Goal: Task Accomplishment & Management: Use online tool/utility

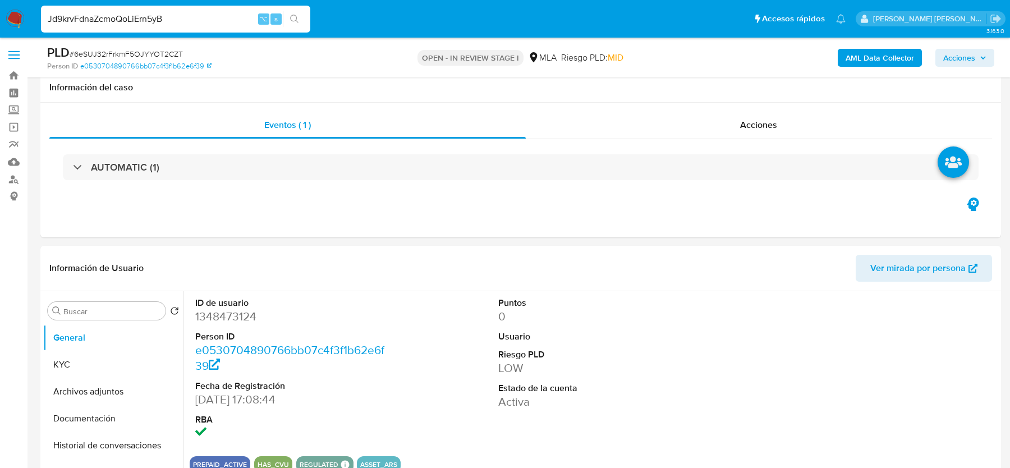
select select "10"
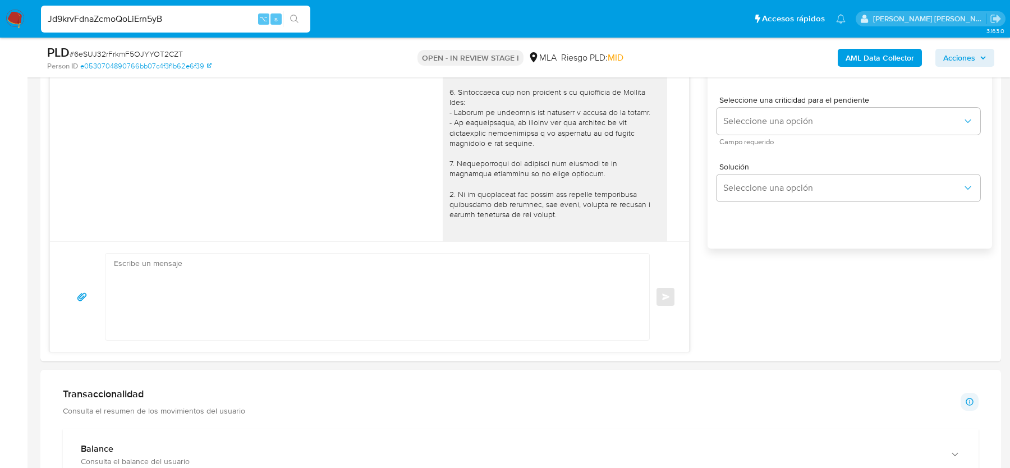
type input "Jd9krvFdnaZcmoQoLiErn5yB"
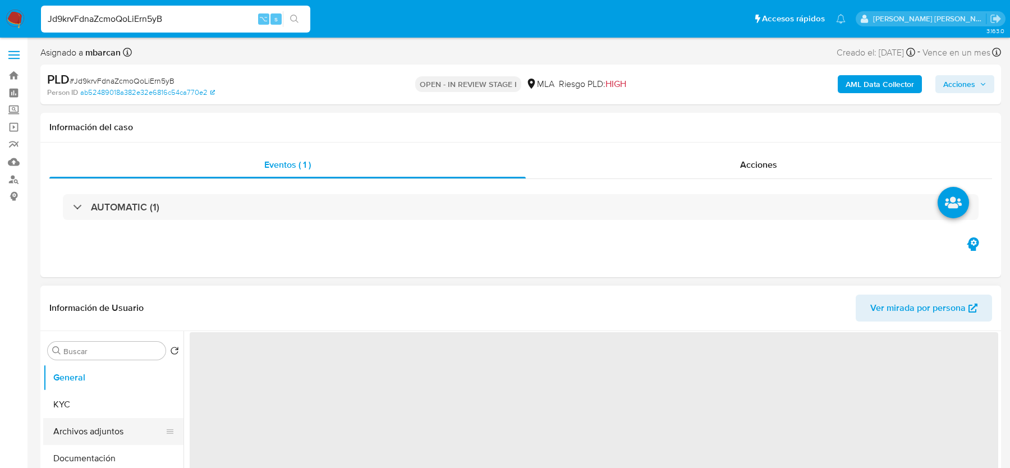
select select "10"
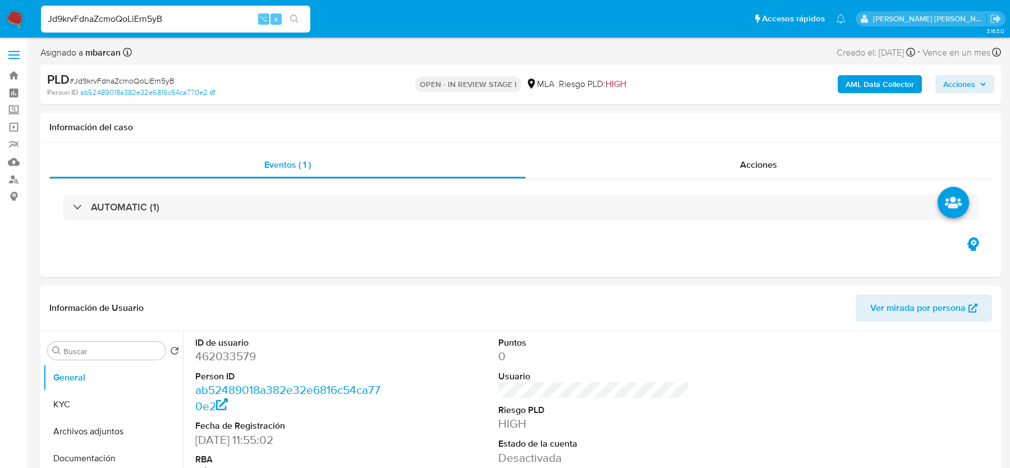
click at [114, 82] on span "# Jd9krvFdnaZcmoQoLiErn5yB" at bounding box center [122, 80] width 105 height 11
click at [210, 344] on dt "ID de usuario" at bounding box center [290, 343] width 191 height 12
click at [211, 354] on dd "462033579" at bounding box center [290, 356] width 191 height 16
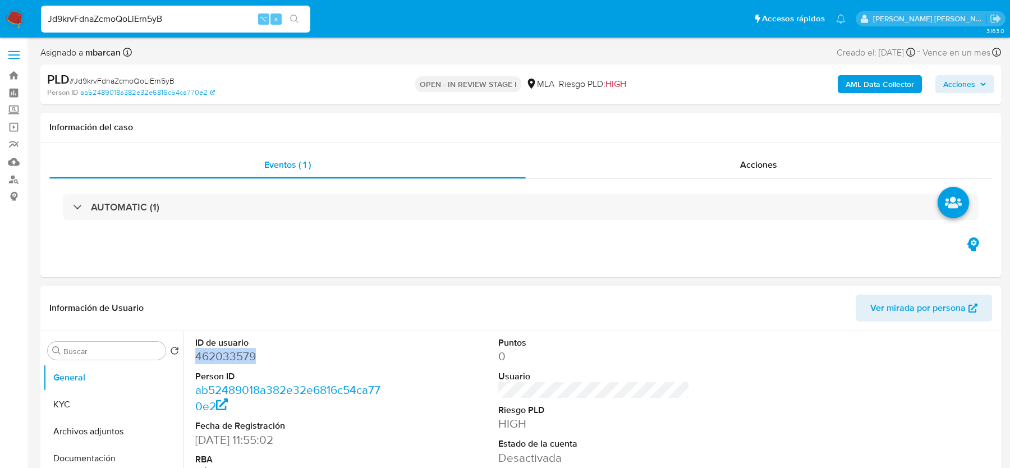
click at [211, 354] on dd "462033579" at bounding box center [290, 356] width 191 height 16
copy dd "462033579"
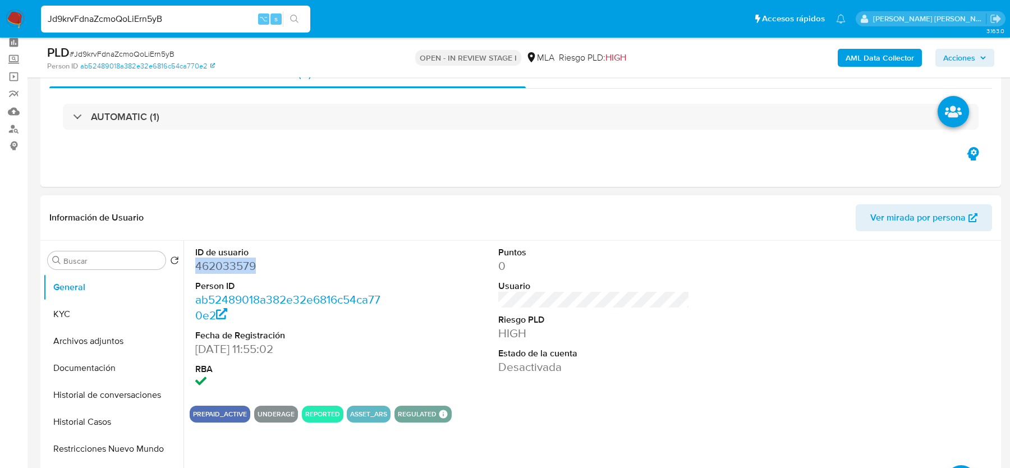
scroll to position [97, 0]
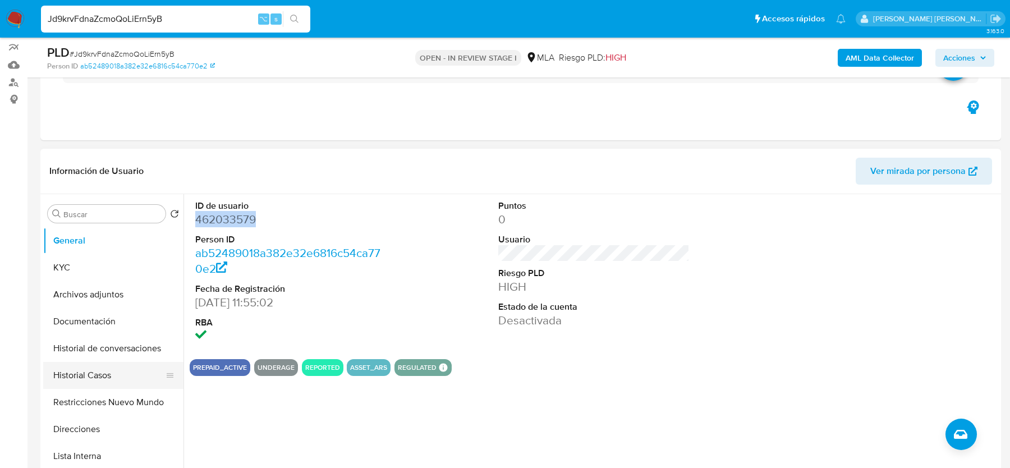
click at [88, 376] on button "Historial Casos" at bounding box center [108, 375] width 131 height 27
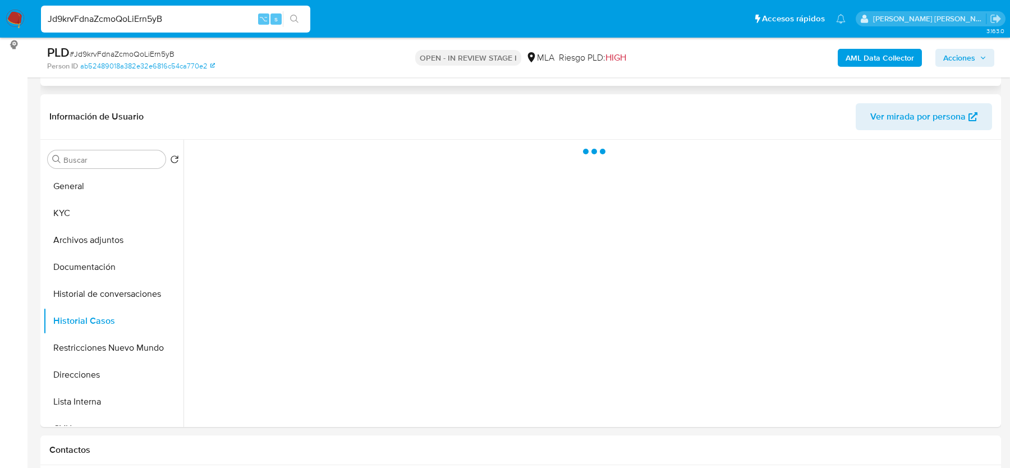
scroll to position [152, 0]
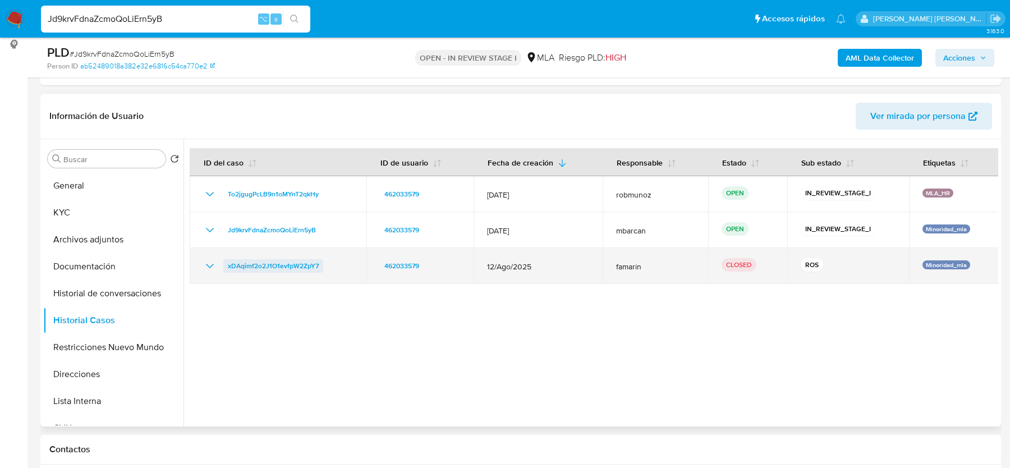
click at [246, 269] on span "xDAqimf2o2J1O1evfpW2ZpY7" at bounding box center [273, 265] width 91 height 13
drag, startPoint x: 495, startPoint y: 266, endPoint x: 555, endPoint y: 266, distance: 60.0
click at [555, 266] on span "12/Ago/2025" at bounding box center [538, 266] width 102 height 10
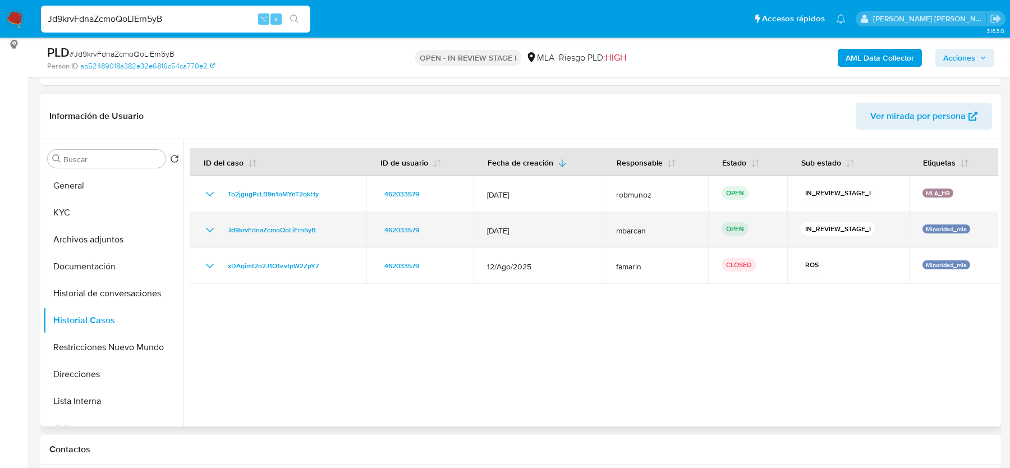
drag, startPoint x: 484, startPoint y: 231, endPoint x: 540, endPoint y: 231, distance: 55.5
click at [540, 231] on td "12/Sept/2025" at bounding box center [537, 230] width 129 height 36
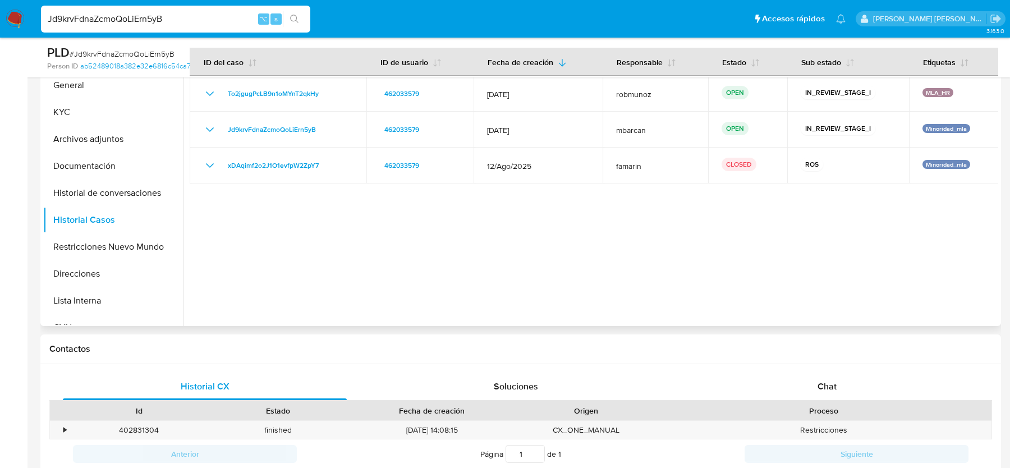
scroll to position [379, 0]
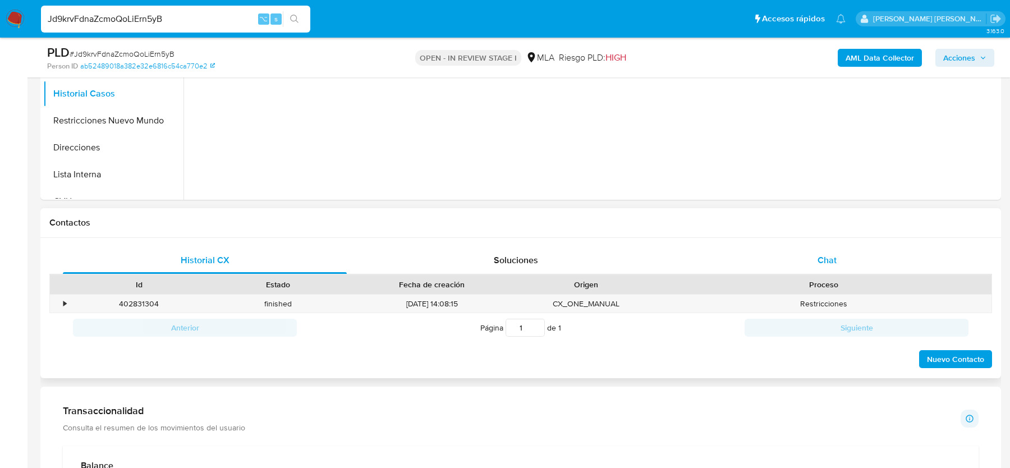
click at [783, 253] on div "Chat" at bounding box center [827, 260] width 284 height 27
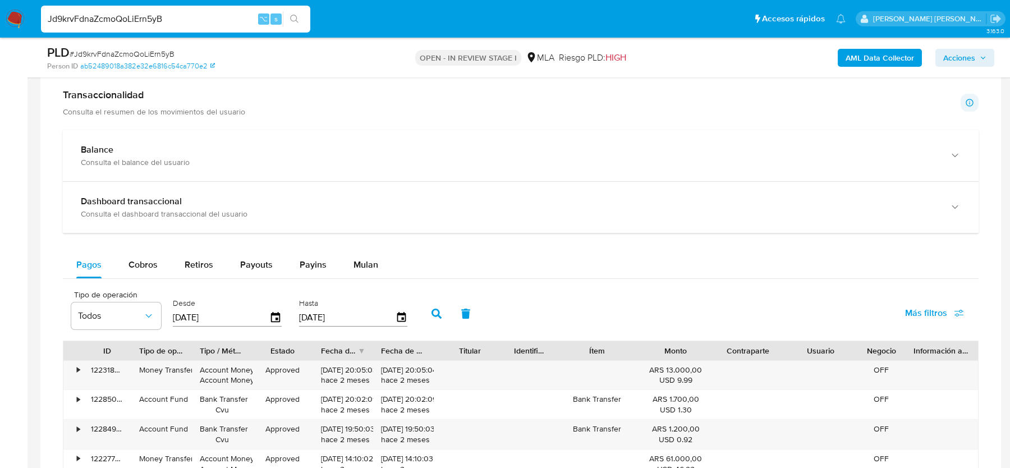
scroll to position [992, 0]
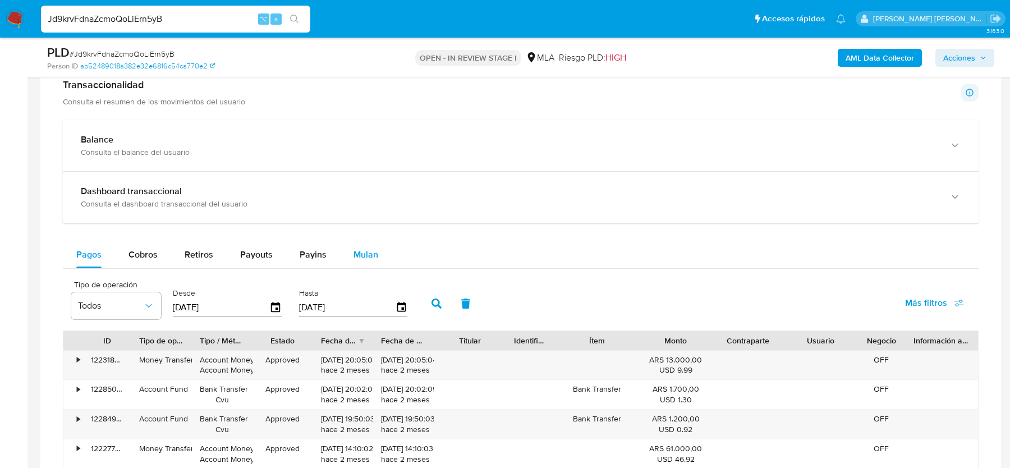
click at [371, 252] on span "Mulan" at bounding box center [365, 254] width 25 height 13
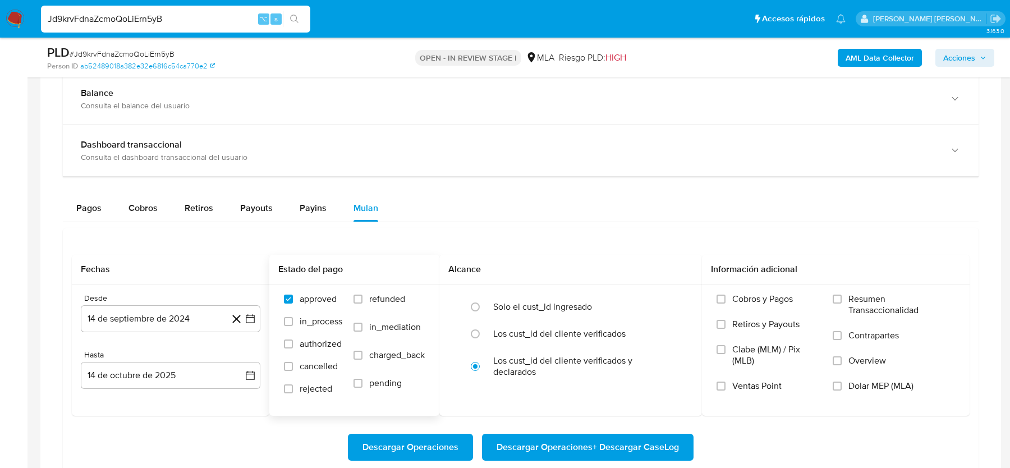
scroll to position [1097, 0]
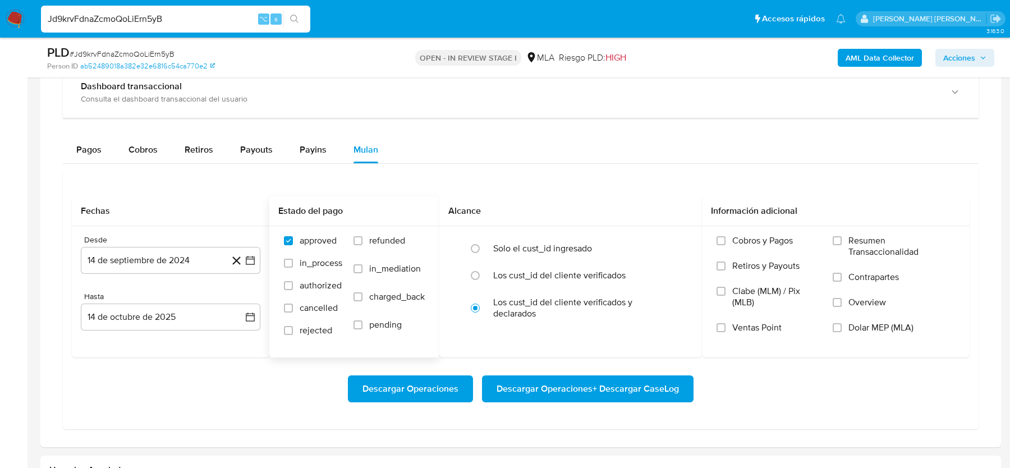
click at [370, 235] on span "refunded" at bounding box center [387, 240] width 36 height 11
click at [362, 236] on input "refunded" at bounding box center [357, 240] width 9 height 9
checkbox input "true"
click at [893, 334] on label "Dolar MEP (MLA)" at bounding box center [894, 334] width 122 height 25
click at [841, 332] on input "Dolar MEP (MLA)" at bounding box center [837, 327] width 9 height 9
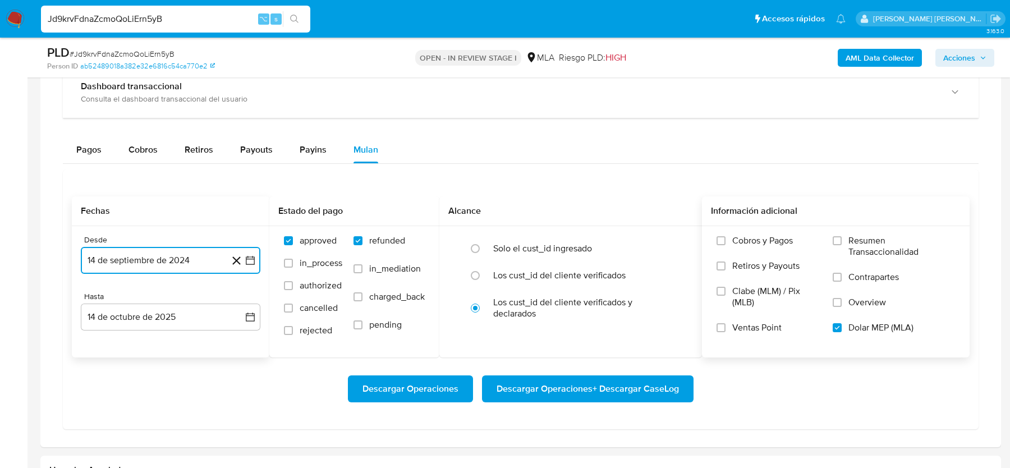
click at [155, 256] on button "14 de septiembre de 2024" at bounding box center [171, 260] width 180 height 27
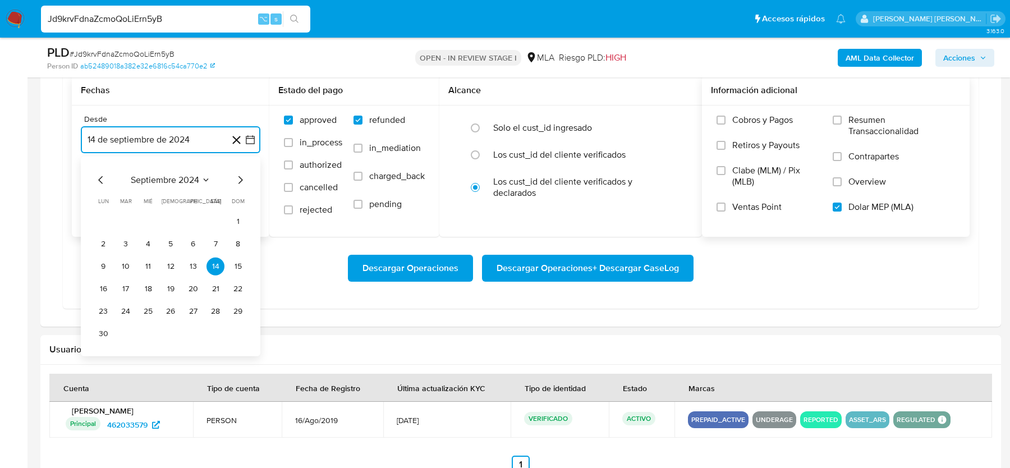
scroll to position [1218, 0]
click at [240, 176] on icon "Mes siguiente" at bounding box center [239, 178] width 13 height 13
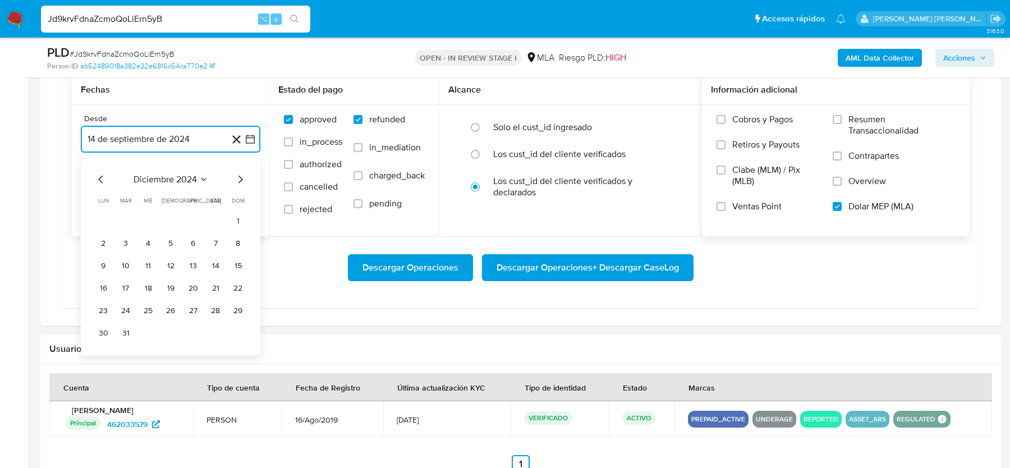
click at [240, 176] on icon "Mes siguiente" at bounding box center [239, 178] width 13 height 13
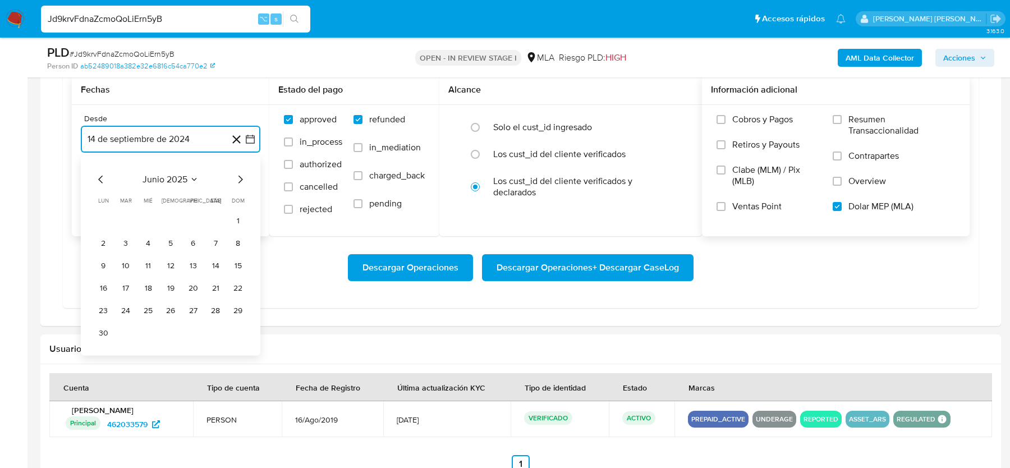
click at [240, 176] on icon "Mes siguiente" at bounding box center [239, 178] width 13 height 13
click at [193, 213] on button "1" at bounding box center [193, 220] width 18 height 18
click at [175, 185] on button "14 de octubre de 2025" at bounding box center [171, 195] width 180 height 27
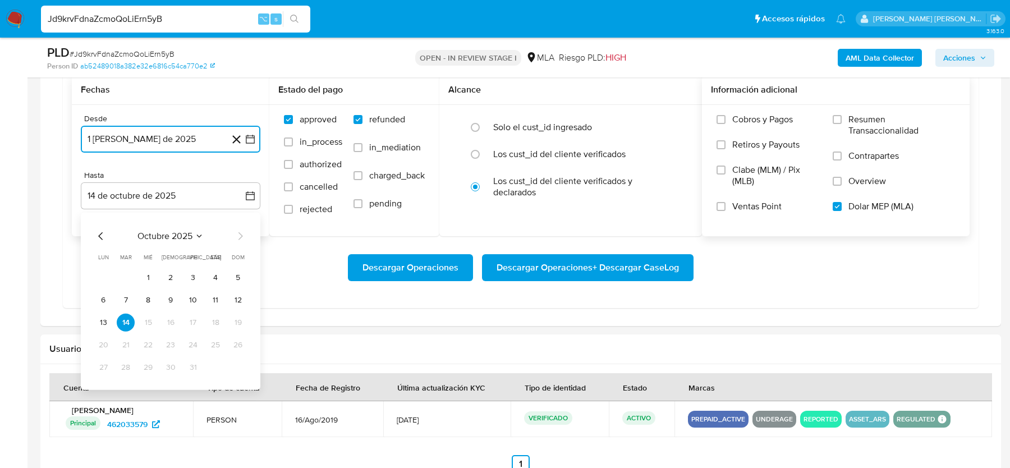
click at [100, 232] on icon "Mes anterior" at bounding box center [100, 236] width 4 height 8
click at [104, 229] on icon "Mes anterior" at bounding box center [100, 235] width 13 height 13
click at [238, 366] on button "31" at bounding box center [238, 367] width 18 height 18
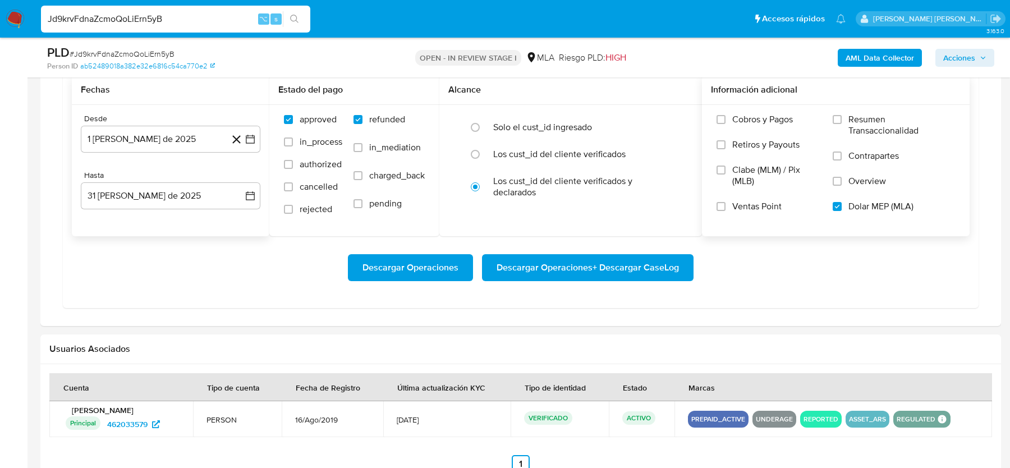
click at [196, 217] on div "Desde 1 de agosto de 2025 1-08-2025 Hasta 31 de agosto de 2025 31-08-2025" at bounding box center [170, 170] width 197 height 131
click at [565, 261] on span "Descargar Operaciones + Descargar CaseLog" at bounding box center [587, 267] width 182 height 25
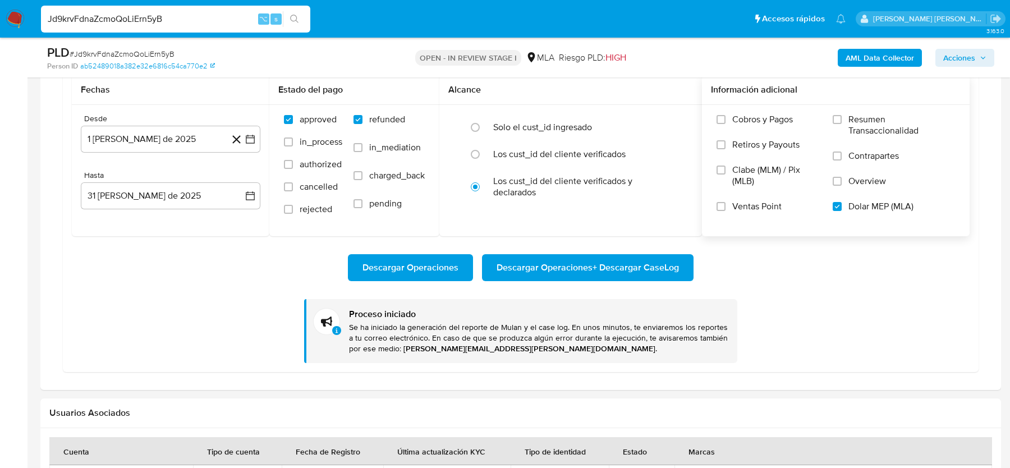
click at [22, 25] on img at bounding box center [15, 19] width 19 height 19
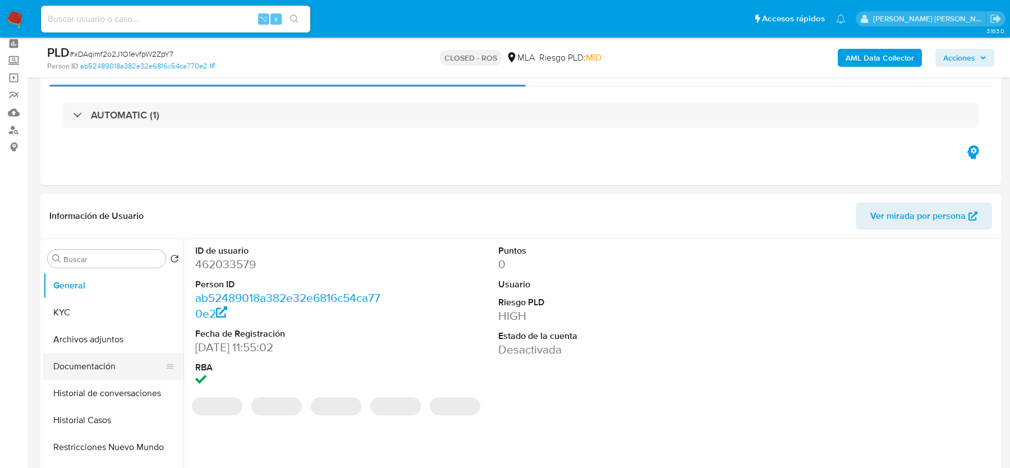
scroll to position [176, 0]
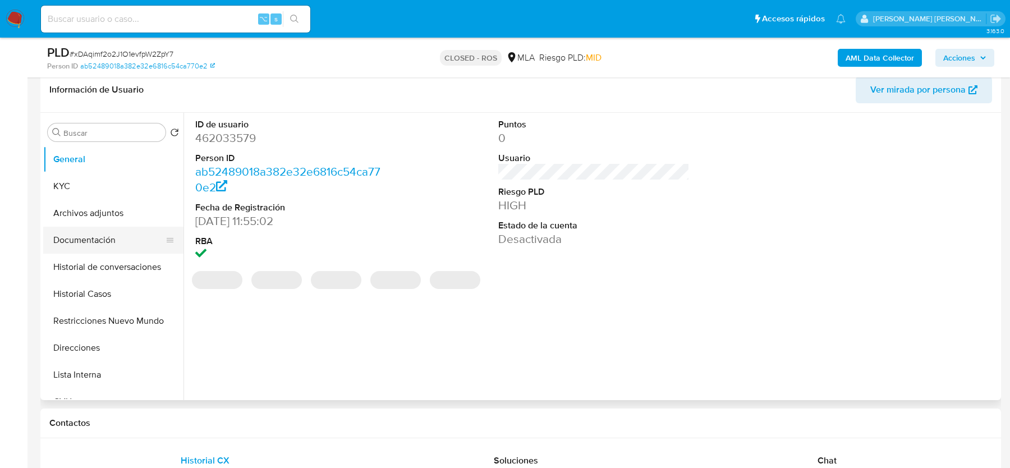
select select "10"
click at [89, 212] on button "Archivos adjuntos" at bounding box center [108, 213] width 131 height 27
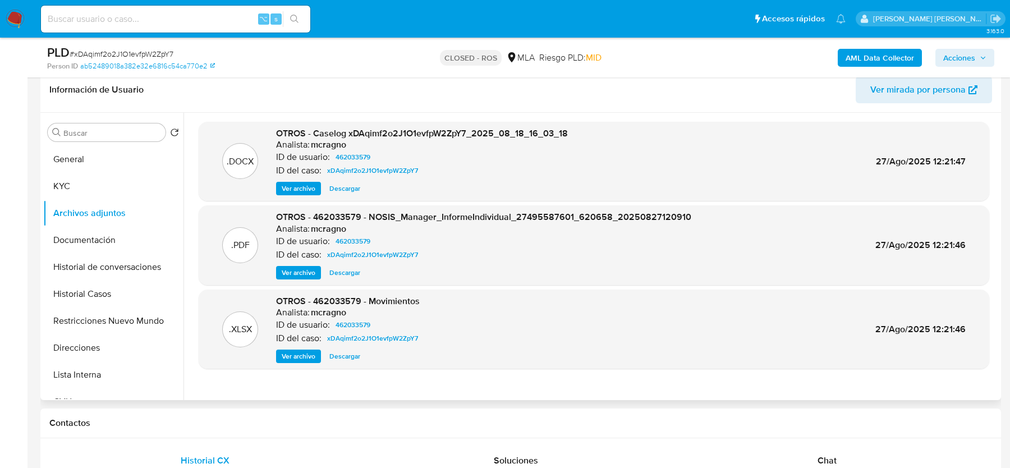
click at [292, 188] on span "Ver archivo" at bounding box center [299, 188] width 34 height 11
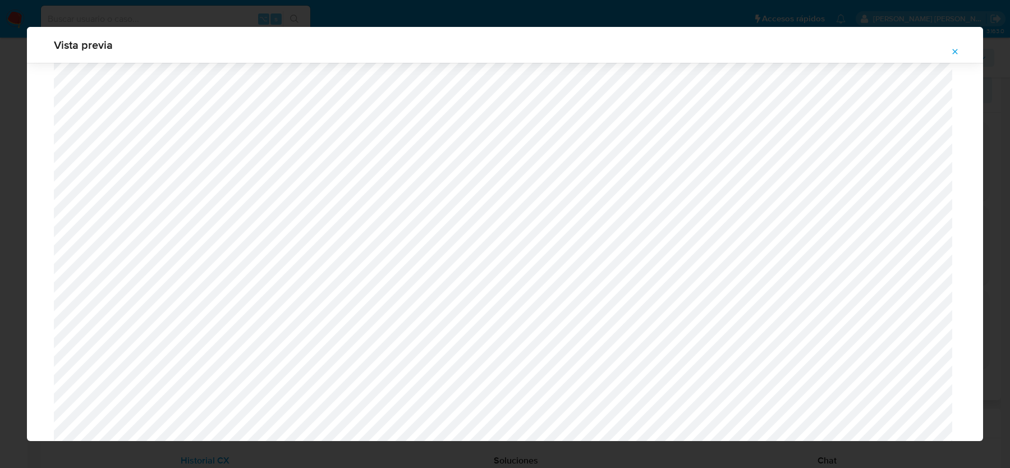
scroll to position [1341, 0]
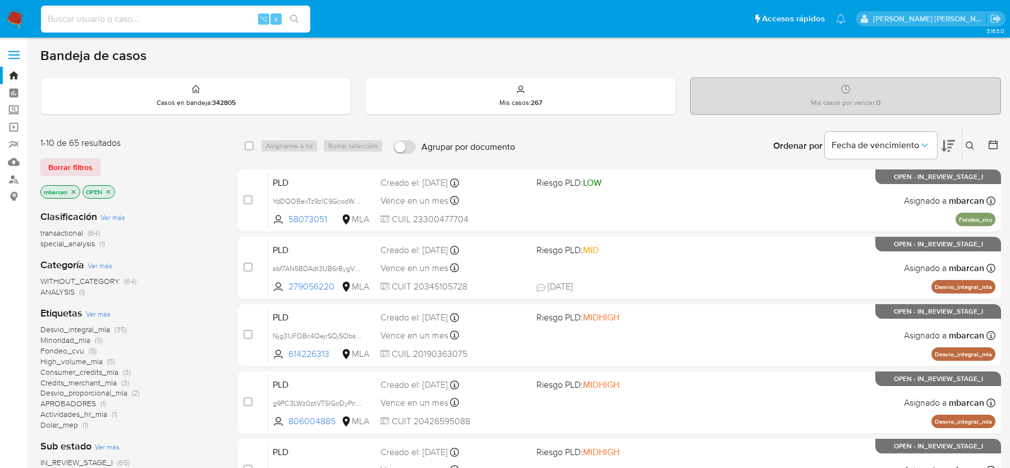
click at [186, 20] on input at bounding box center [175, 19] width 269 height 15
paste input "AyBSUeU8S6pJxWC6ogzbtvvh"
type input "AyBSUeU8S6pJxWC6ogzbtvvh"
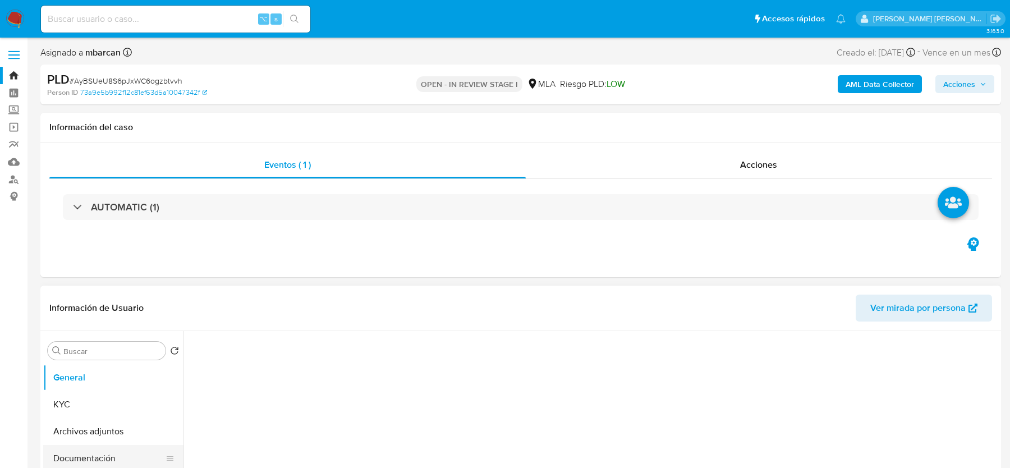
select select "10"
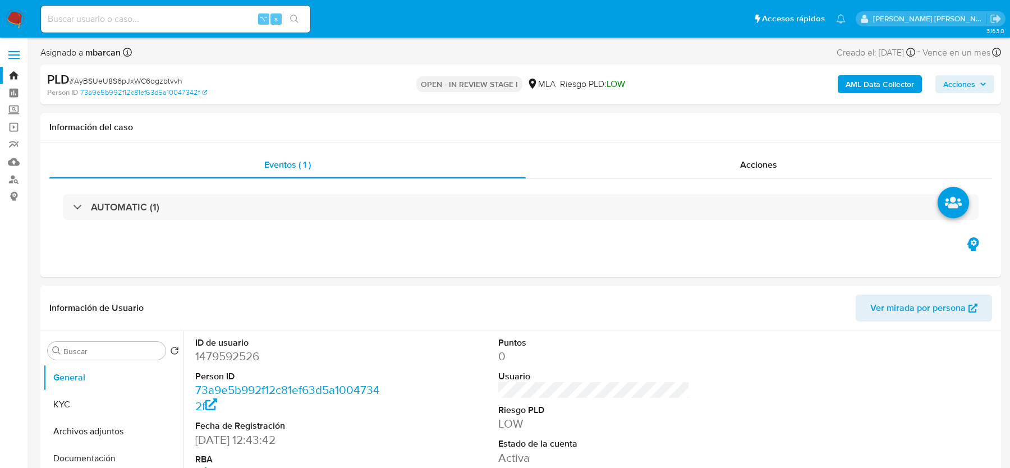
click at [99, 83] on span "# AyBSUeU8S6pJxWC6ogzbtvvh" at bounding box center [126, 80] width 113 height 11
copy span "AyBSUeU8S6pJxWC6ogzbtvvh"
click at [67, 410] on button "KYC" at bounding box center [108, 404] width 131 height 27
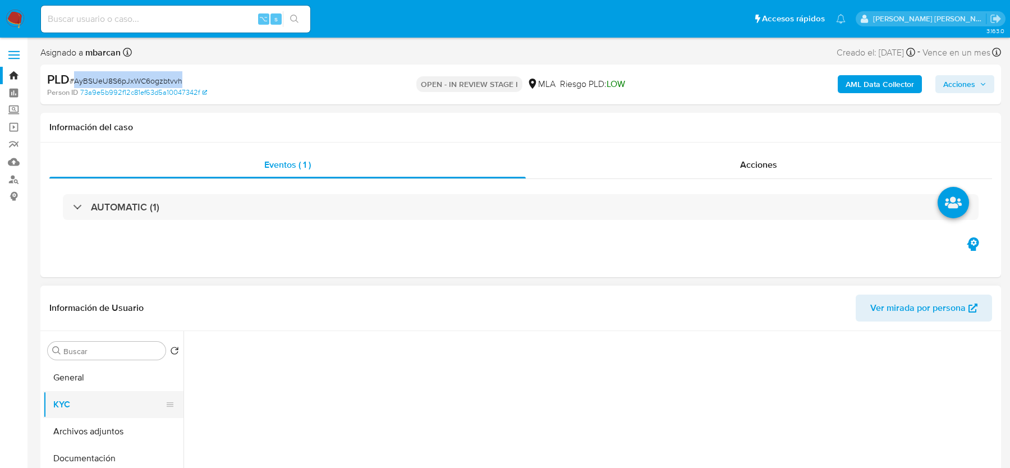
click at [67, 410] on button "KYC" at bounding box center [108, 404] width 131 height 27
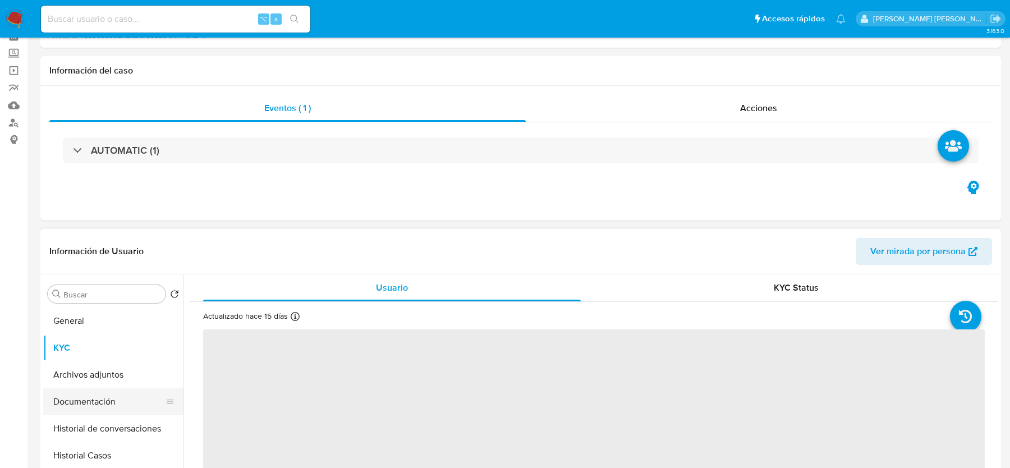
scroll to position [109, 0]
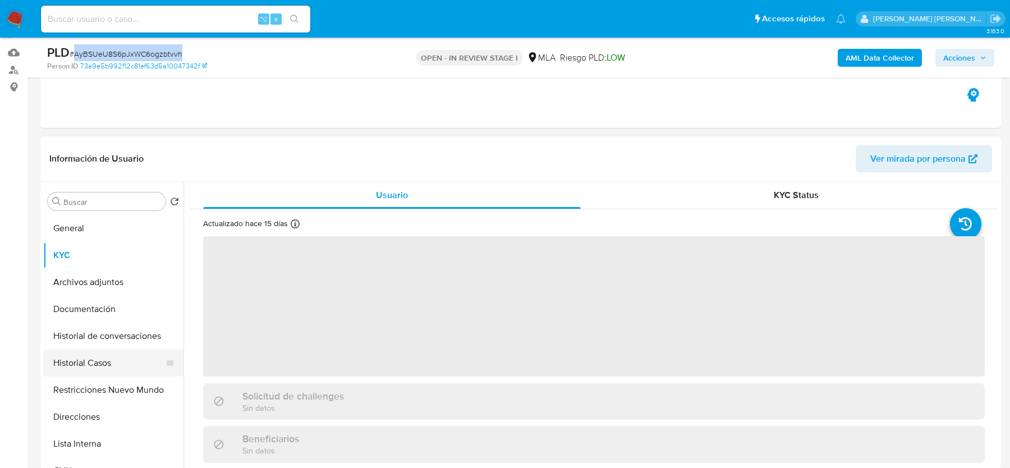
click at [96, 357] on button "Historial Casos" at bounding box center [108, 362] width 131 height 27
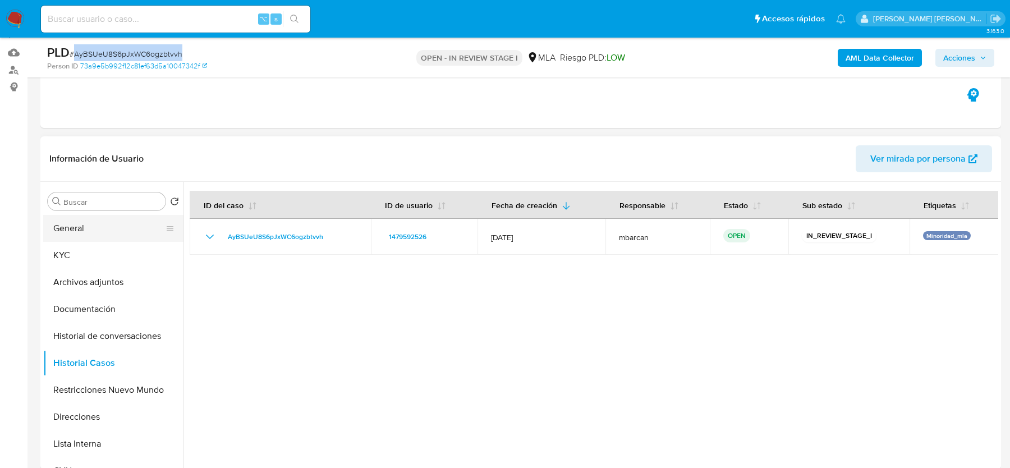
click at [84, 219] on button "General" at bounding box center [108, 228] width 131 height 27
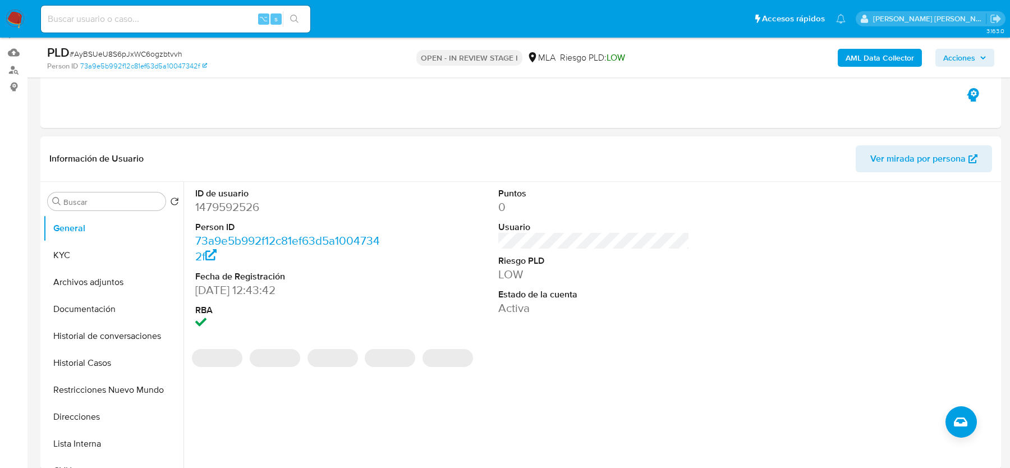
click at [224, 205] on dd "1479592526" at bounding box center [290, 207] width 191 height 16
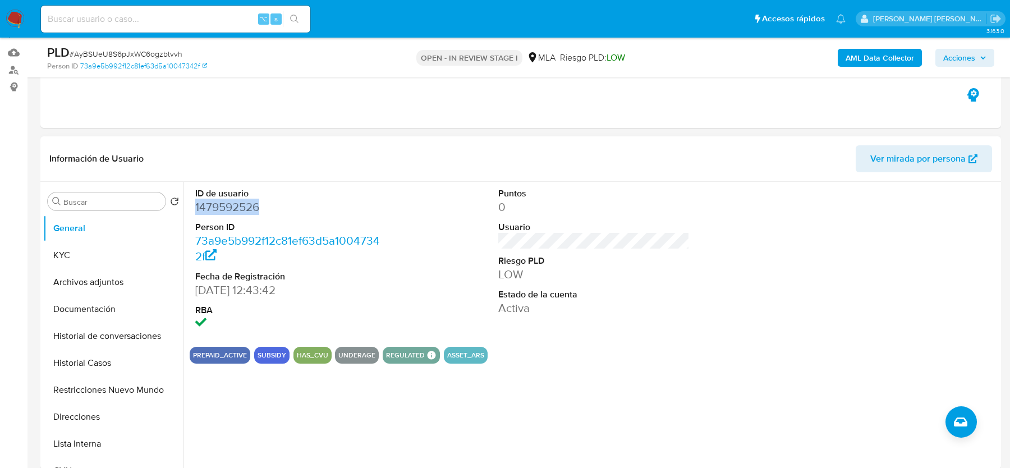
copy dd "1479592526"
click at [93, 257] on button "KYC" at bounding box center [108, 255] width 131 height 27
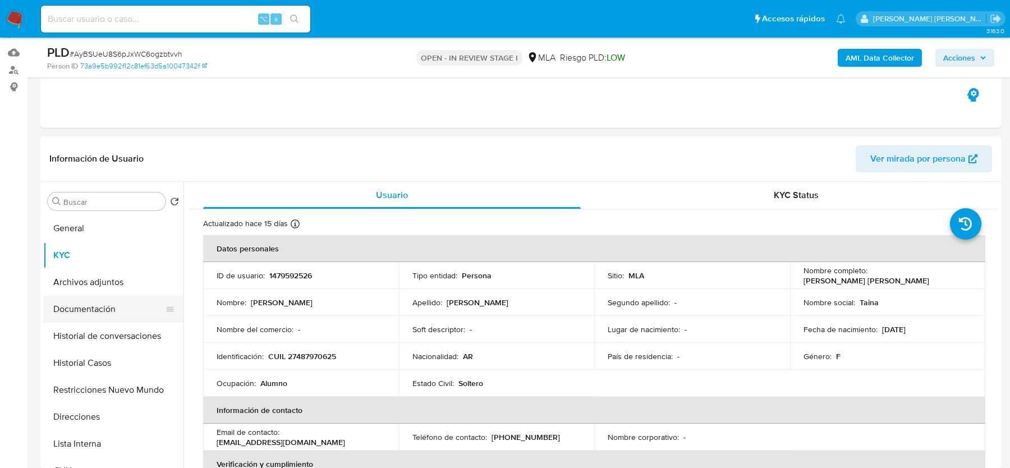
click at [84, 298] on button "Documentación" at bounding box center [108, 309] width 131 height 27
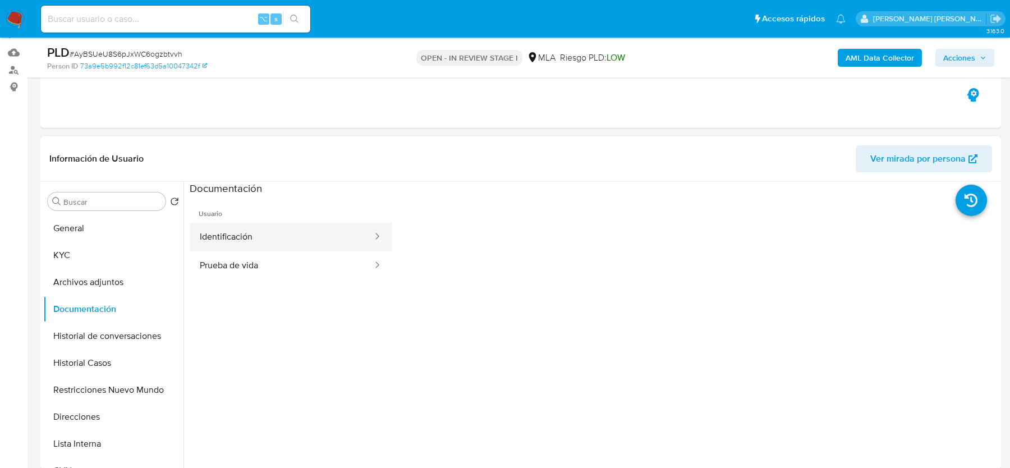
click at [288, 238] on button "Identificación" at bounding box center [282, 237] width 184 height 29
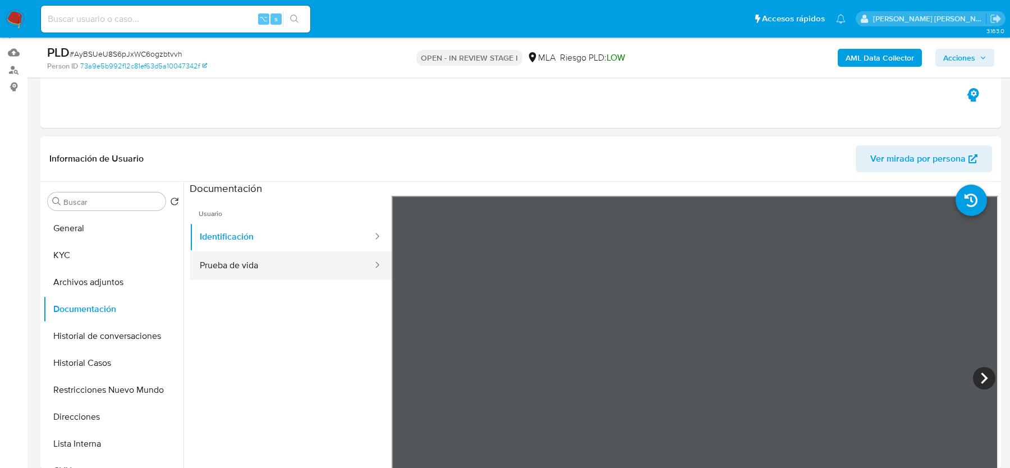
click at [286, 267] on button "Prueba de vida" at bounding box center [282, 265] width 184 height 29
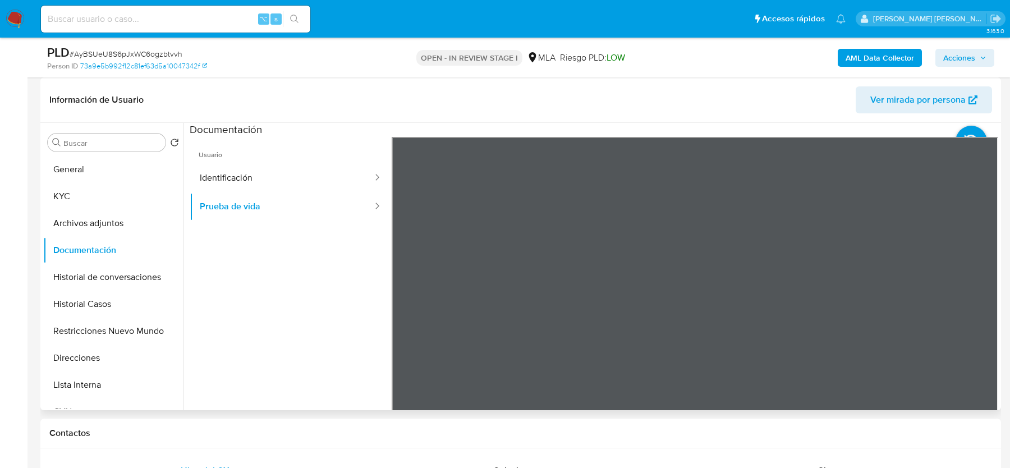
scroll to position [171, 0]
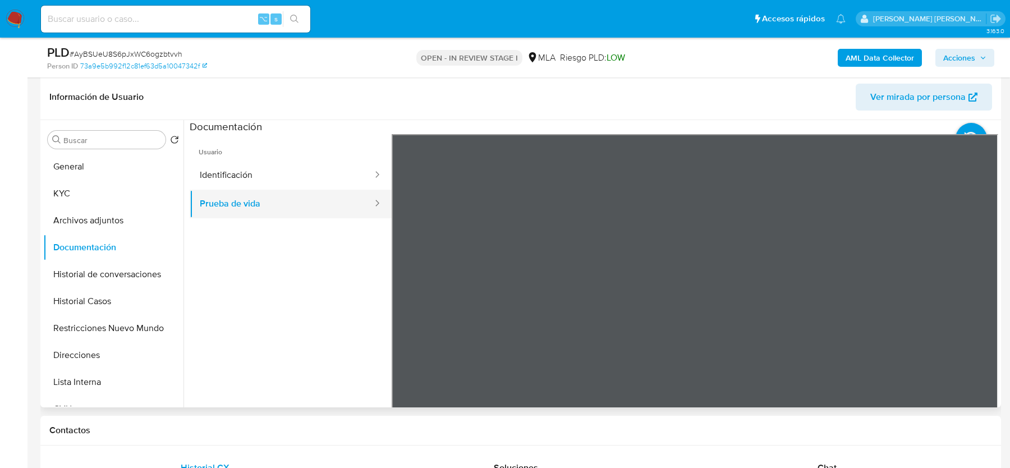
click at [268, 201] on button "Prueba de vida" at bounding box center [282, 204] width 184 height 29
click at [263, 172] on button "Identificación" at bounding box center [282, 175] width 184 height 29
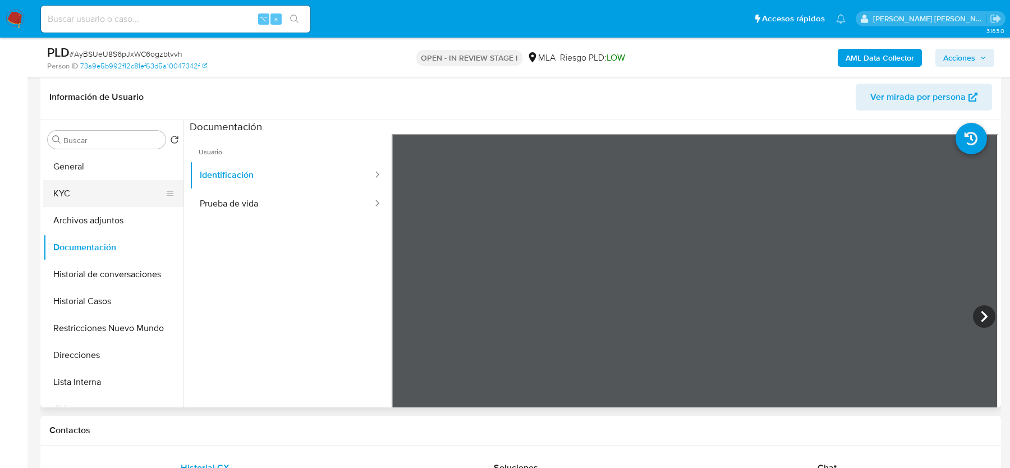
click at [70, 191] on button "KYC" at bounding box center [108, 193] width 131 height 27
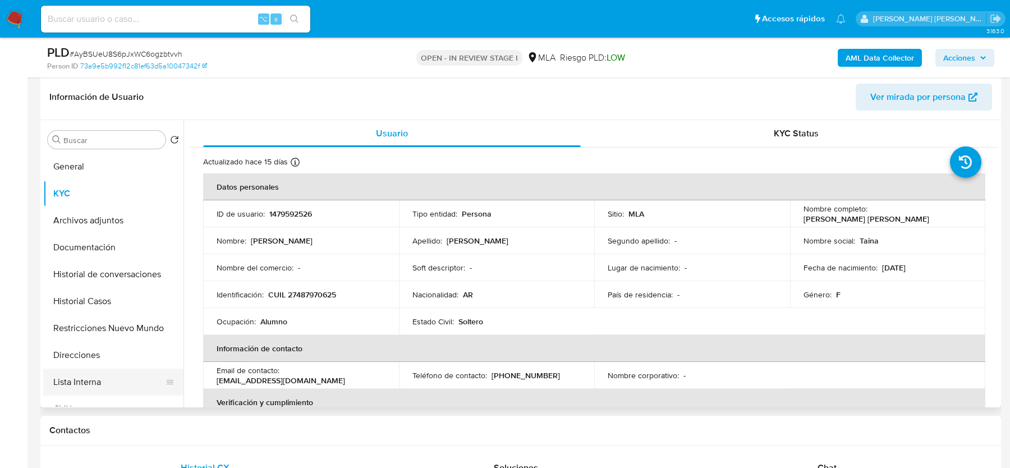
scroll to position [609, 0]
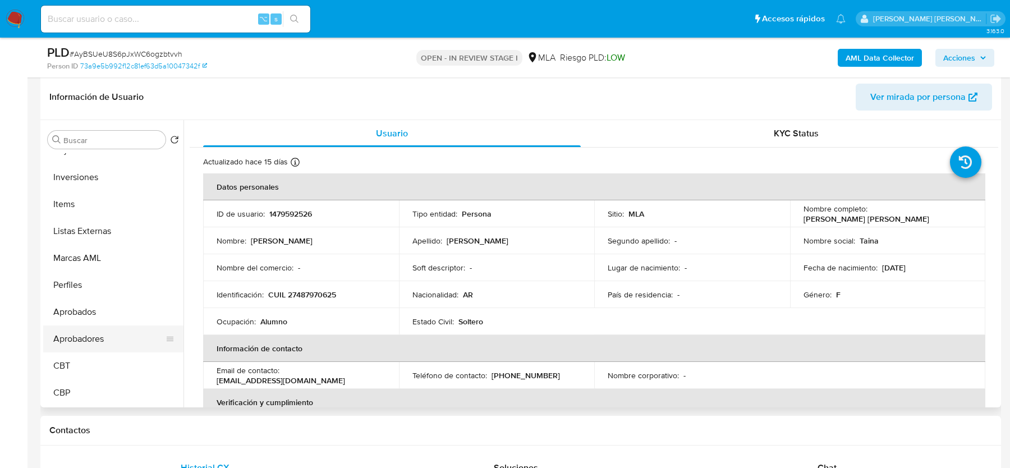
click at [85, 340] on button "Aprobadores" at bounding box center [108, 338] width 131 height 27
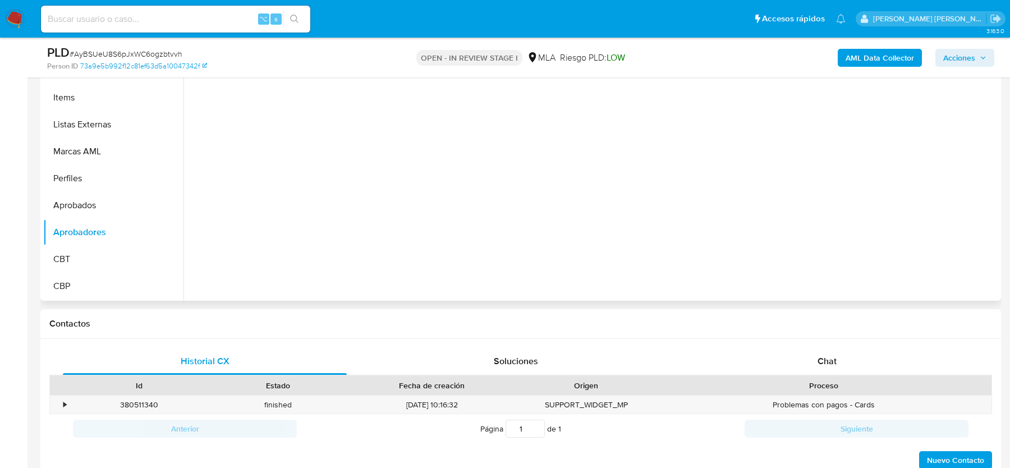
scroll to position [359, 0]
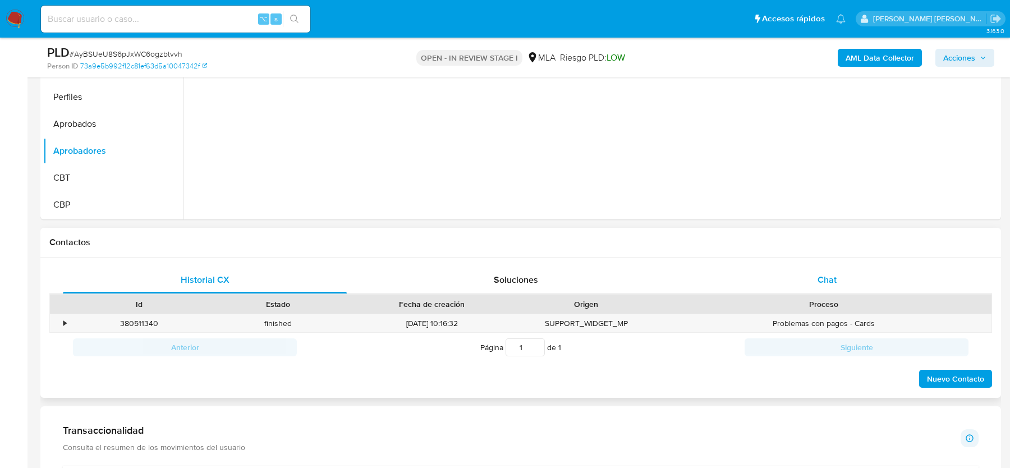
click at [744, 269] on div "Chat" at bounding box center [827, 279] width 284 height 27
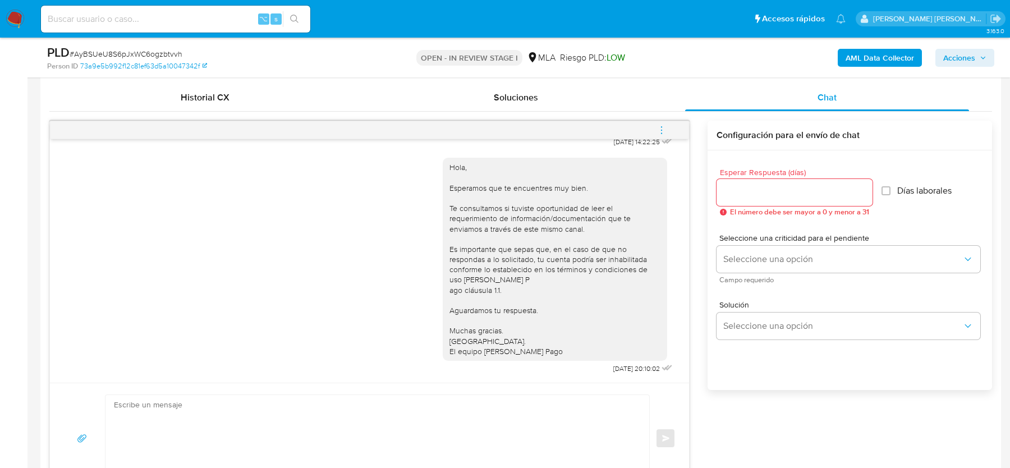
scroll to position [474, 0]
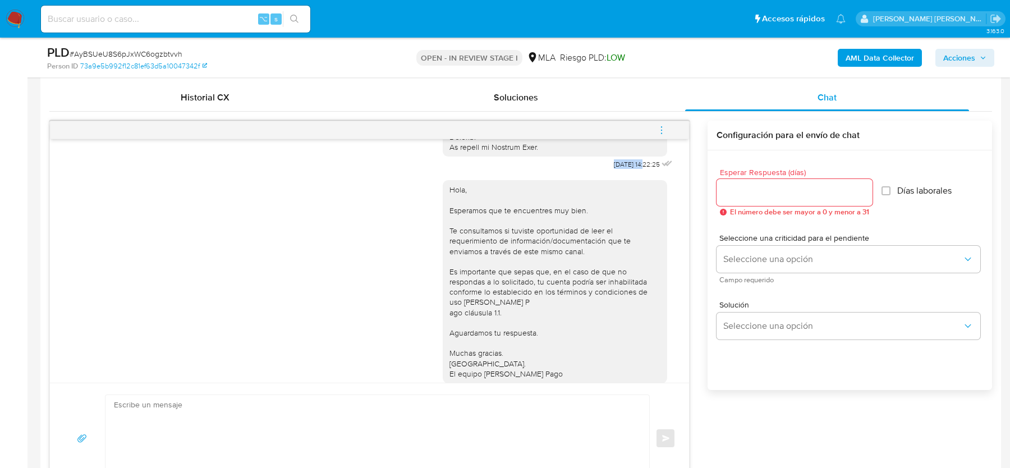
drag, startPoint x: 597, startPoint y: 176, endPoint x: 635, endPoint y: 177, distance: 38.2
copy span "[DATE]"
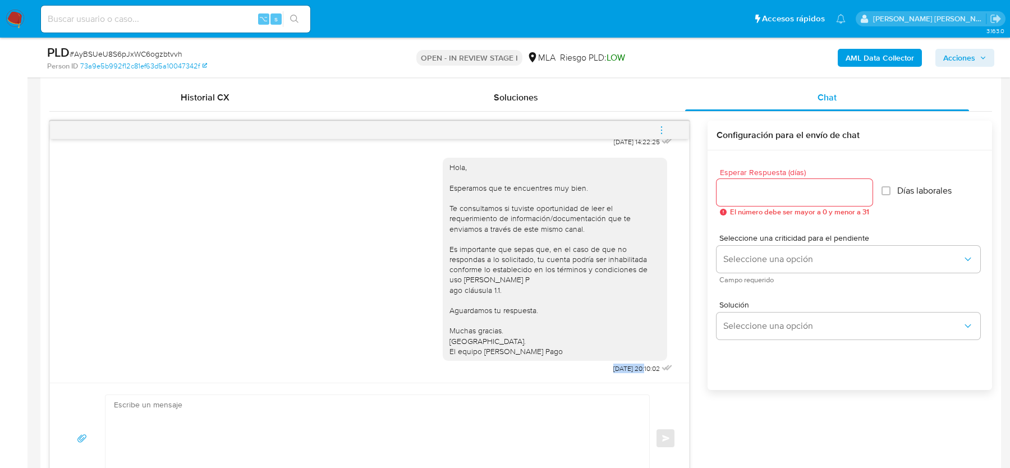
drag, startPoint x: 604, startPoint y: 370, endPoint x: 634, endPoint y: 369, distance: 30.3
click at [634, 369] on div "Hola, Esperamos que te encuentres muy bien. Te consultamos si tuviste oportunid…" at bounding box center [559, 263] width 232 height 227
copy span "22/09/2025"
click at [662, 125] on icon "menu-action" at bounding box center [661, 130] width 10 height 10
click at [563, 105] on li "Cerrar conversación" at bounding box center [585, 108] width 115 height 20
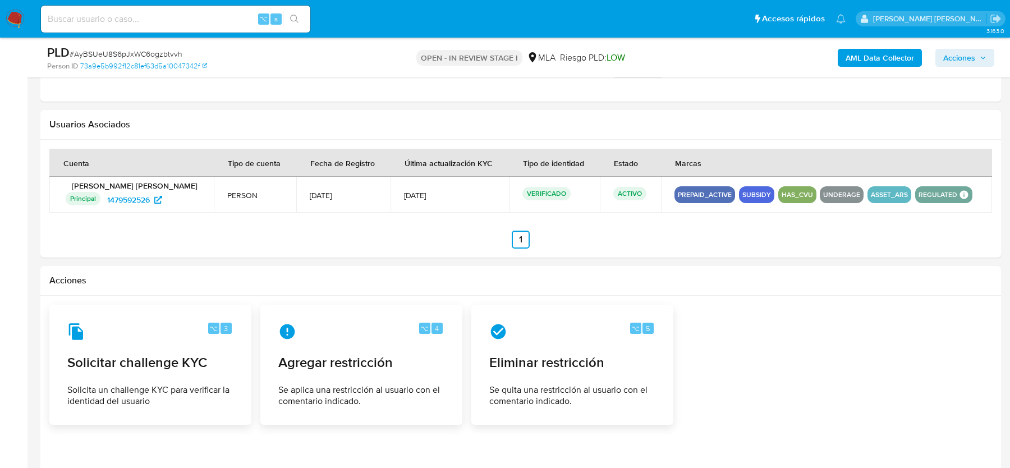
scroll to position [1710, 0]
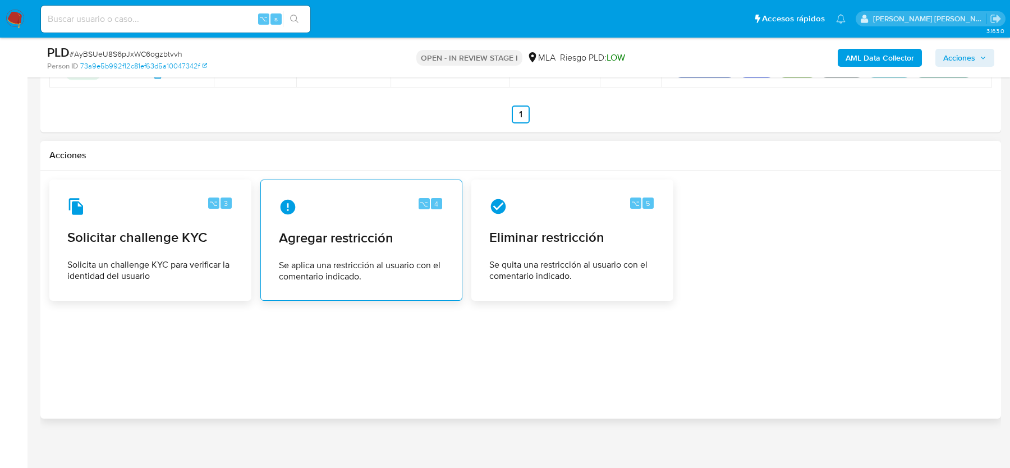
click at [391, 246] on div "⌥ 4 Agregar restricción Se aplica una restricción al usuario con el comentario …" at bounding box center [361, 240] width 183 height 102
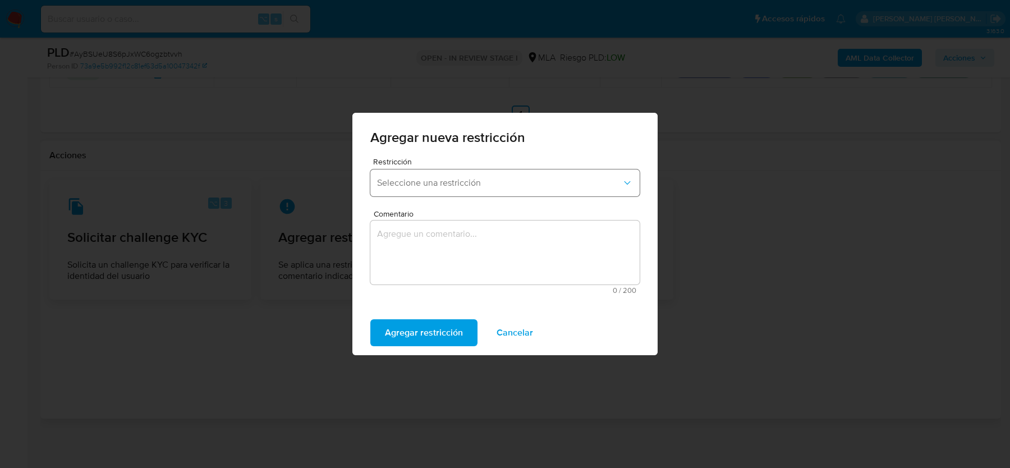
click at [432, 174] on button "Seleccione una restricción" at bounding box center [504, 182] width 269 height 27
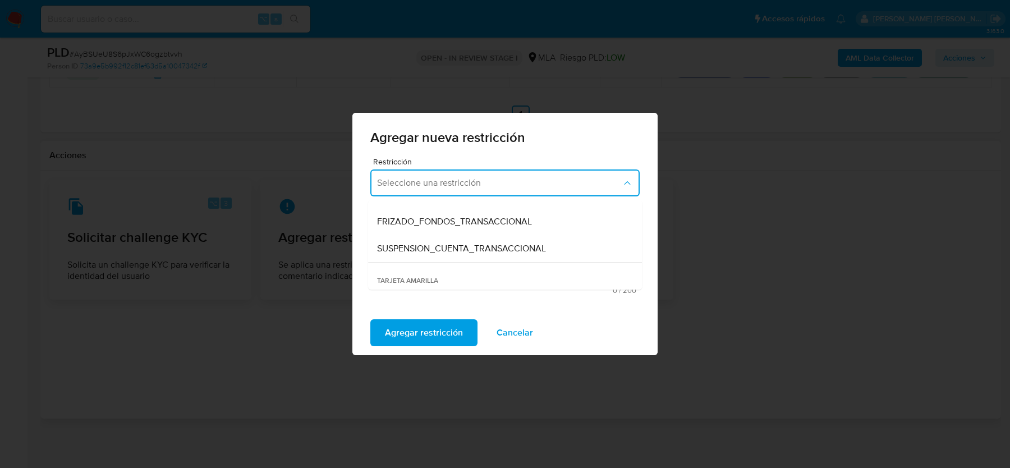
scroll to position [128, 0]
click at [432, 243] on span "SUSPENSION_CUENTA_TRANSACCIONAL" at bounding box center [461, 246] width 169 height 11
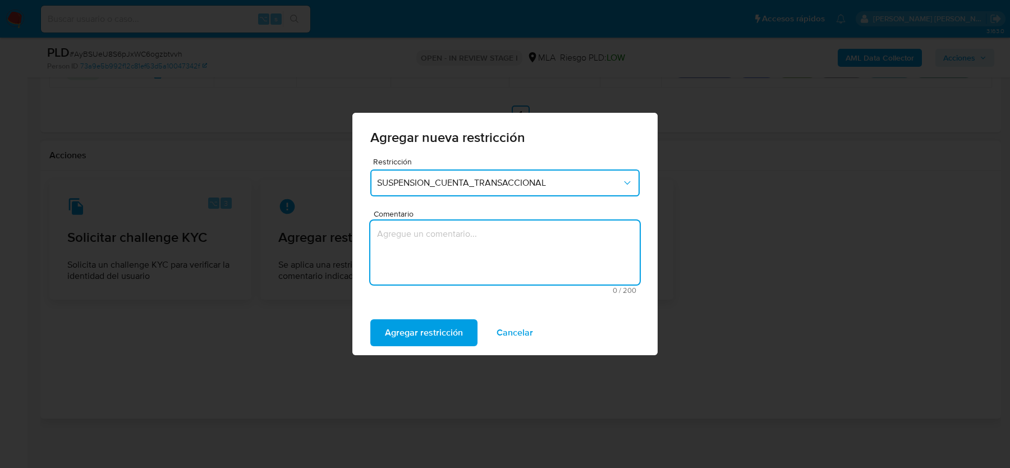
click at [432, 243] on textarea "Comentario" at bounding box center [504, 252] width 269 height 64
type textarea "a"
type textarea "AML"
click at [413, 325] on span "Agregar restricción" at bounding box center [424, 332] width 78 height 25
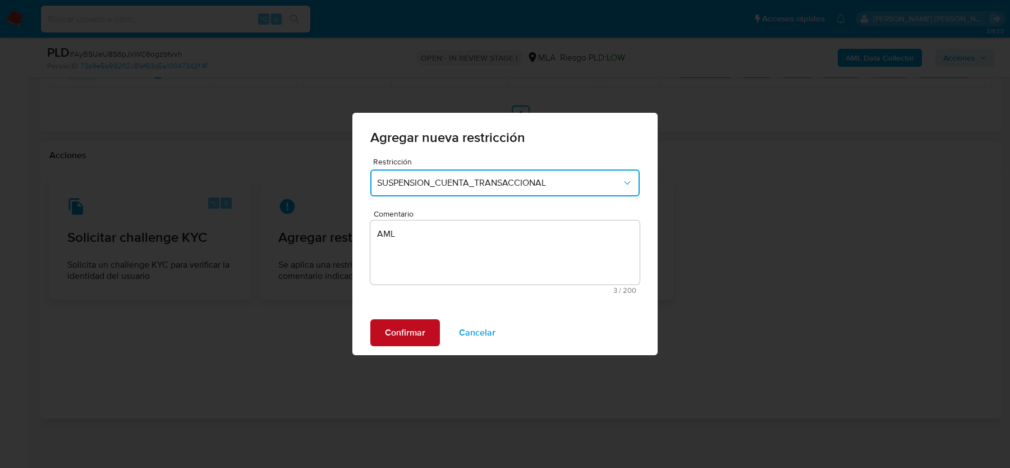
click at [433, 330] on button "Confirmar" at bounding box center [405, 332] width 70 height 27
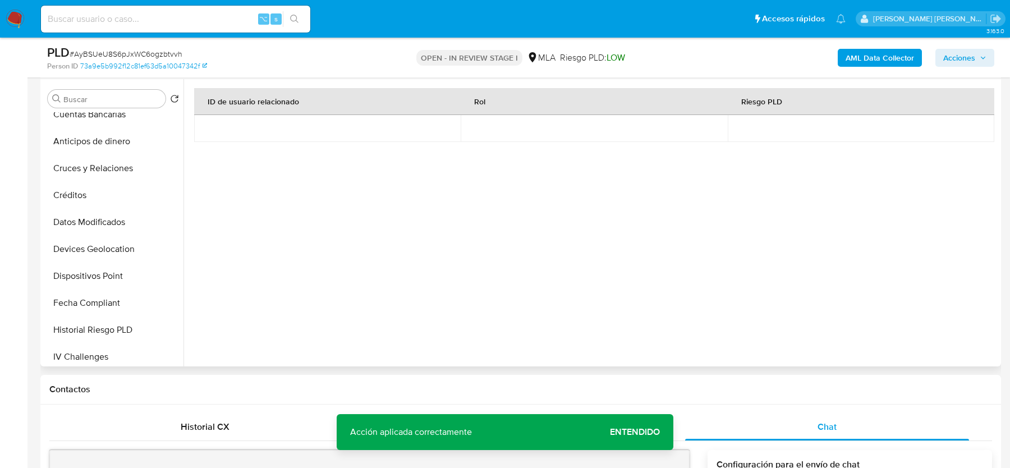
scroll to position [0, 0]
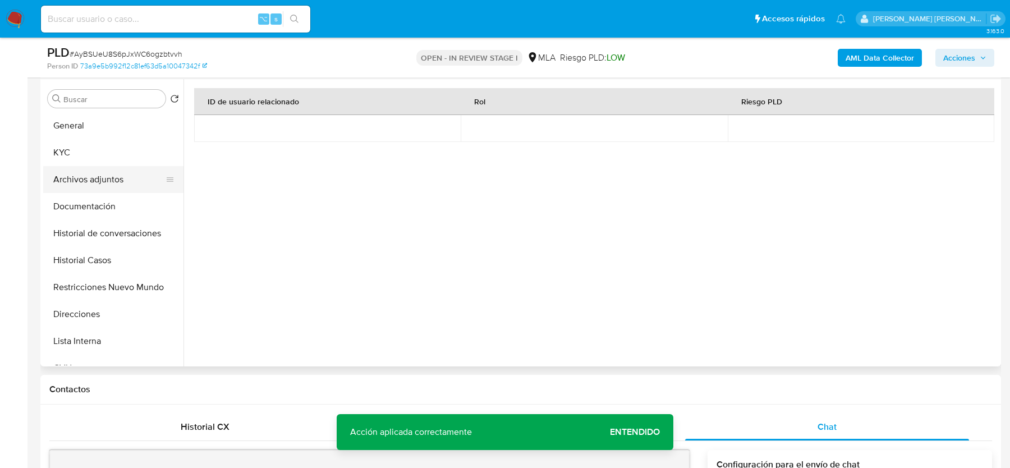
click at [93, 183] on button "Archivos adjuntos" at bounding box center [108, 179] width 131 height 27
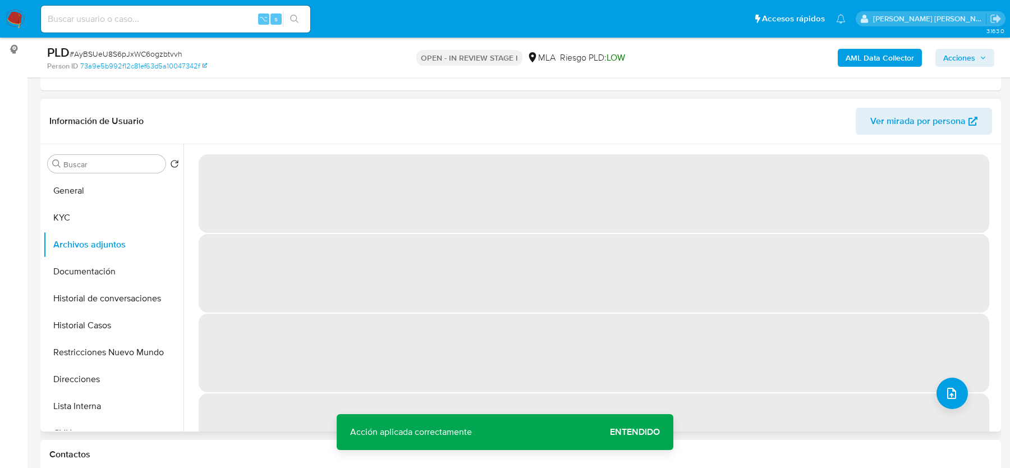
scroll to position [145, 0]
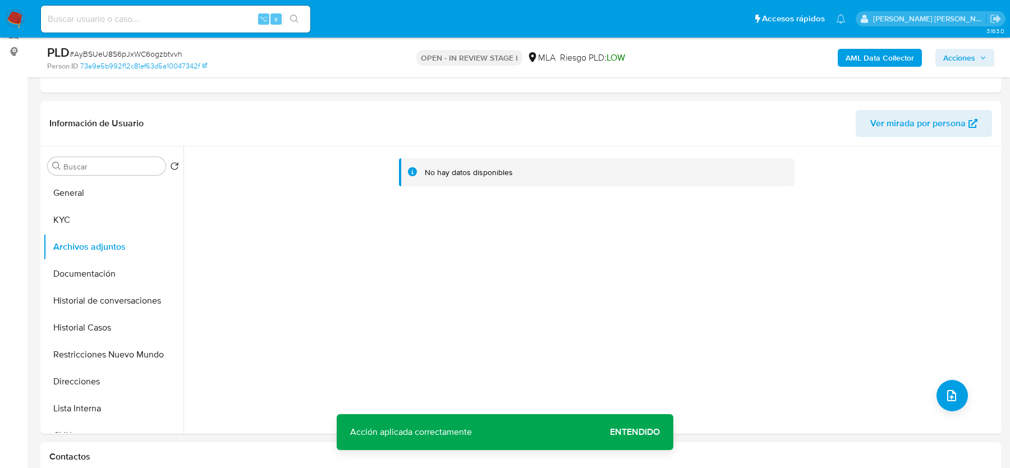
click at [875, 62] on b "AML Data Collector" at bounding box center [879, 58] width 68 height 18
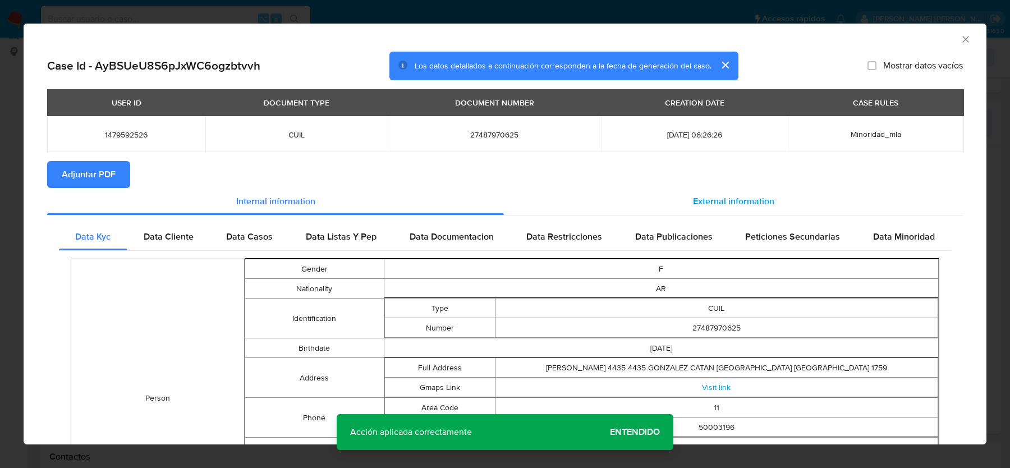
click at [685, 199] on div "External information" at bounding box center [733, 201] width 459 height 27
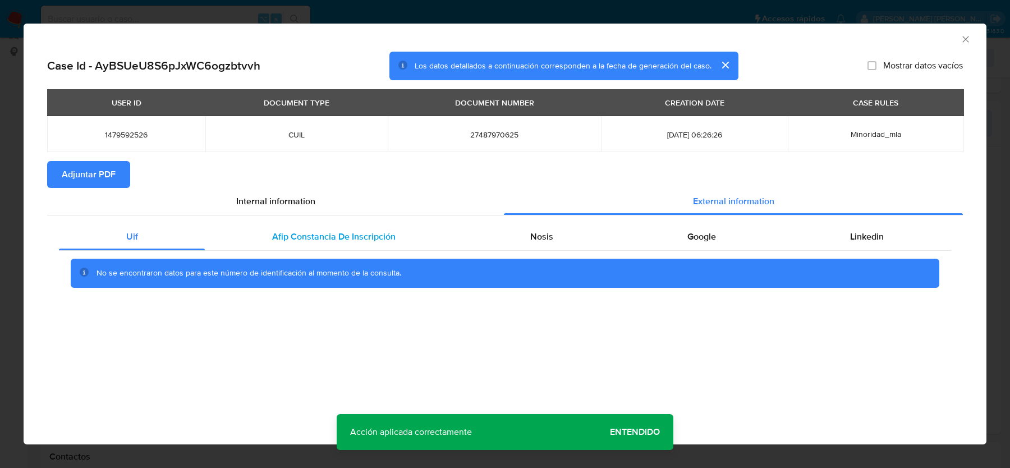
click at [364, 224] on div "Afip Constancia De Inscripción" at bounding box center [333, 236] width 257 height 27
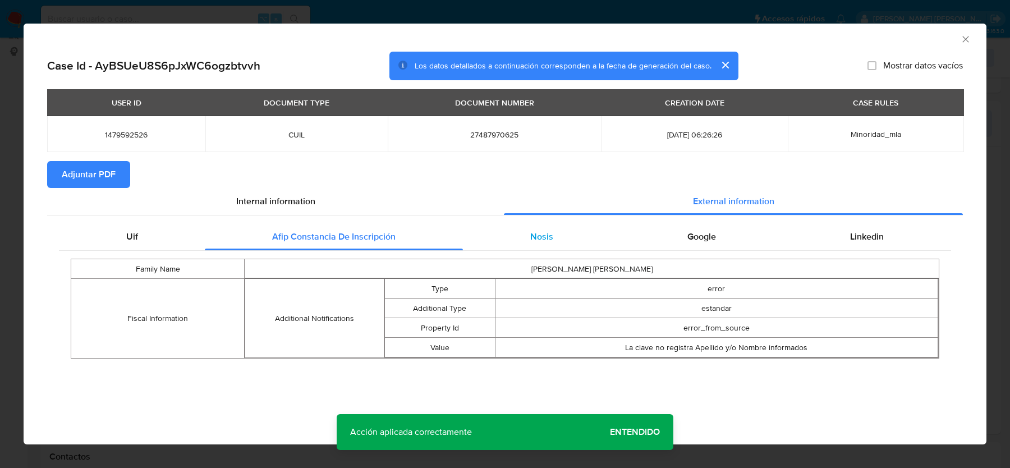
click at [521, 236] on div "Nosis" at bounding box center [541, 236] width 157 height 27
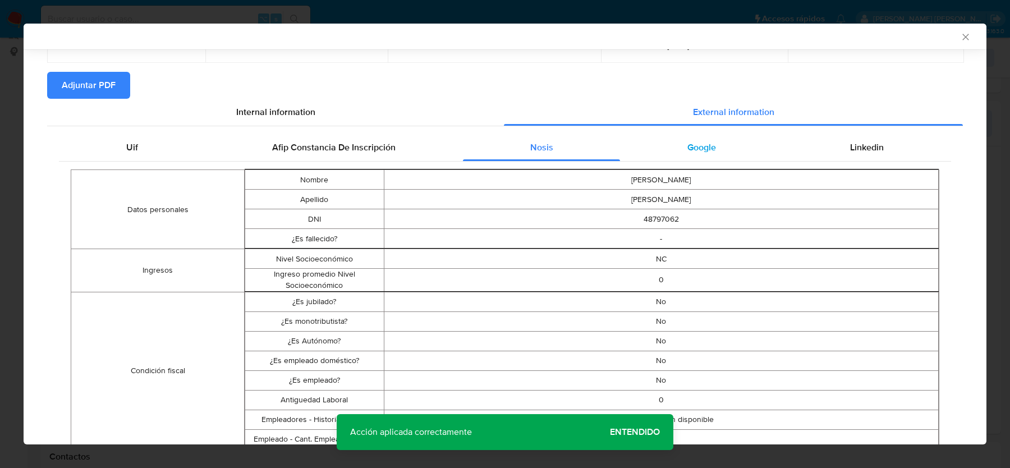
scroll to position [84, 0]
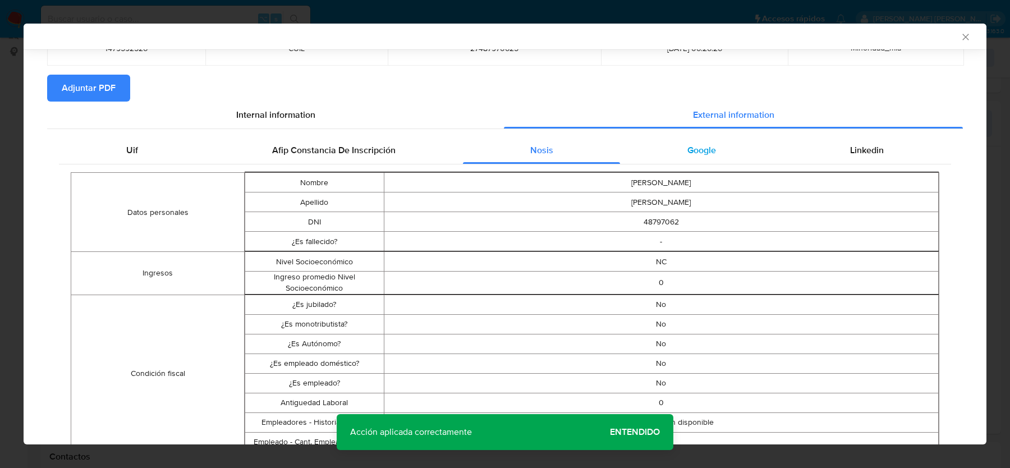
click at [697, 157] on div "Google" at bounding box center [701, 150] width 163 height 27
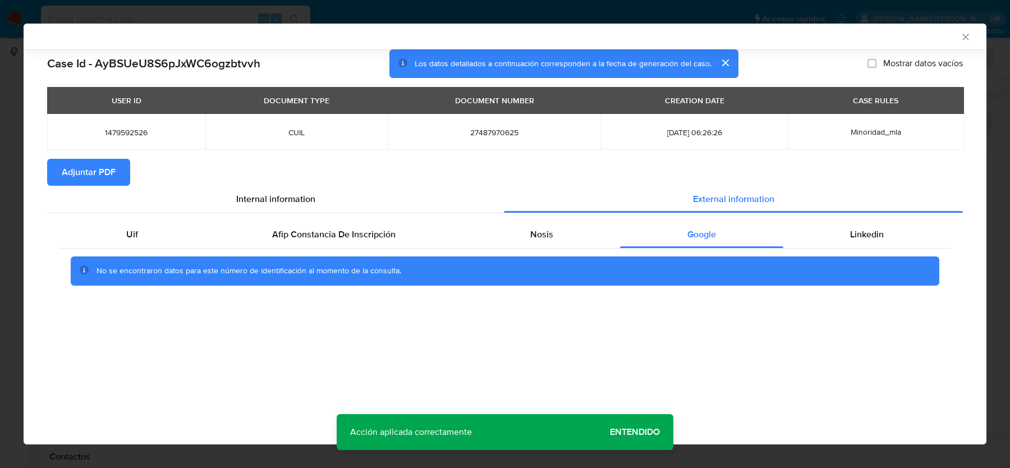
scroll to position [0, 0]
click at [855, 221] on div "Linkedin" at bounding box center [867, 234] width 168 height 27
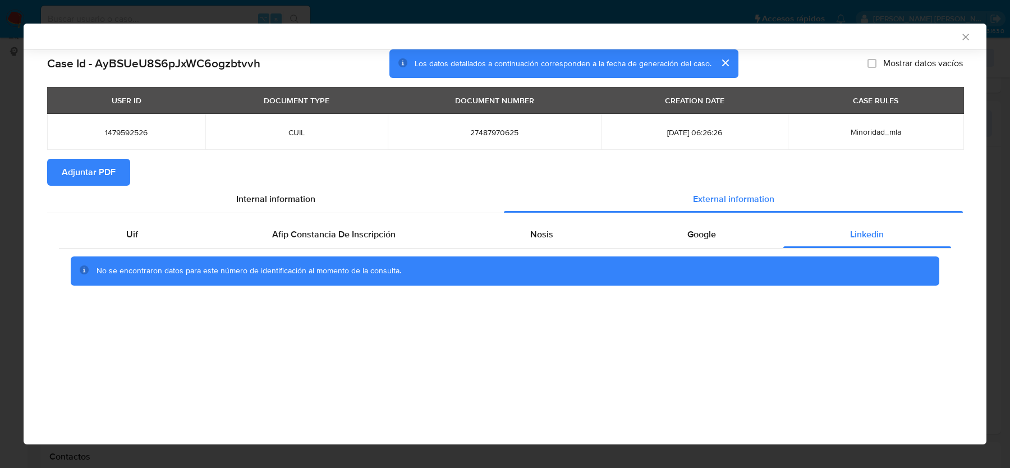
click at [96, 173] on span "Adjuntar PDF" at bounding box center [89, 172] width 54 height 25
click at [964, 39] on icon "Cerrar ventana" at bounding box center [965, 36] width 11 height 11
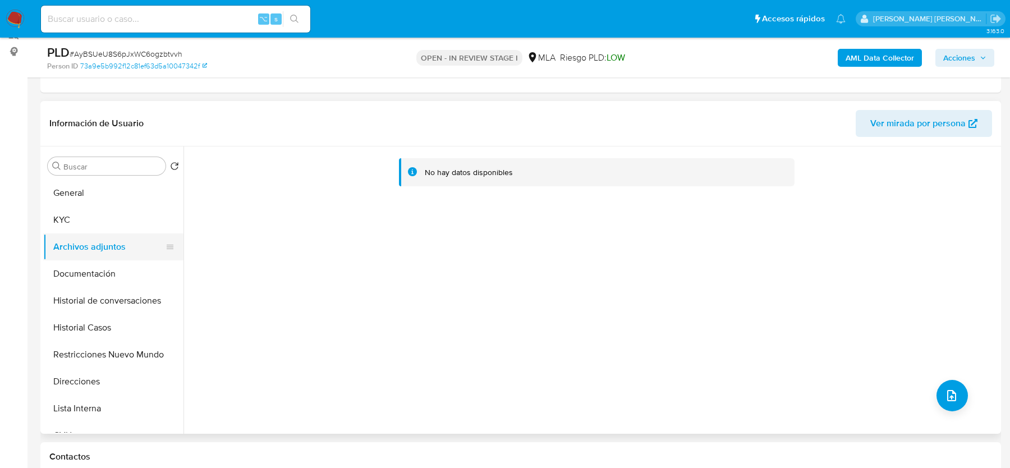
click at [89, 235] on button "Archivos adjuntos" at bounding box center [108, 246] width 131 height 27
click at [96, 224] on button "KYC" at bounding box center [108, 219] width 131 height 27
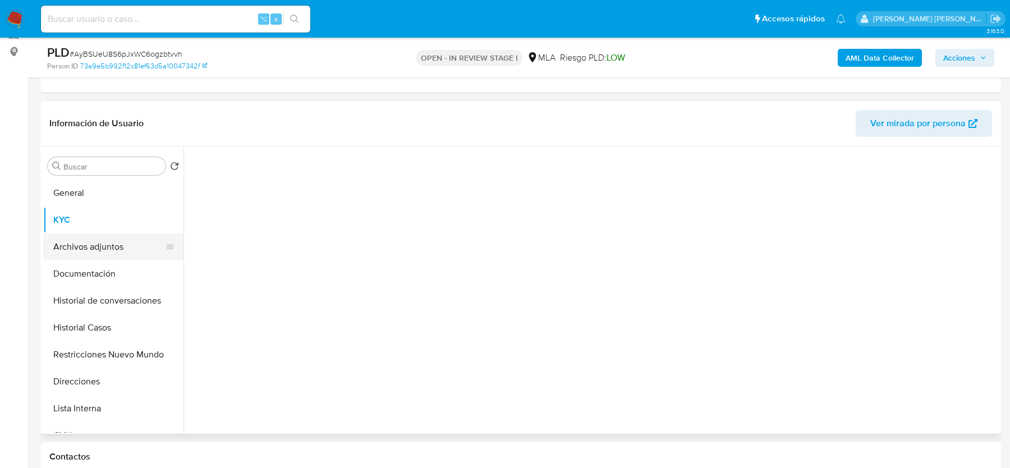
click at [96, 245] on button "Archivos adjuntos" at bounding box center [108, 246] width 131 height 27
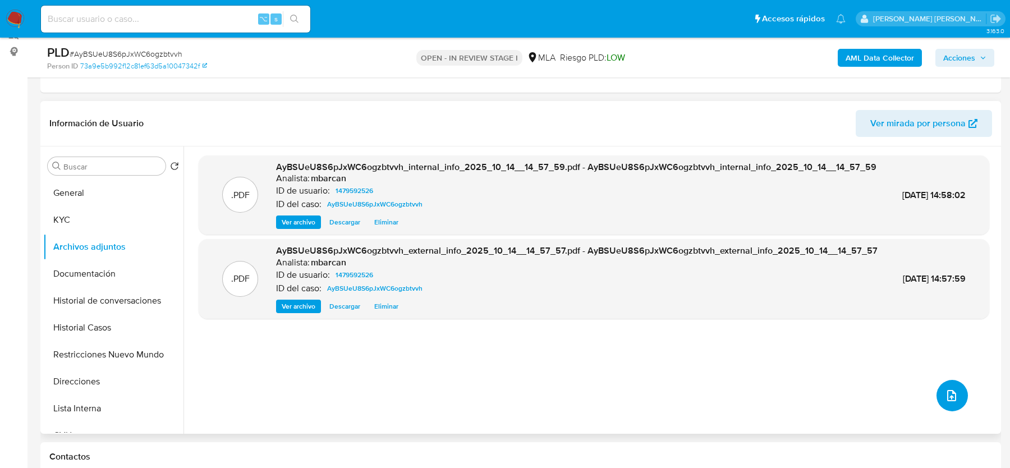
click at [957, 397] on button "upload-file" at bounding box center [951, 395] width 31 height 31
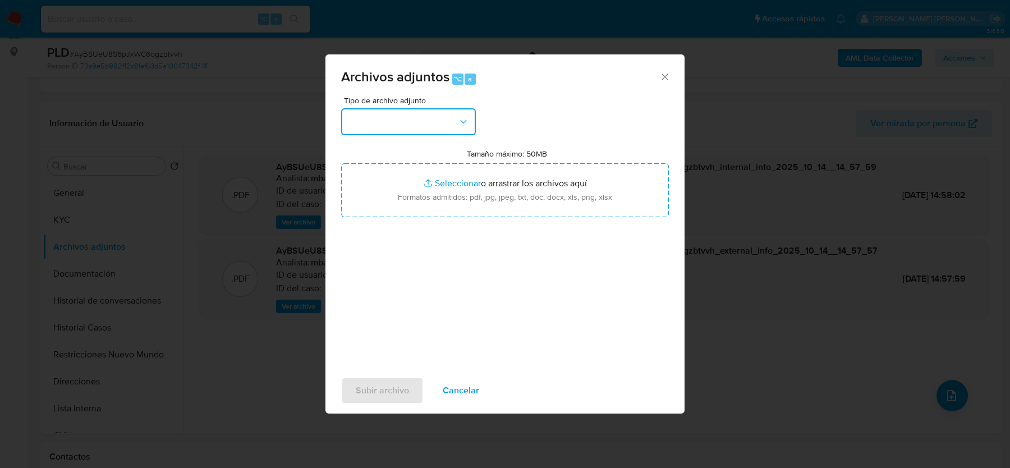
click at [428, 131] on button "button" at bounding box center [408, 121] width 135 height 27
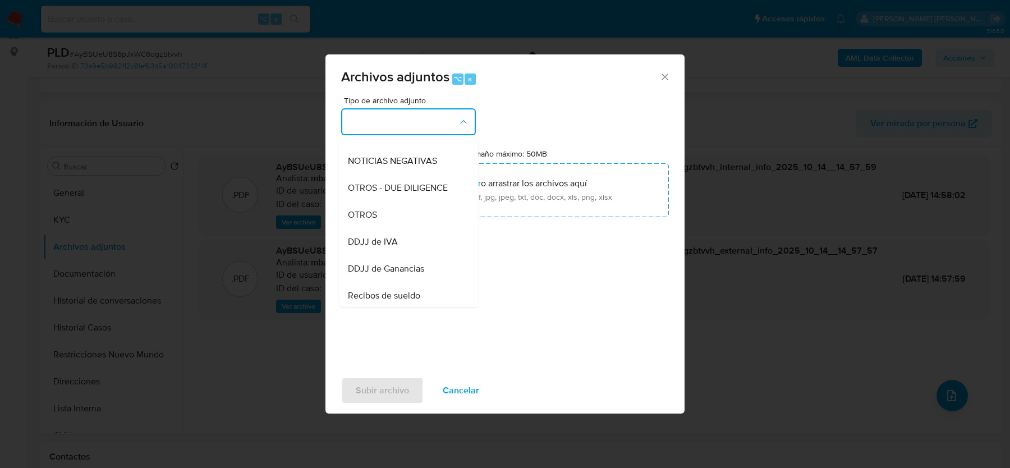
scroll to position [155, 0]
click at [426, 210] on div "OTROS" at bounding box center [405, 212] width 114 height 27
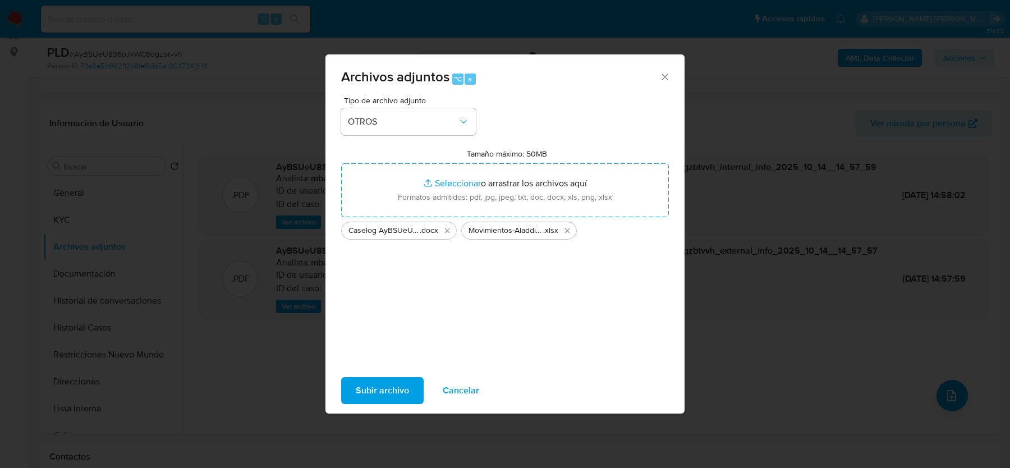
click at [397, 387] on span "Subir archivo" at bounding box center [382, 390] width 53 height 25
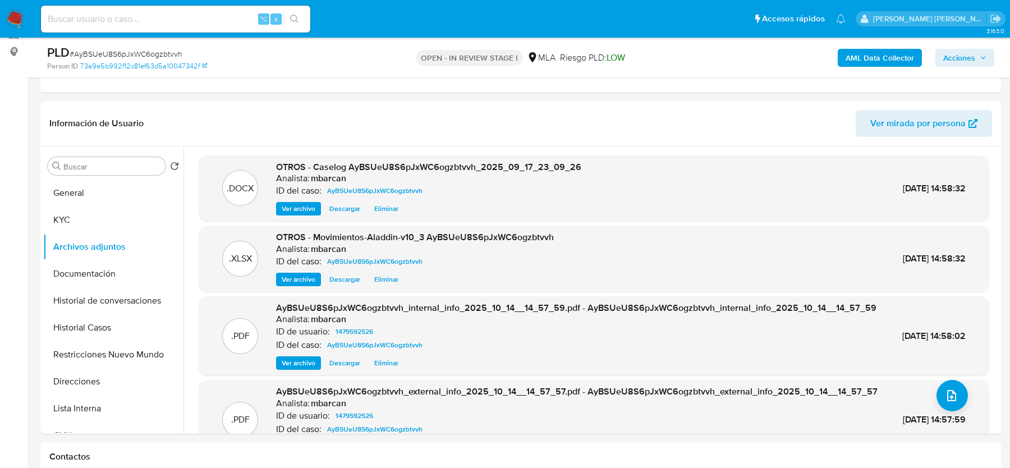
click at [967, 57] on span "Acciones" at bounding box center [959, 58] width 32 height 18
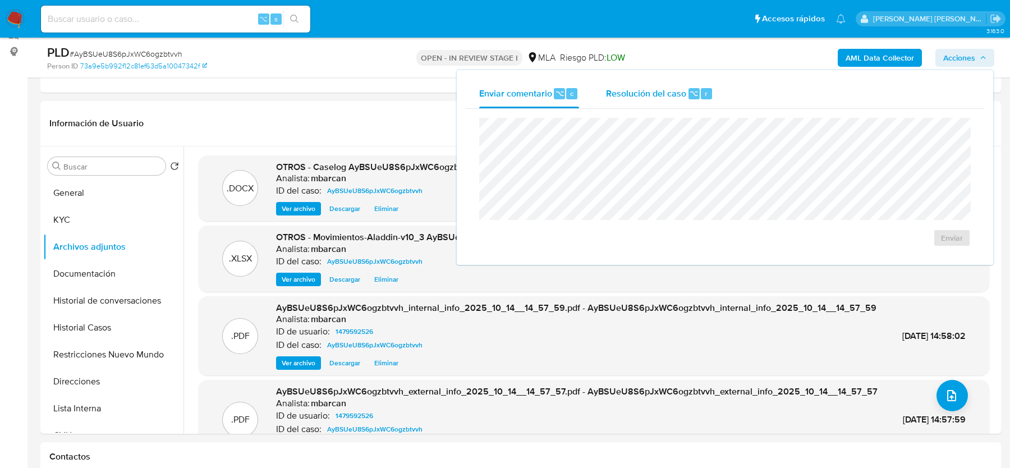
click at [617, 105] on div "Resolución del caso ⌥ r" at bounding box center [659, 93] width 107 height 29
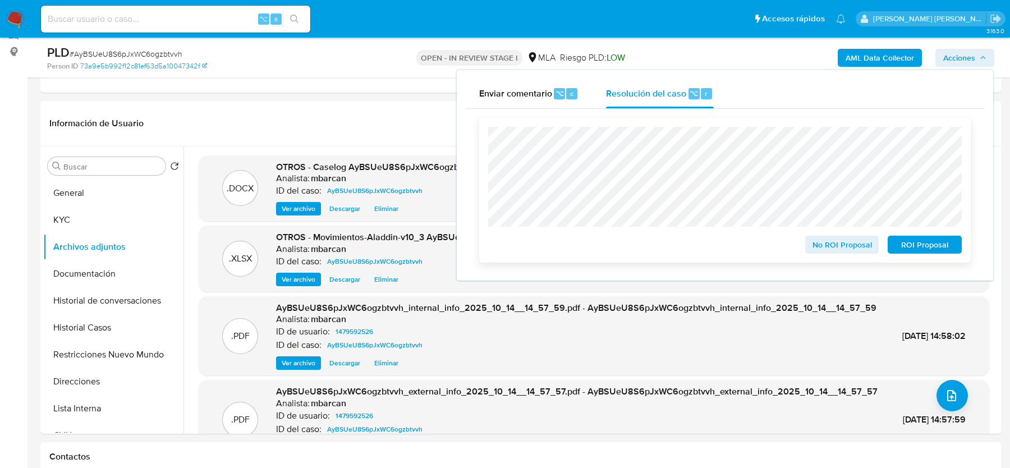
click at [941, 242] on span "ROI Proposal" at bounding box center [924, 245] width 58 height 16
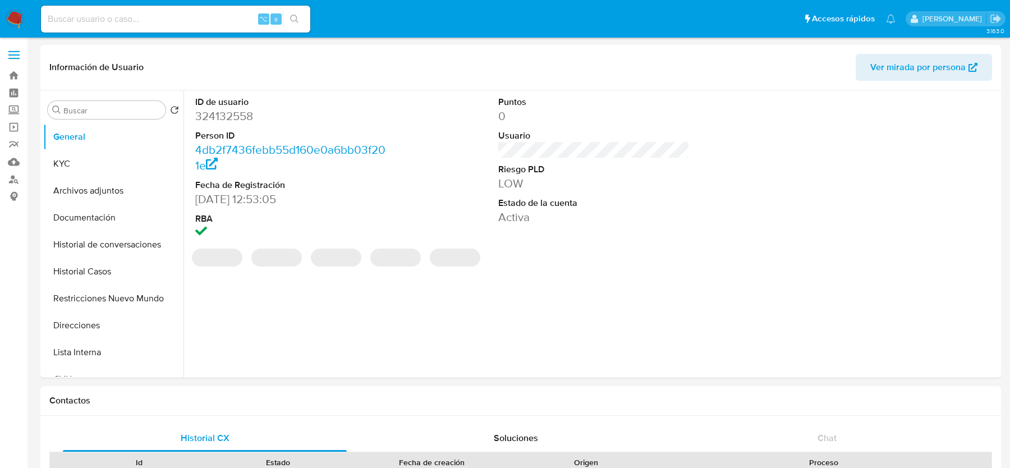
select select "10"
click at [102, 164] on button "KYC" at bounding box center [108, 163] width 131 height 27
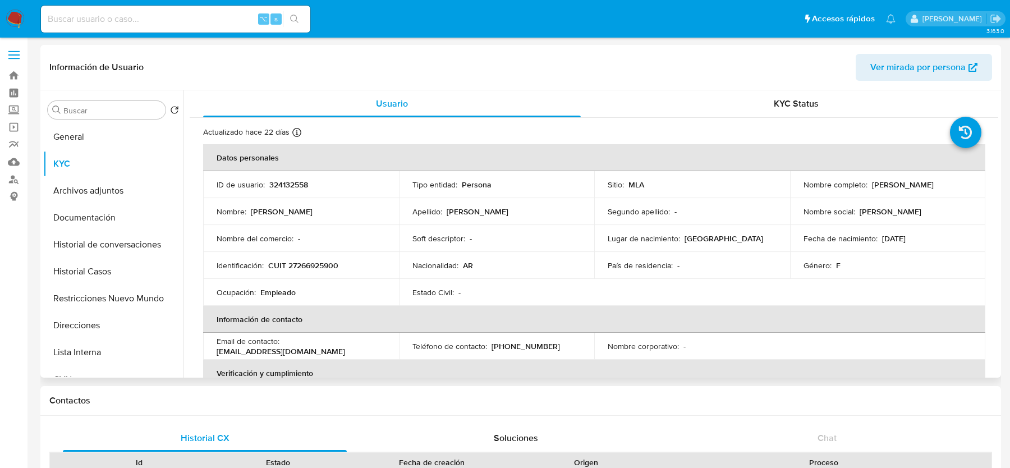
drag, startPoint x: 869, startPoint y: 185, endPoint x: 947, endPoint y: 184, distance: 78.0
click at [947, 184] on div "Nombre completo : Silvina Lilia Marcovich" at bounding box center [887, 185] width 169 height 10
copy p "Silvina Lilia Marcovich"
click at [309, 265] on p "CUIT 27266925900" at bounding box center [303, 265] width 70 height 10
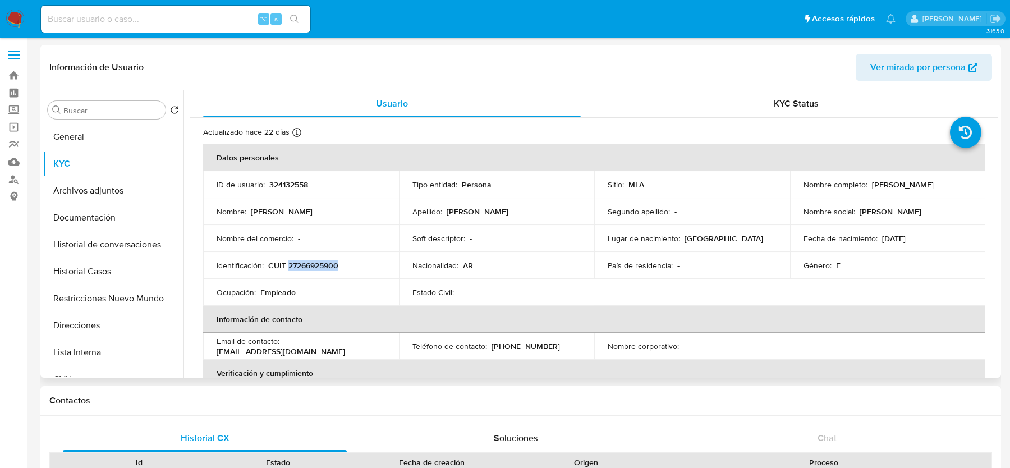
copy p "27266925900"
click at [103, 264] on button "Historial Casos" at bounding box center [108, 271] width 131 height 27
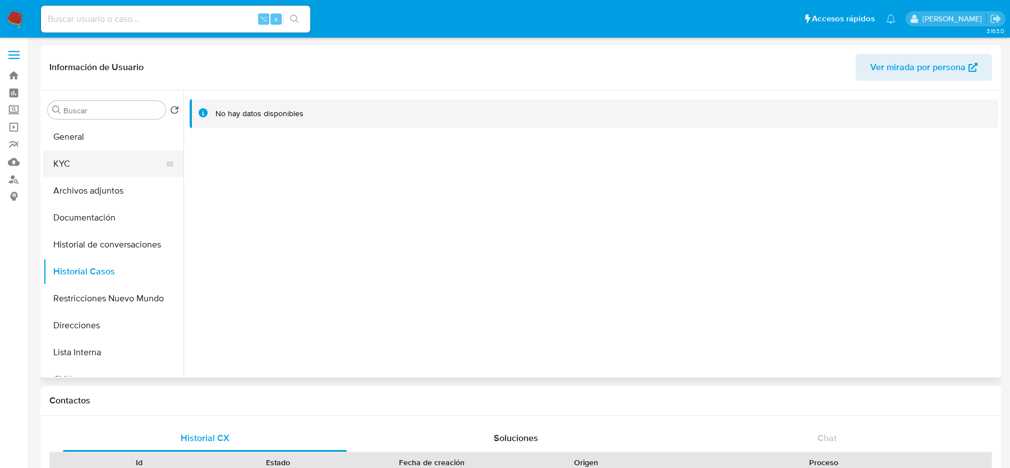
click at [85, 150] on button "KYC" at bounding box center [108, 163] width 131 height 27
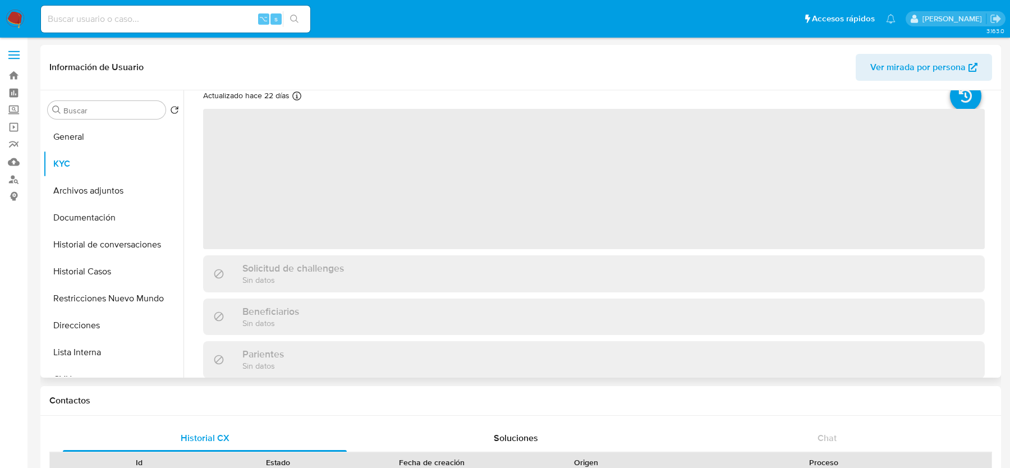
scroll to position [39, 0]
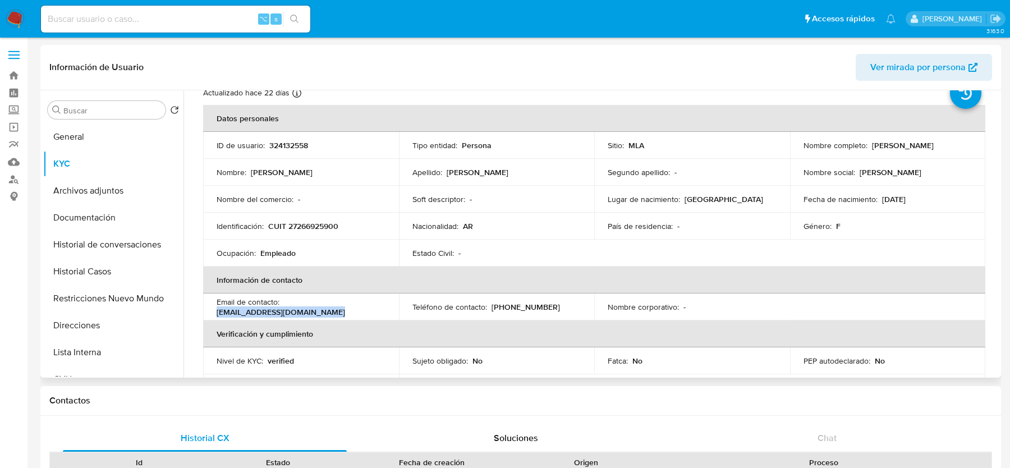
drag, startPoint x: 217, startPoint y: 309, endPoint x: 348, endPoint y: 309, distance: 131.3
click at [348, 309] on div "Email de contacto : silvinamarcovich98@gmail.com" at bounding box center [301, 307] width 169 height 20
copy p "silvinamarcovich98@gmail.com"
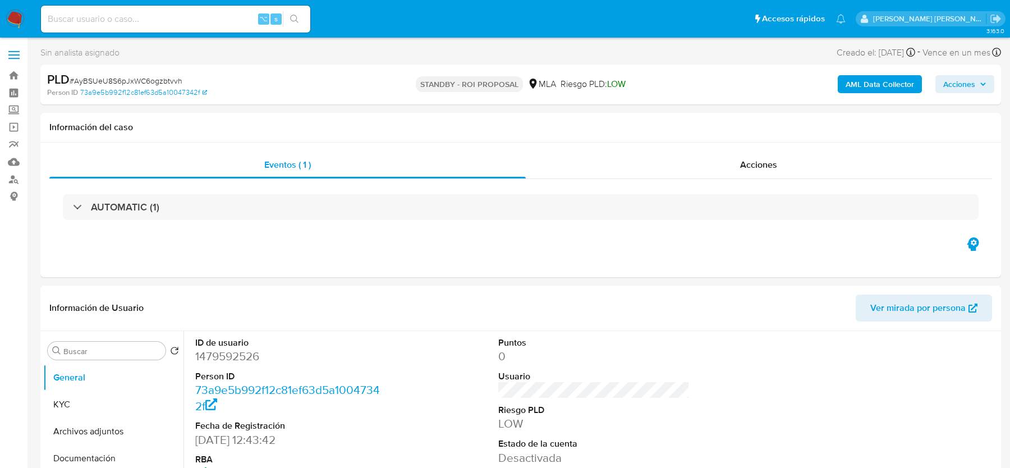
select select "10"
click at [15, 20] on img at bounding box center [15, 19] width 19 height 19
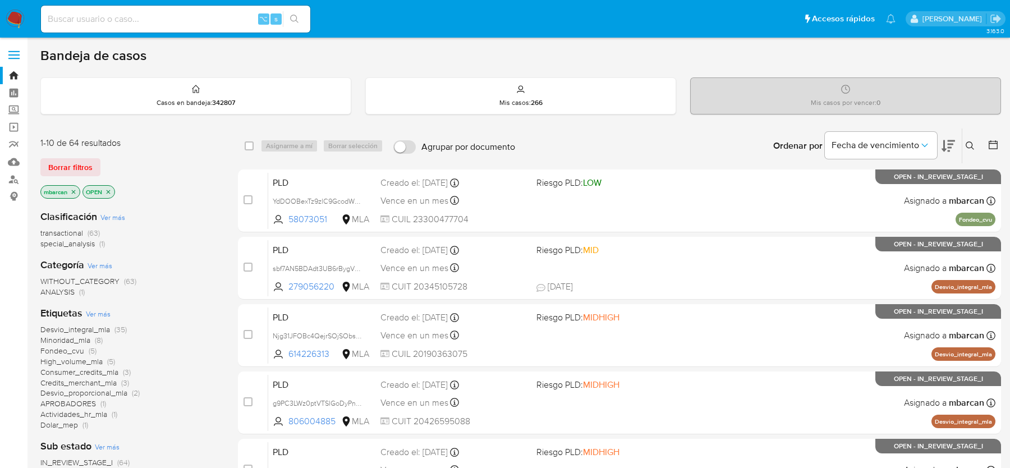
click at [75, 191] on icon "close-filter" at bounding box center [74, 192] width 4 height 4
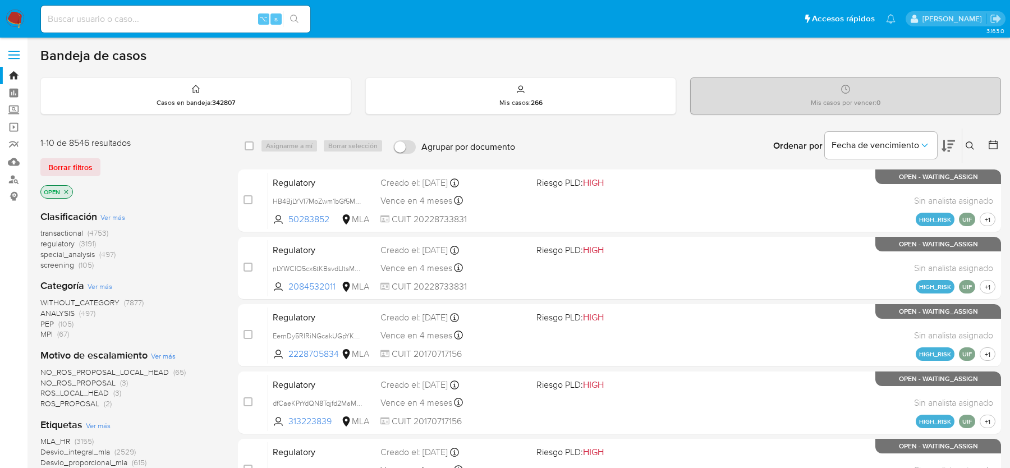
click at [91, 24] on input at bounding box center [175, 19] width 269 height 15
paste input "FhjdSbqFOVu9RwvzyFNeeLkF"
type input "FhjdSbqFOVu9RwvzyFNeeLkF"
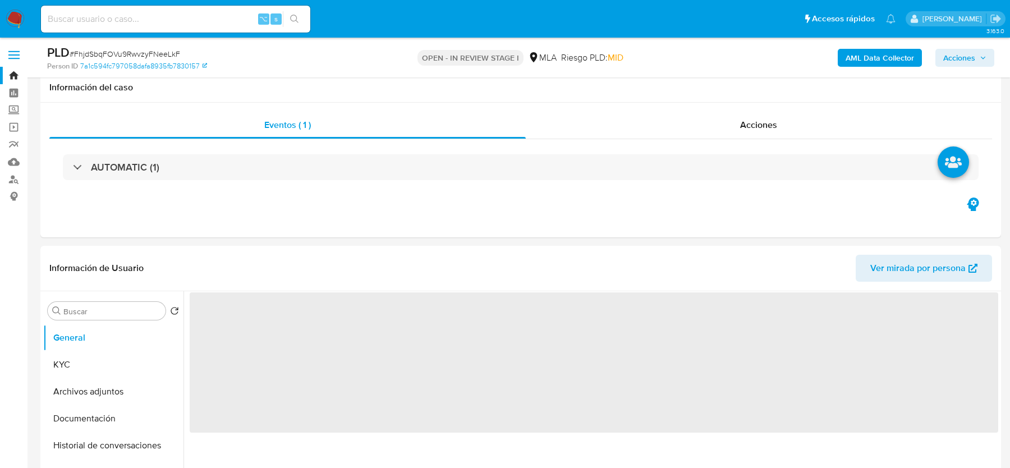
scroll to position [217, 0]
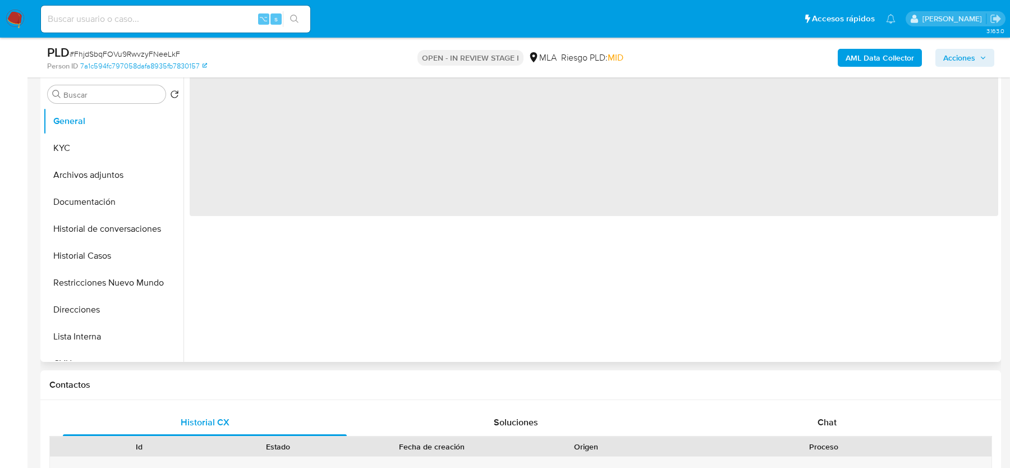
select select "10"
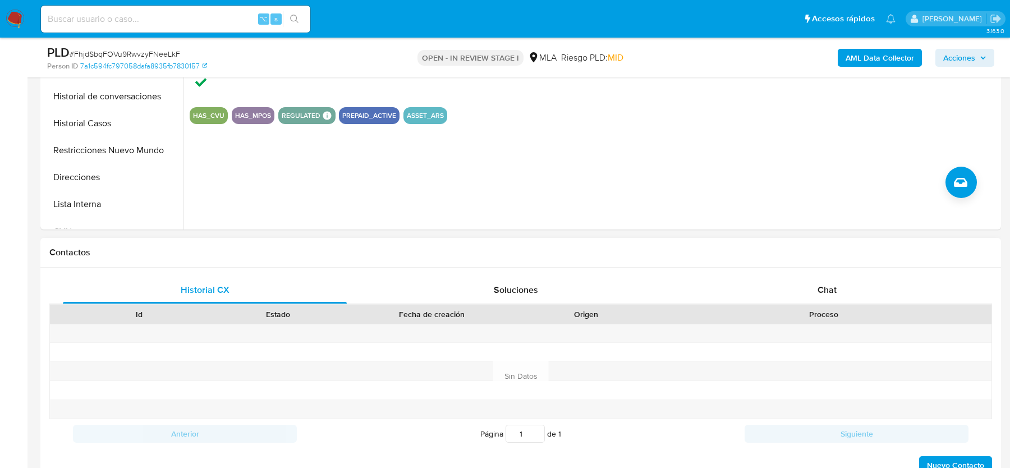
scroll to position [399, 0]
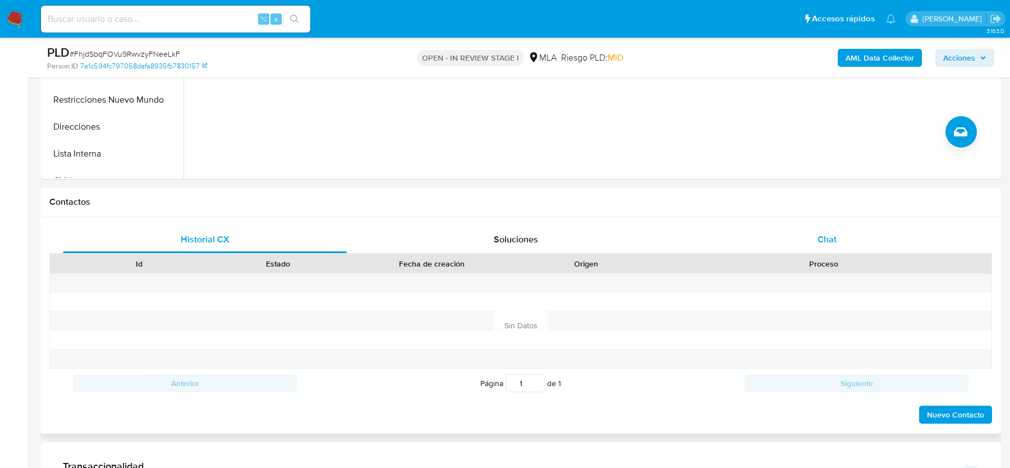
click at [811, 245] on div "Chat" at bounding box center [827, 239] width 284 height 27
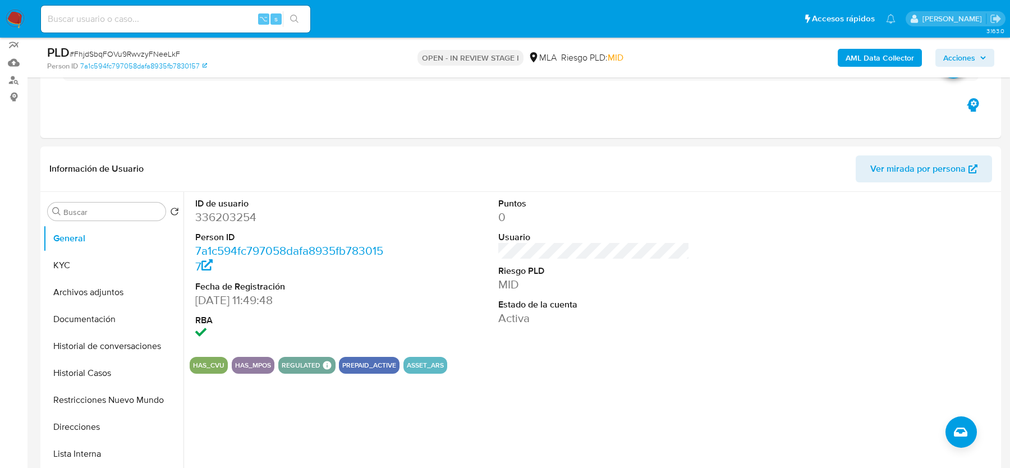
scroll to position [96, 0]
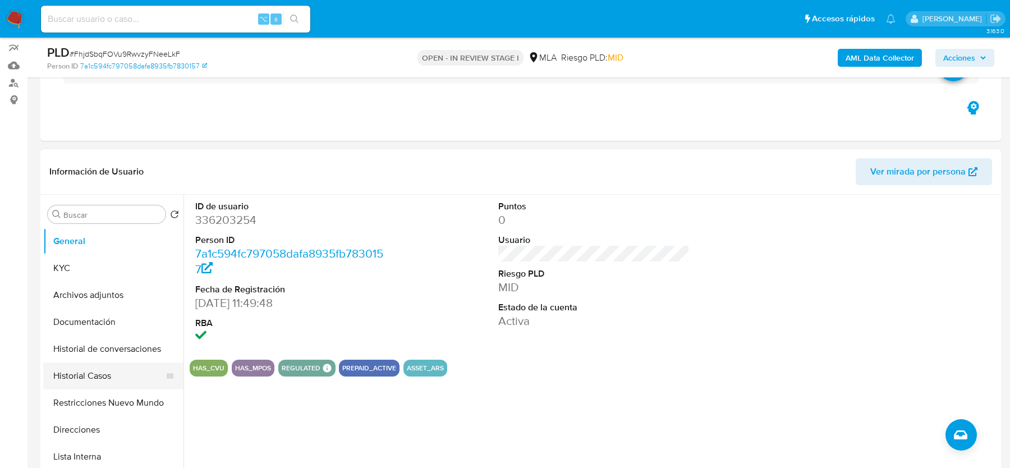
click at [87, 379] on button "Historial Casos" at bounding box center [108, 375] width 131 height 27
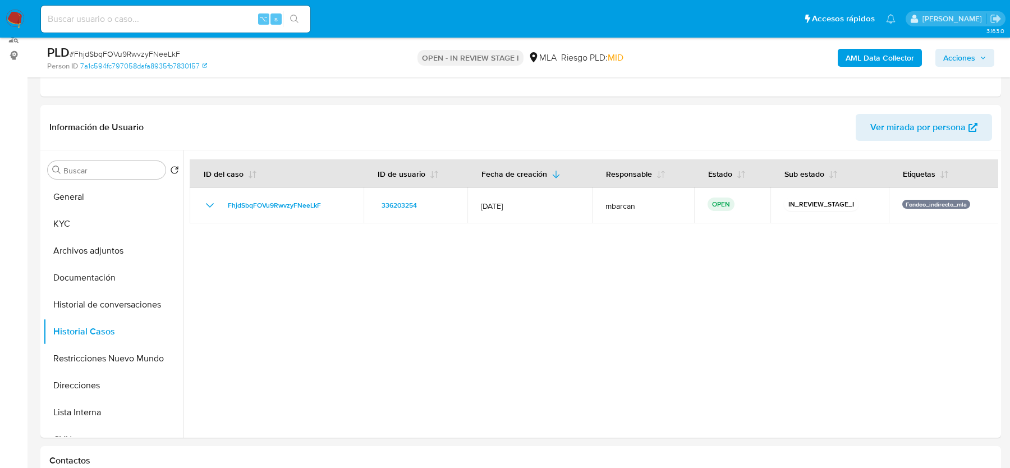
scroll to position [144, 0]
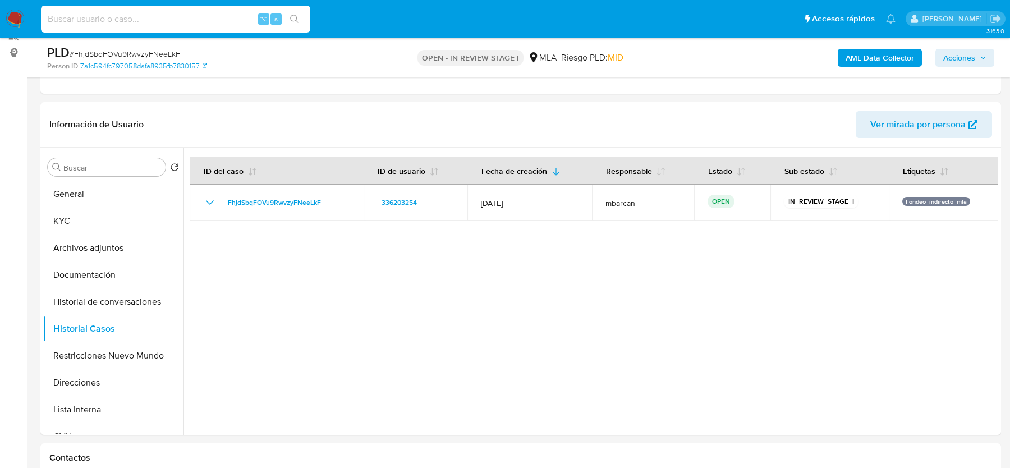
click at [191, 15] on input at bounding box center [175, 19] width 269 height 15
paste input "j1GNs08iHjXvtPXcY01d3fkm"
type input "j1GNs08iHjXvtPXcY01d3fkm"
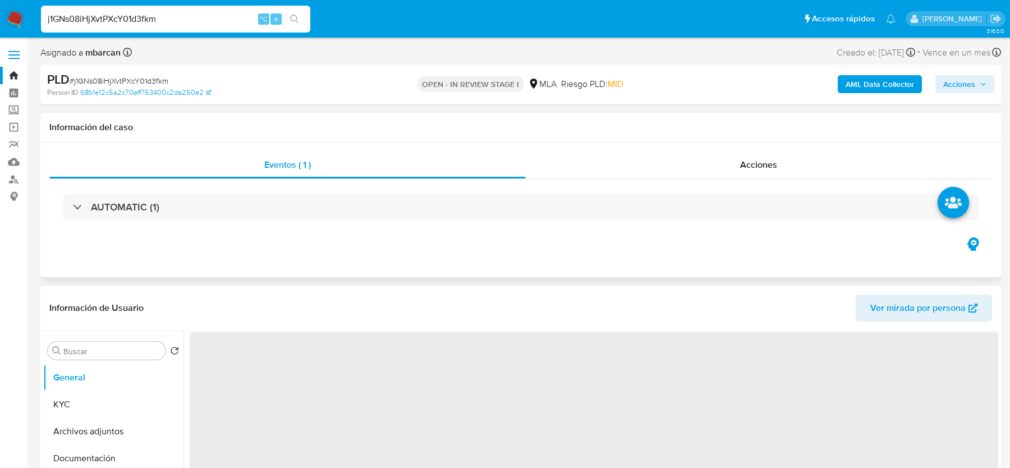
select select "10"
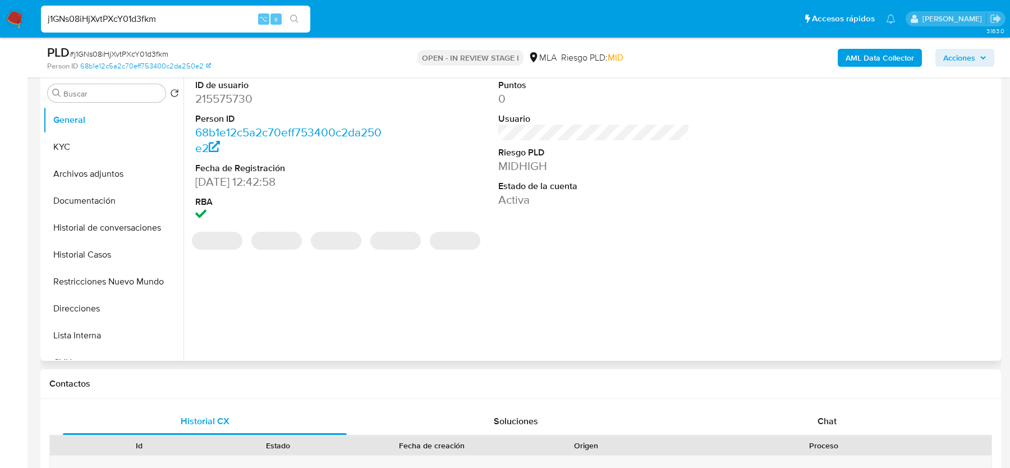
scroll to position [296, 0]
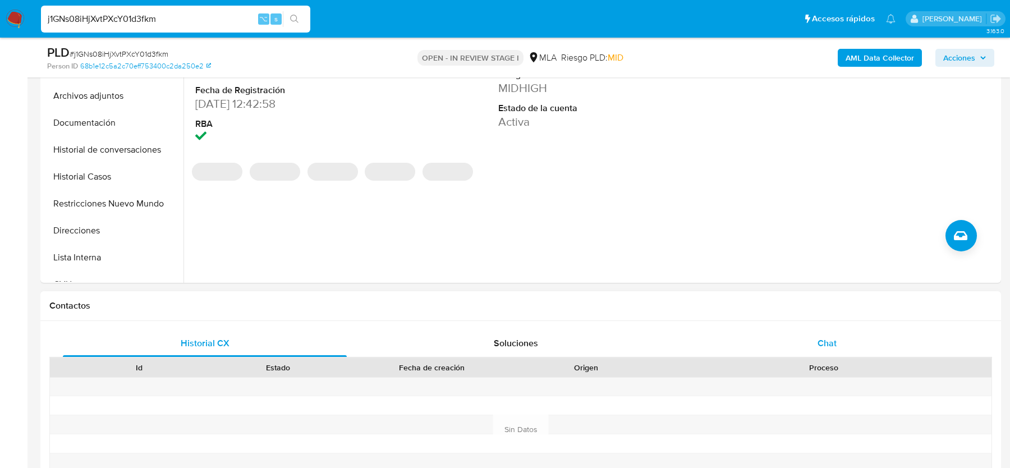
click at [806, 350] on div "Chat" at bounding box center [827, 343] width 284 height 27
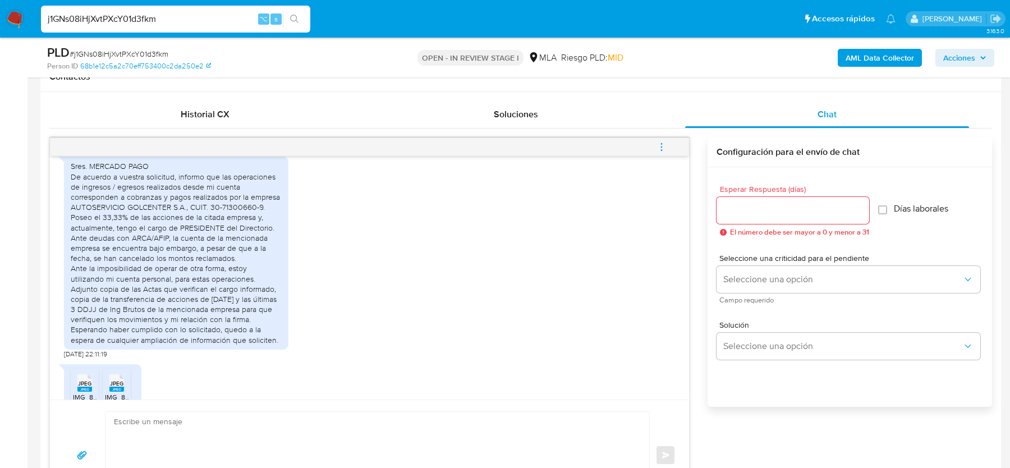
scroll to position [628, 0]
drag, startPoint x: 191, startPoint y: 263, endPoint x: 70, endPoint y: 260, distance: 120.6
click at [71, 260] on div "Sres. MERCADO PAGO De acuerdo a vuestra solicitud, informo que las operaciones …" at bounding box center [176, 248] width 211 height 183
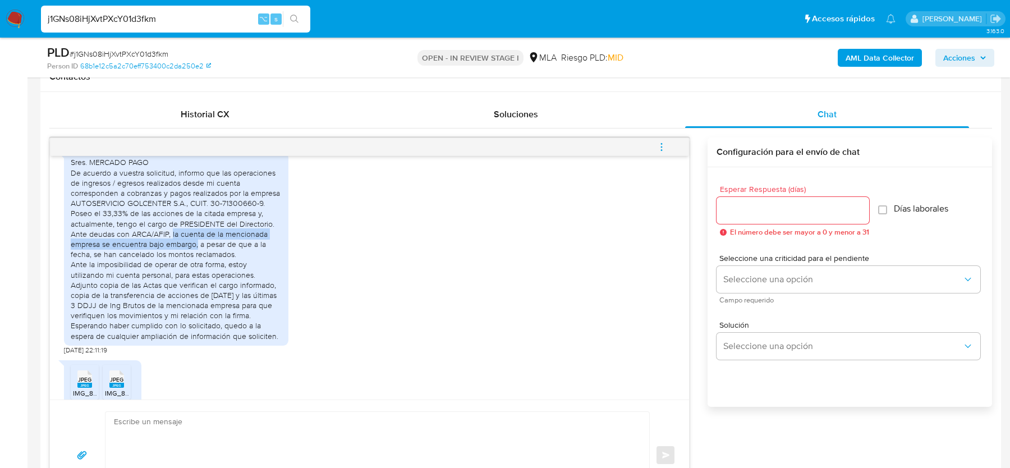
drag, startPoint x: 198, startPoint y: 265, endPoint x: 172, endPoint y: 255, distance: 28.4
click at [172, 255] on div "Sres. MERCADO PAGO De acuerdo a vuestra solicitud, informo que las operaciones …" at bounding box center [176, 248] width 211 height 183
click at [209, 266] on div "Sres. MERCADO PAGO De acuerdo a vuestra solicitud, informo que las operaciones …" at bounding box center [176, 248] width 211 height 183
drag, startPoint x: 202, startPoint y: 265, endPoint x: 261, endPoint y: 273, distance: 60.0
click at [261, 273] on div "Sres. MERCADO PAGO De acuerdo a vuestra solicitud, informo que las operaciones …" at bounding box center [176, 248] width 211 height 183
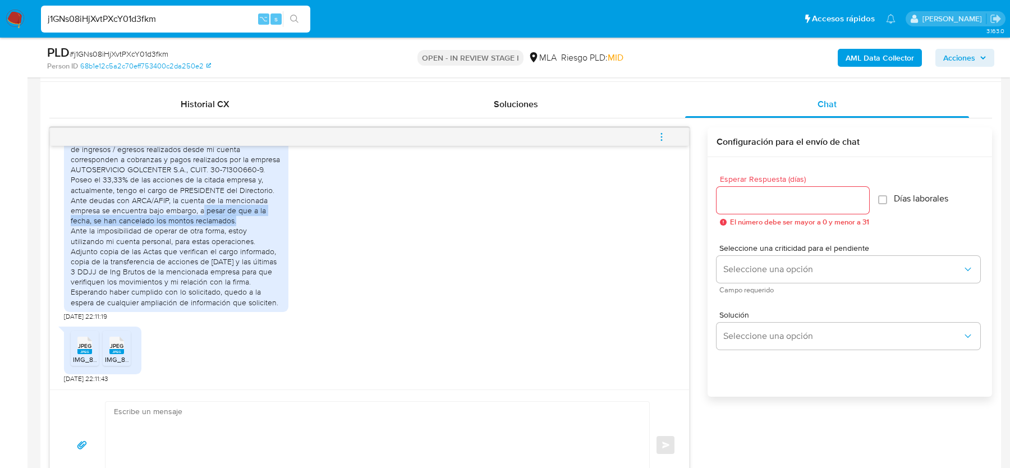
scroll to position [539, 0]
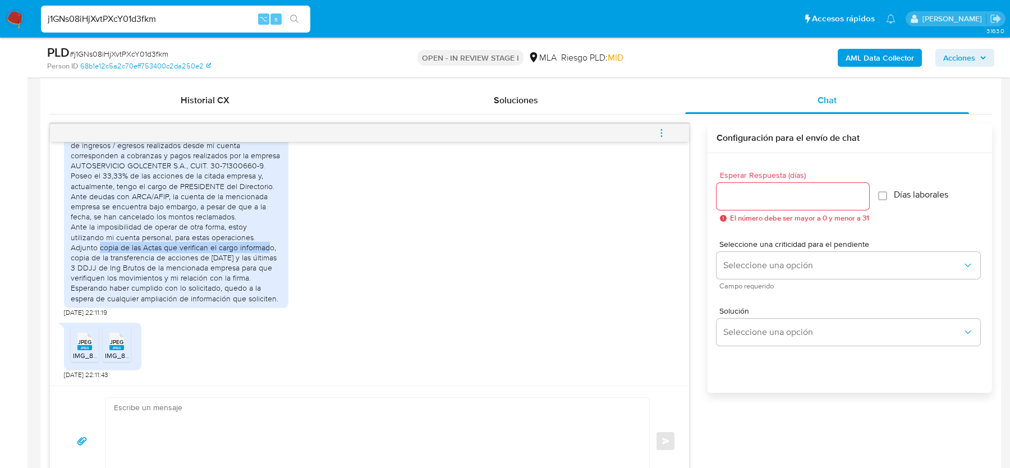
drag, startPoint x: 99, startPoint y: 249, endPoint x: 266, endPoint y: 250, distance: 166.6
click at [266, 250] on div "Sres. MERCADO PAGO De acuerdo a vuestra solicitud, informo que las operaciones …" at bounding box center [176, 210] width 211 height 183
drag, startPoint x: 114, startPoint y: 259, endPoint x: 201, endPoint y: 260, distance: 86.4
click at [201, 260] on div "Sres. MERCADO PAGO De acuerdo a vuestra solicitud, informo que las operaciones …" at bounding box center [176, 210] width 211 height 183
drag, startPoint x: 260, startPoint y: 259, endPoint x: 259, endPoint y: 277, distance: 18.0
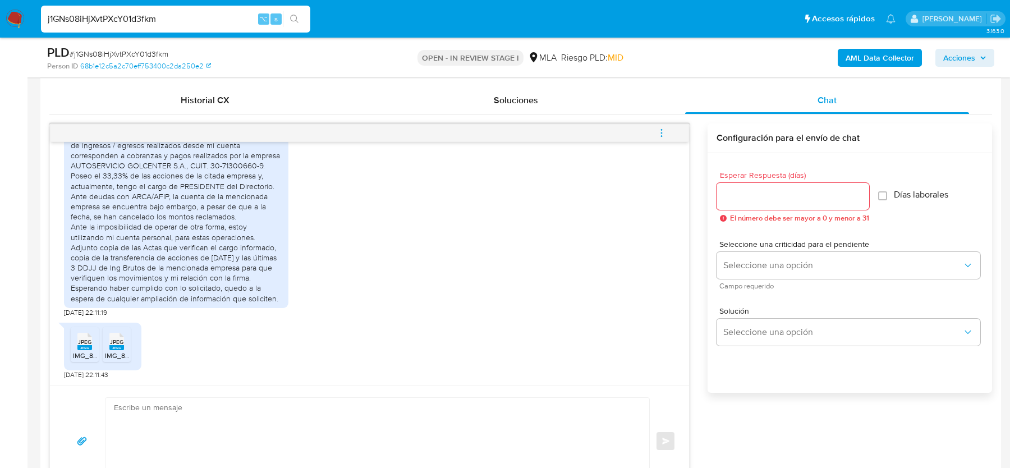
click at [259, 277] on div "Sres. MERCADO PAGO De acuerdo a vuestra solicitud, informo que las operaciones …" at bounding box center [176, 210] width 211 height 183
click at [121, 54] on span "# j1GNs08iHjXvtPXcY01d3fkm" at bounding box center [119, 53] width 99 height 11
copy span "j1GNs08iHjXvtPXcY01d3fkm"
drag, startPoint x: 74, startPoint y: 164, endPoint x: 153, endPoint y: 164, distance: 78.5
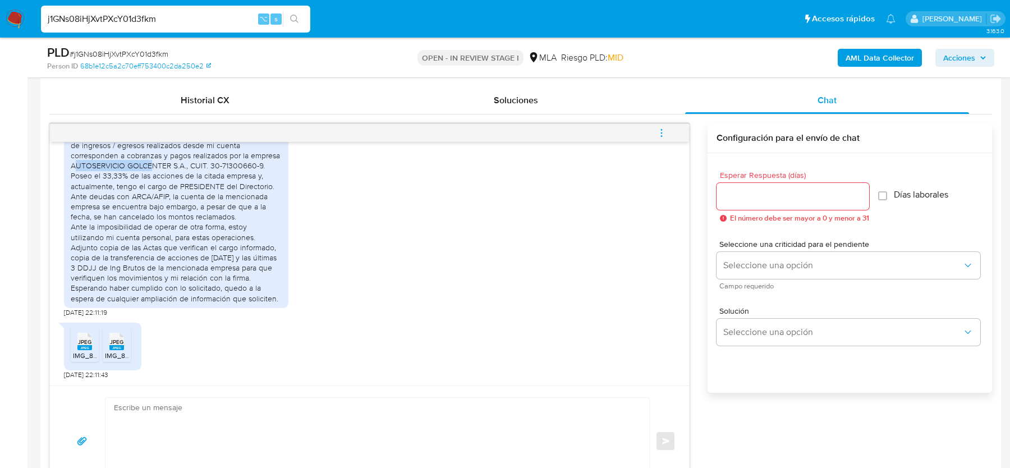
click at [153, 164] on div "Sres. MERCADO PAGO De acuerdo a vuestra solicitud, informo que las operaciones …" at bounding box center [176, 210] width 211 height 183
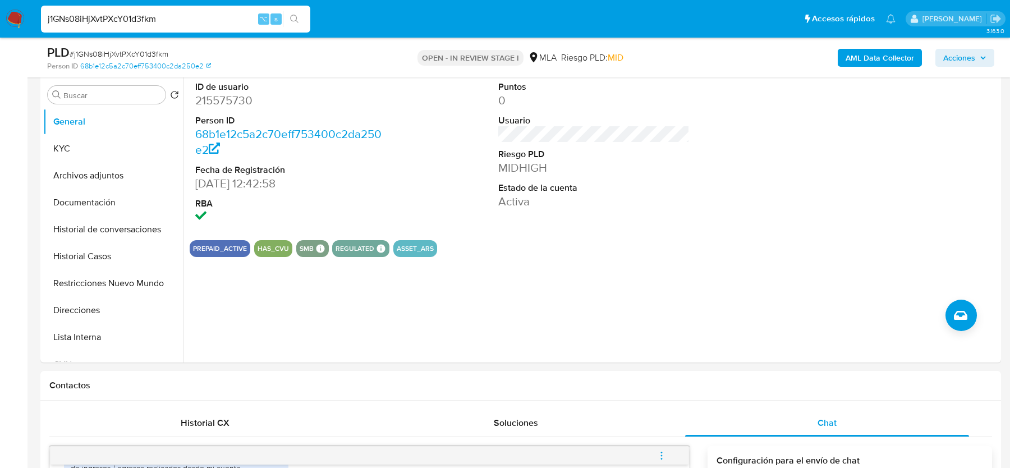
scroll to position [188, 0]
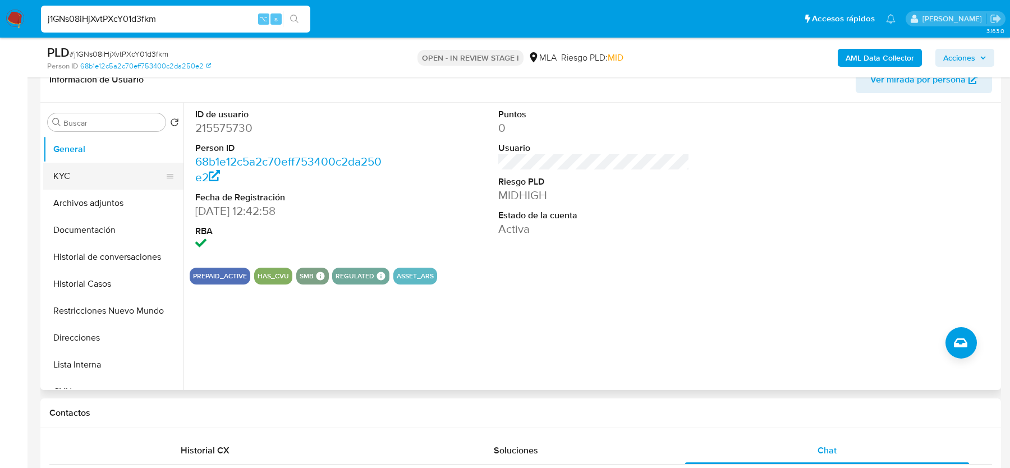
click at [80, 170] on button "KYC" at bounding box center [108, 176] width 131 height 27
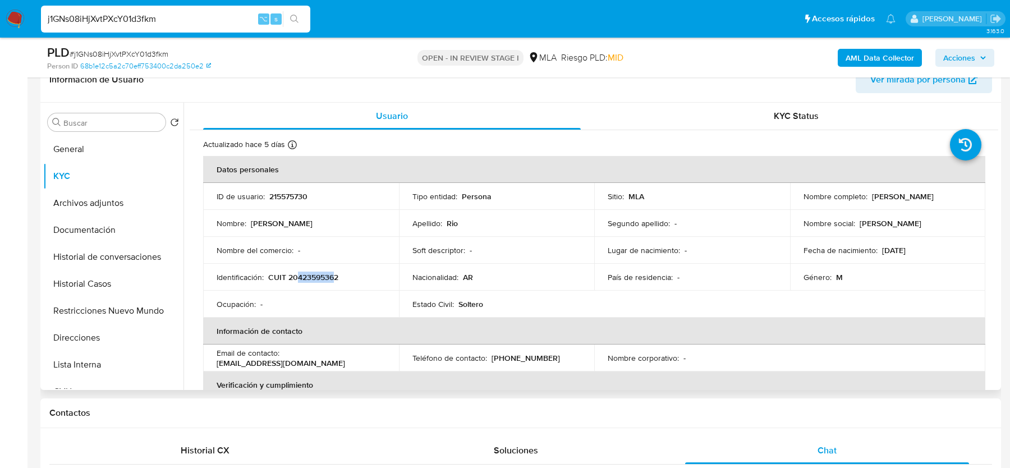
drag, startPoint x: 298, startPoint y: 278, endPoint x: 333, endPoint y: 278, distance: 34.8
click at [333, 278] on p "CUIT 20423595362" at bounding box center [303, 277] width 70 height 10
copy p "42359536"
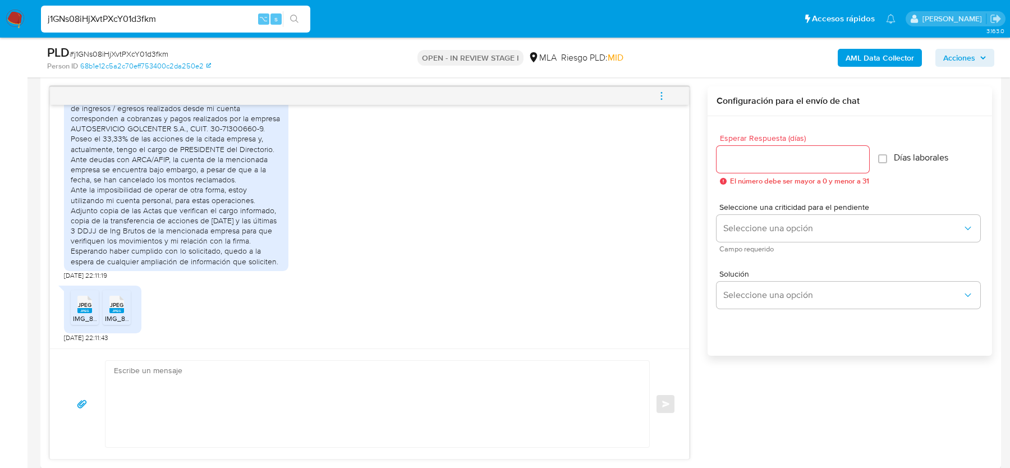
scroll to position [665, 0]
click at [235, 431] on textarea at bounding box center [374, 404] width 521 height 86
paste textarea "Hola, Gracias por tu respuesta. Al respecto, ¿podrías enviarnos la siguiente do…"
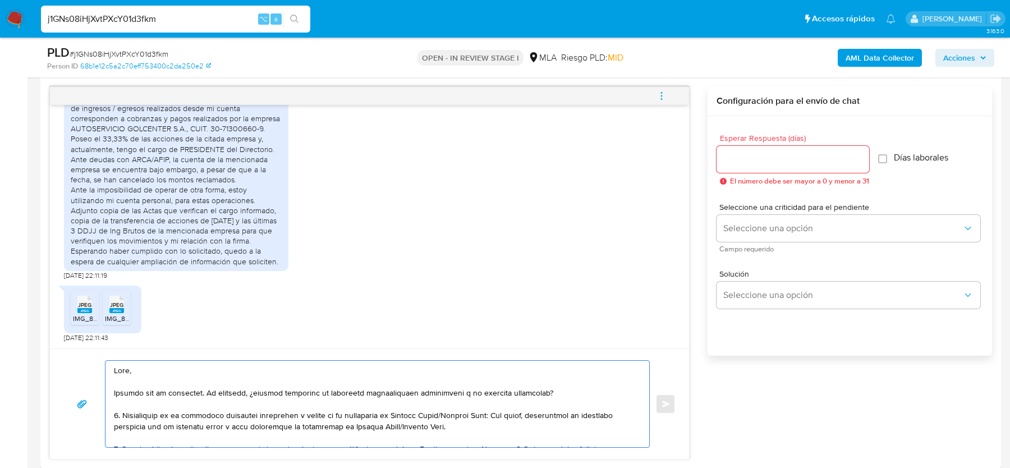
scroll to position [578, 0]
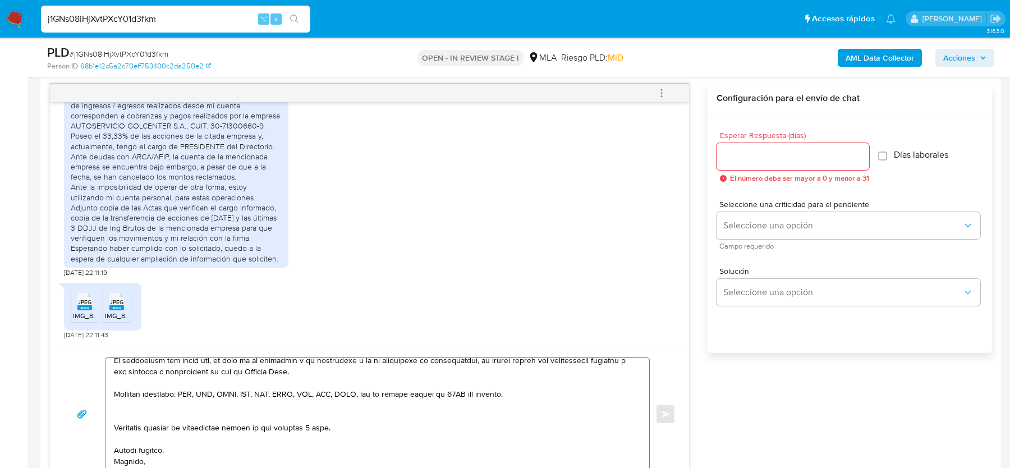
click at [193, 402] on textarea at bounding box center [374, 414] width 521 height 112
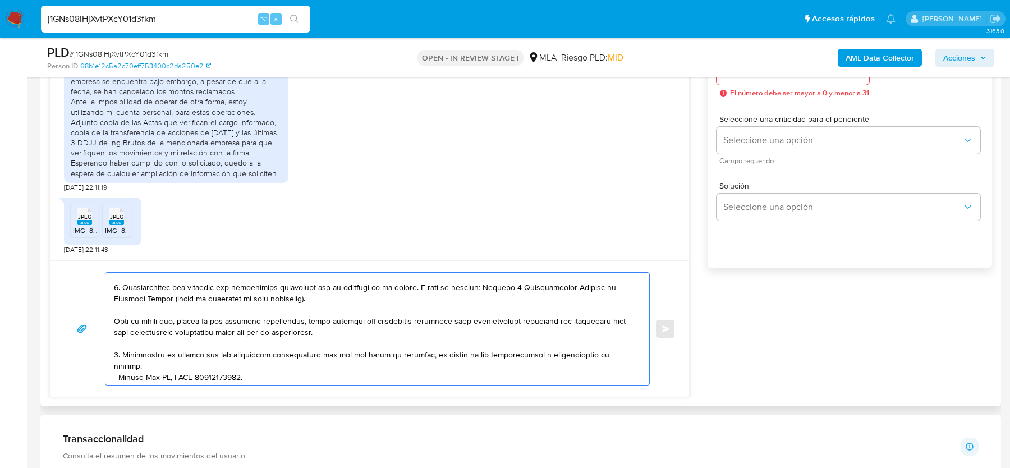
scroll to position [76, 0]
click at [390, 283] on textarea at bounding box center [374, 329] width 521 height 112
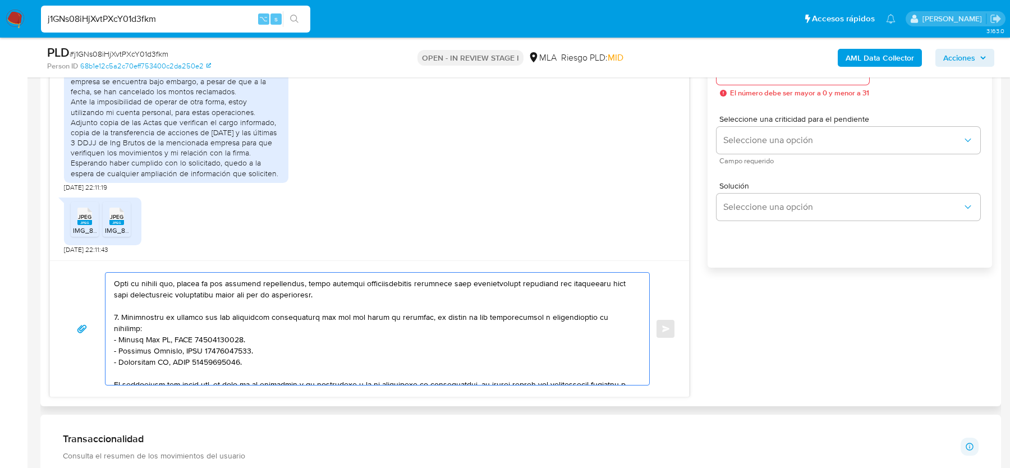
scroll to position [128, 0]
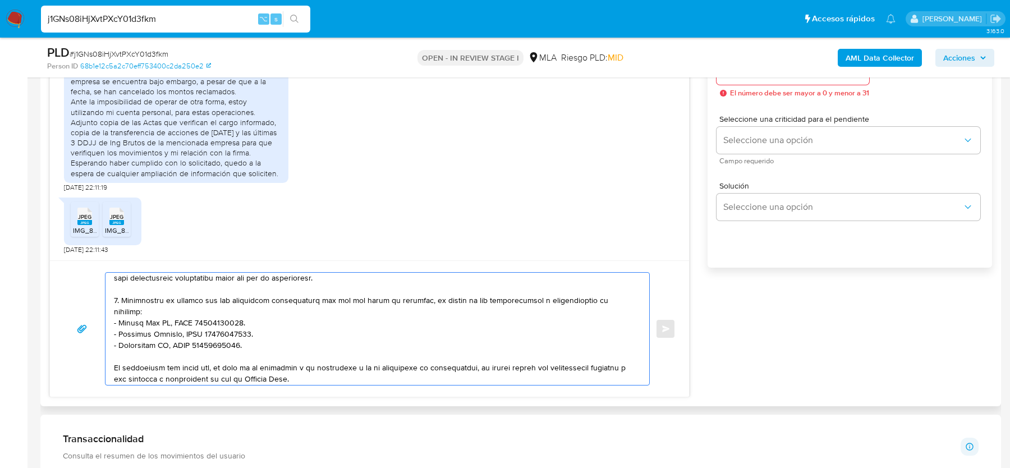
drag, startPoint x: 352, startPoint y: 301, endPoint x: 413, endPoint y: 299, distance: 61.2
click at [413, 299] on textarea at bounding box center [374, 329] width 521 height 112
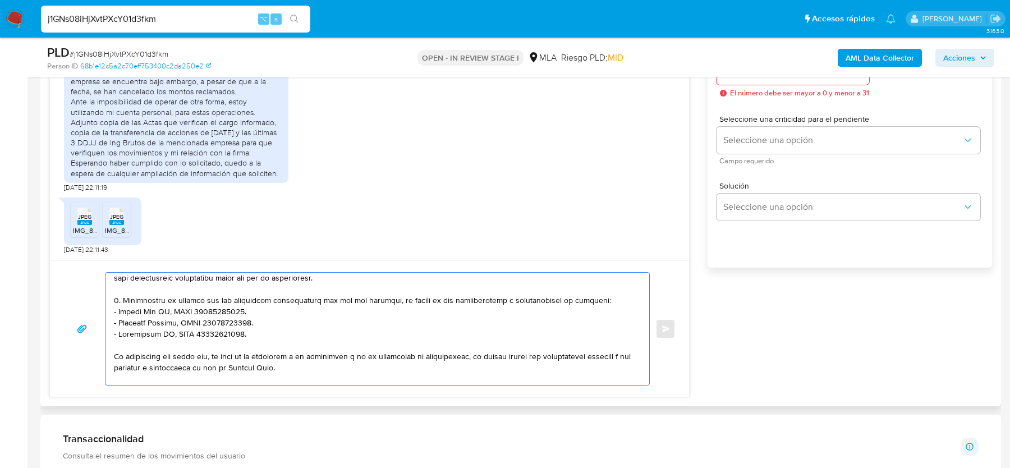
click at [435, 326] on textarea at bounding box center [374, 329] width 521 height 112
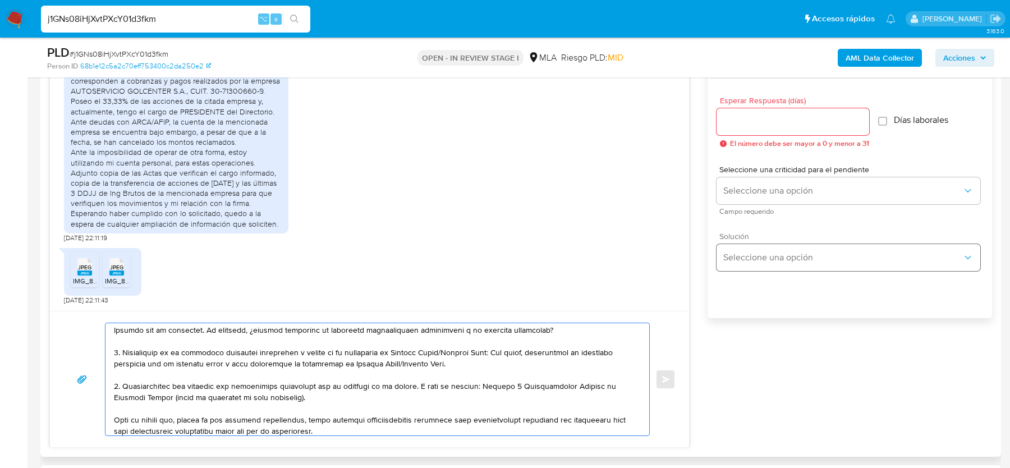
scroll to position [592, 0]
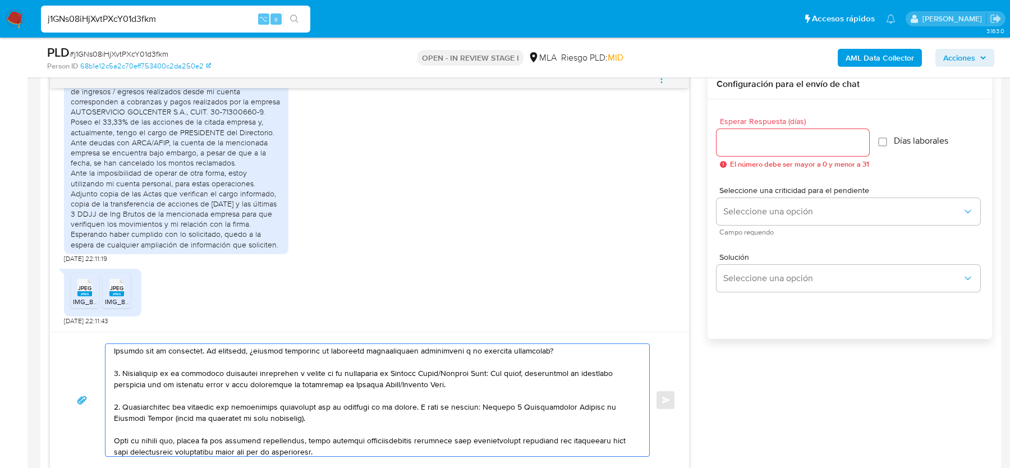
type textarea "Hola, Gracias por tu respuesta. Al respecto, ¿podrías enviarnos la siguiente do…"
click at [746, 144] on input "Esperar Respuesta (días)" at bounding box center [792, 142] width 153 height 15
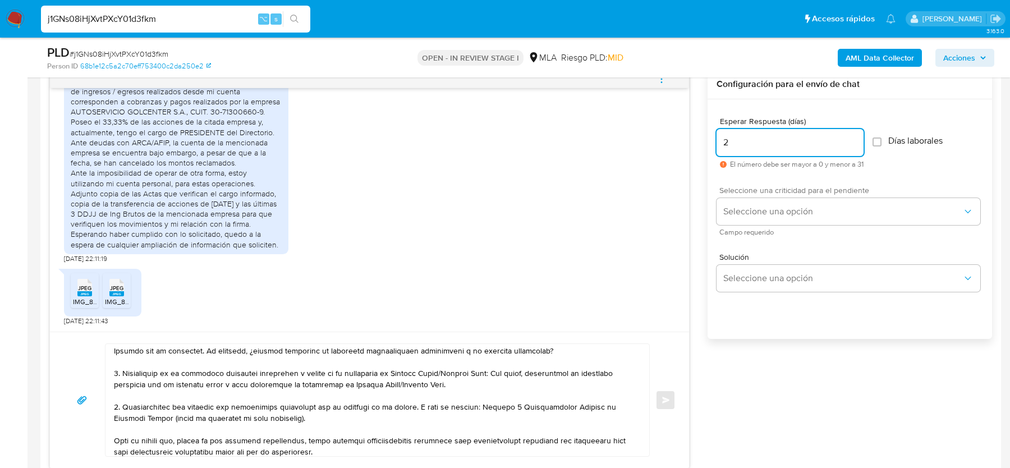
type input "2"
click at [746, 225] on div "Seleccione una criticidad para el pendiente Seleccione una opción Campo requeri…" at bounding box center [848, 210] width 264 height 49
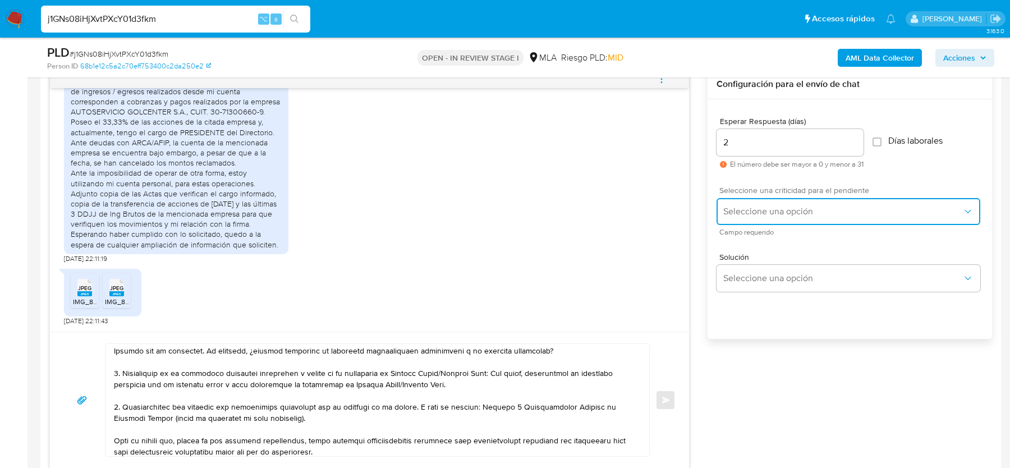
click at [746, 217] on button "Seleccione una opción" at bounding box center [848, 211] width 264 height 27
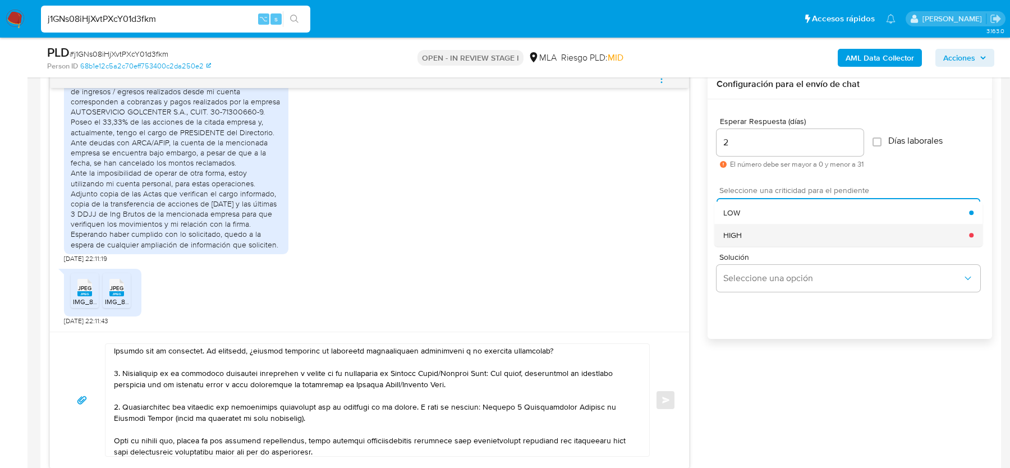
click at [746, 238] on div "HIGH" at bounding box center [846, 235] width 246 height 22
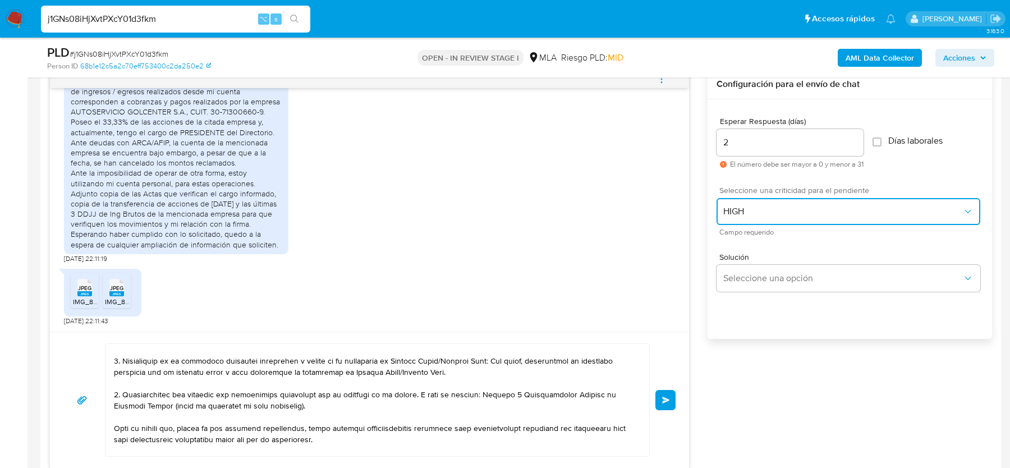
scroll to position [38, 0]
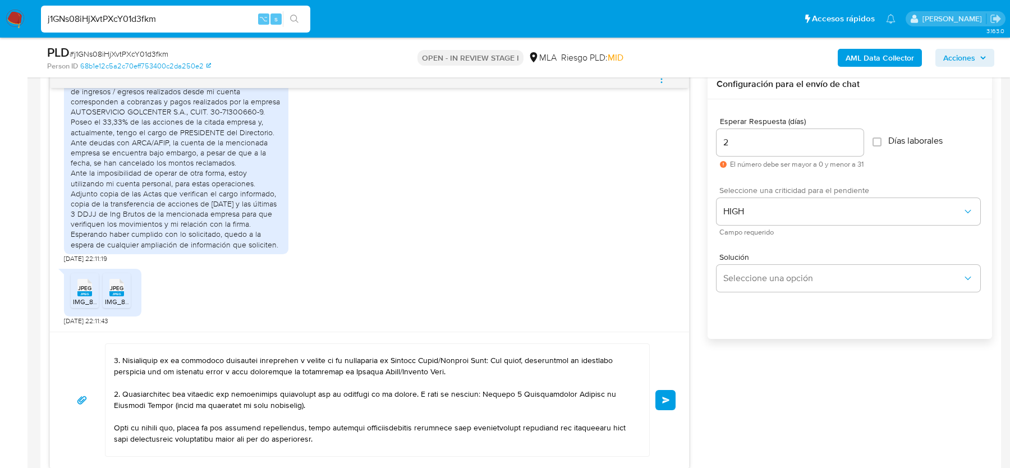
click at [667, 398] on span "Enviar" at bounding box center [666, 400] width 8 height 7
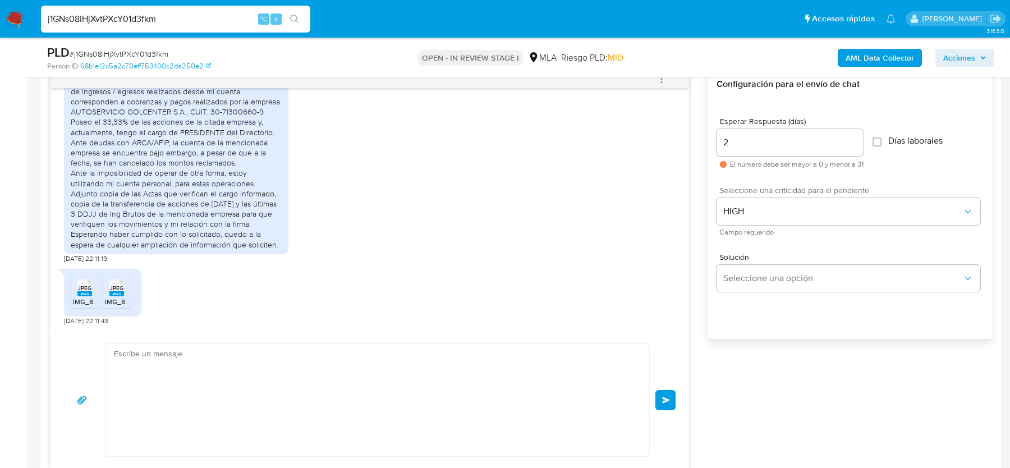
scroll to position [1144, 0]
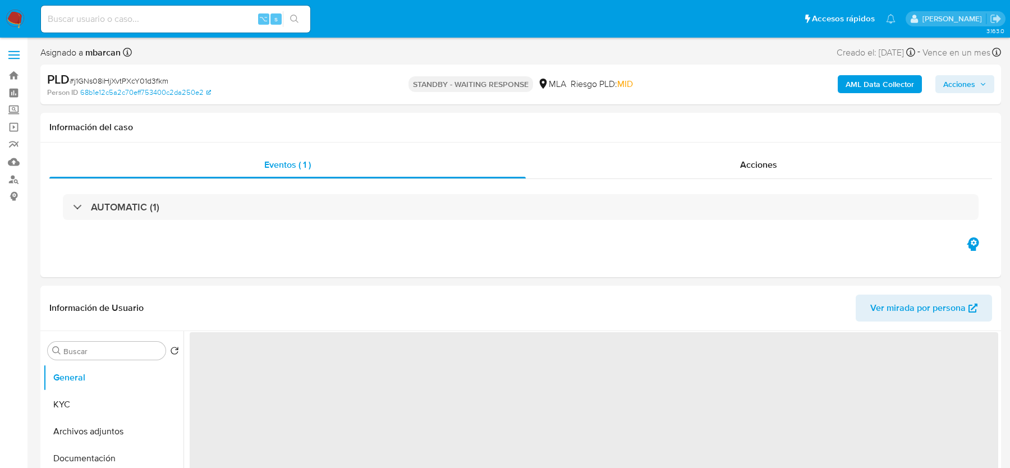
select select "10"
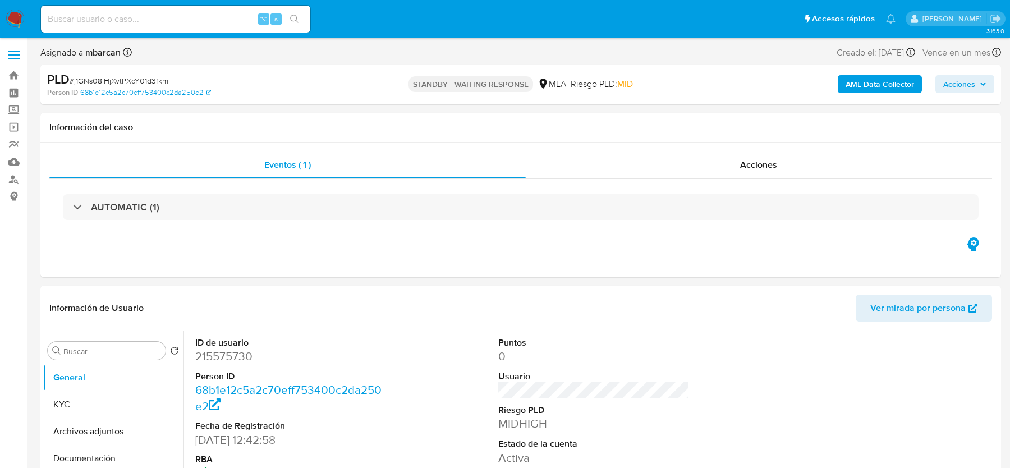
click at [108, 20] on input at bounding box center [175, 19] width 269 height 15
paste input "bXBXY9e5N8K9eENqBrx2Xi0I"
type input "bXBXY9e5N8K9eENqBrx2Xi0I"
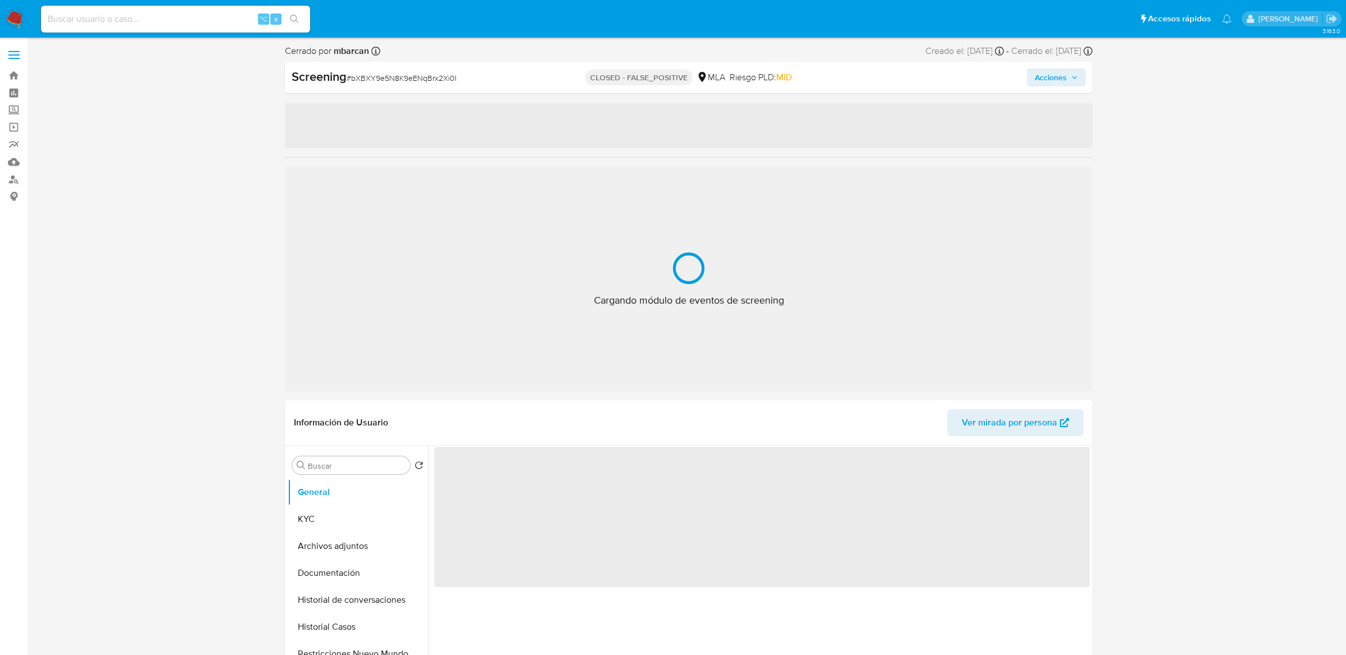
select select "10"
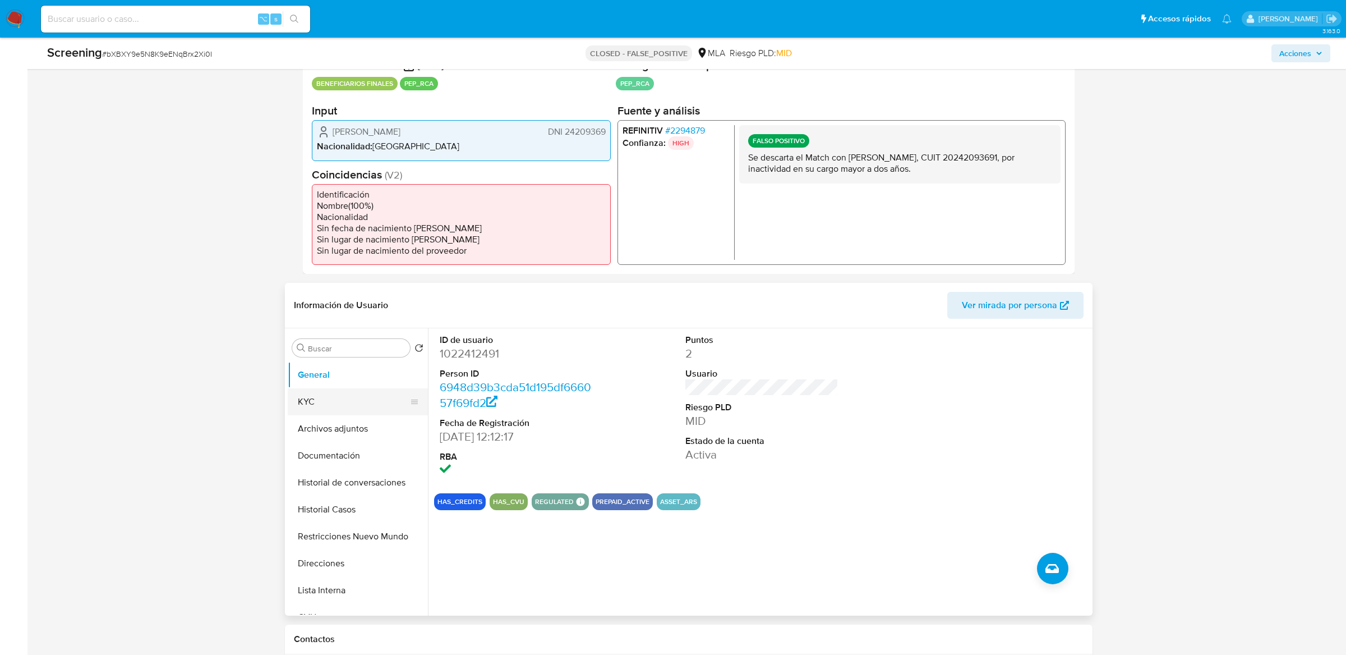
click at [325, 399] on button "KYC" at bounding box center [353, 401] width 131 height 27
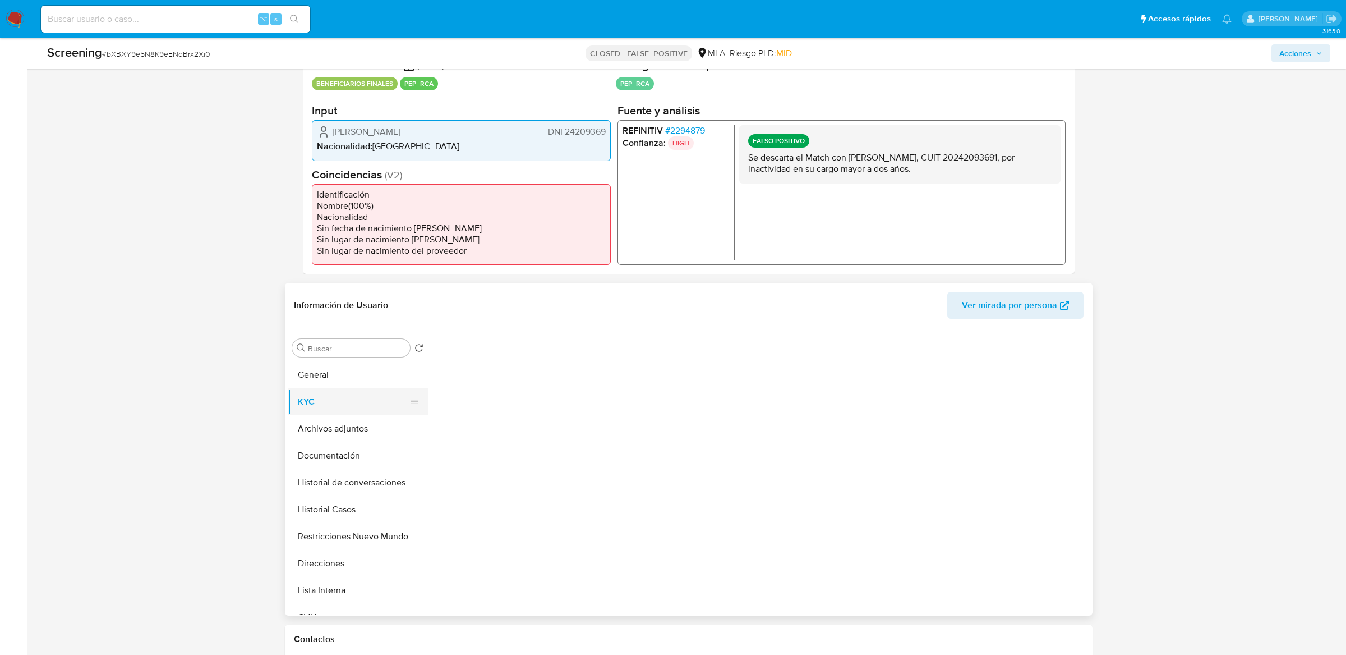
click at [316, 399] on button "KYC" at bounding box center [353, 401] width 131 height 27
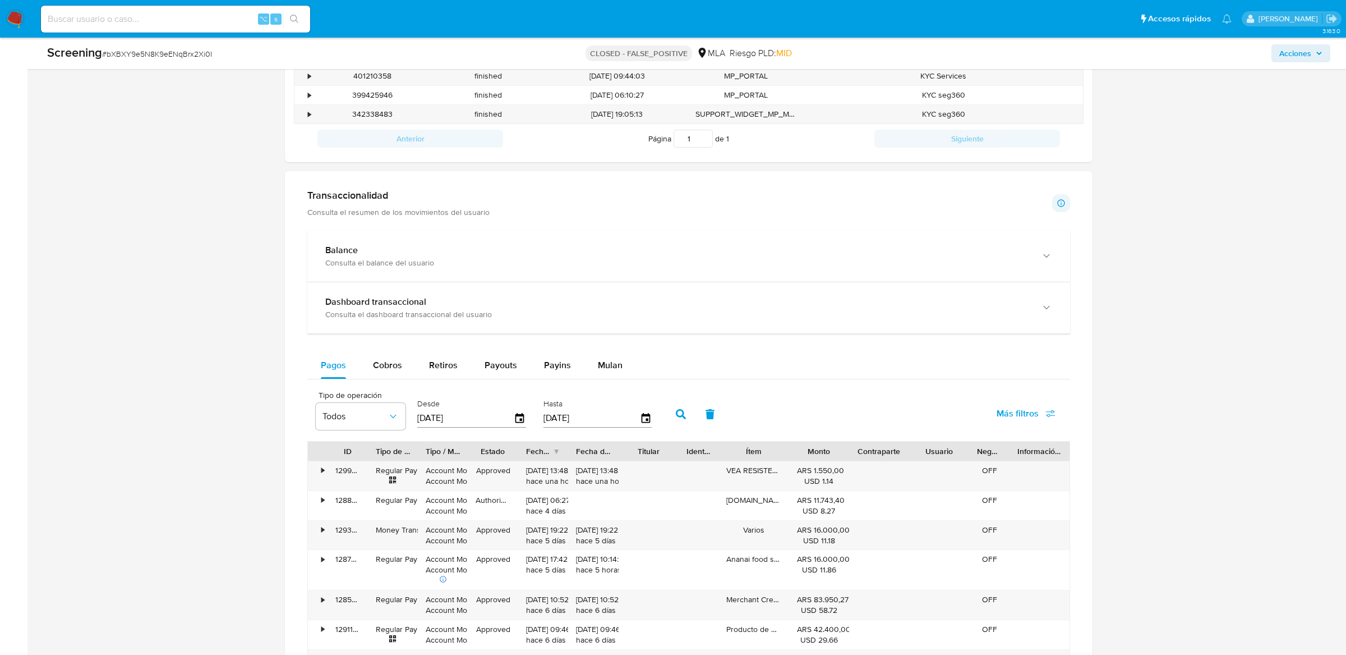
scroll to position [1036, 0]
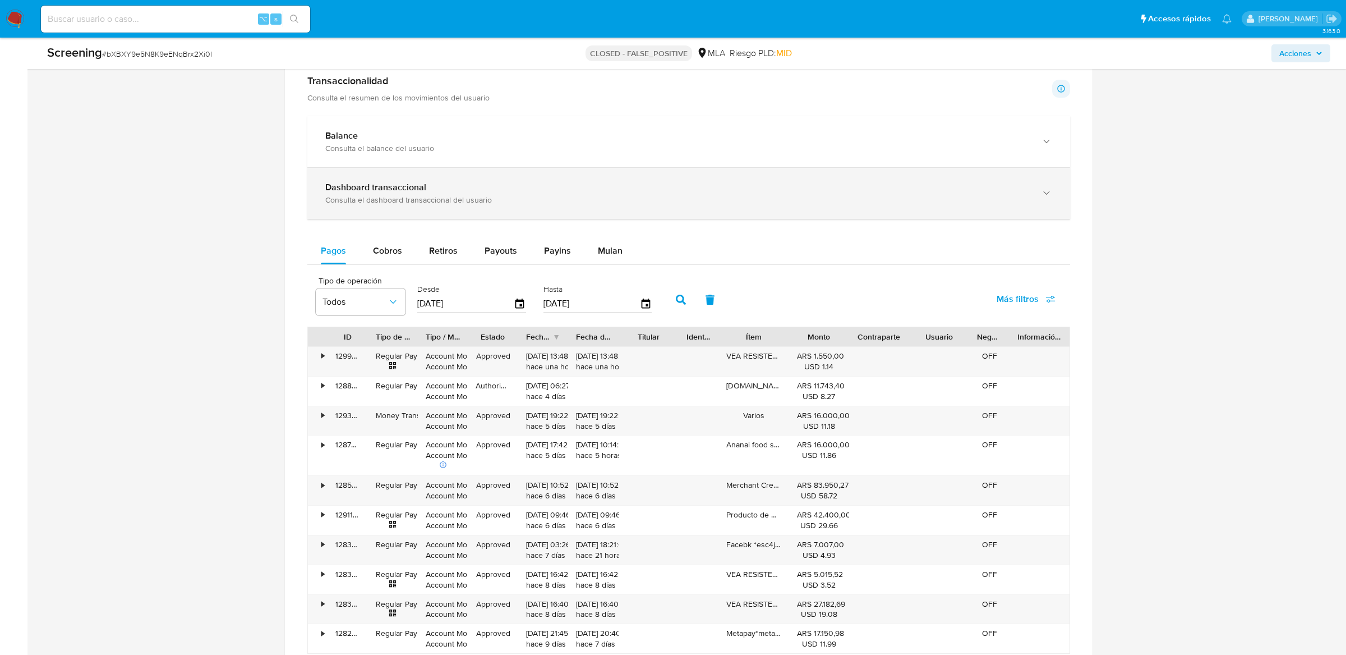
click at [363, 194] on b "Dashboard transaccional" at bounding box center [375, 187] width 101 height 13
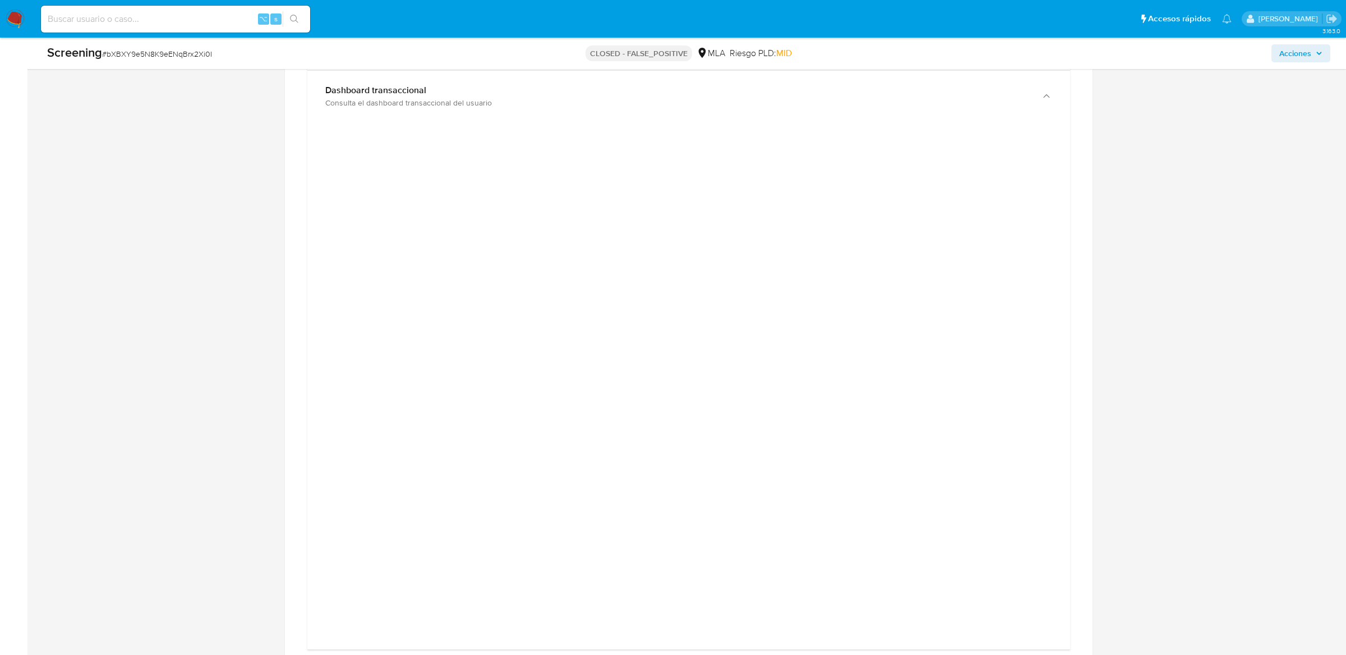
scroll to position [1125, 0]
click at [324, 232] on div at bounding box center [688, 391] width 745 height 505
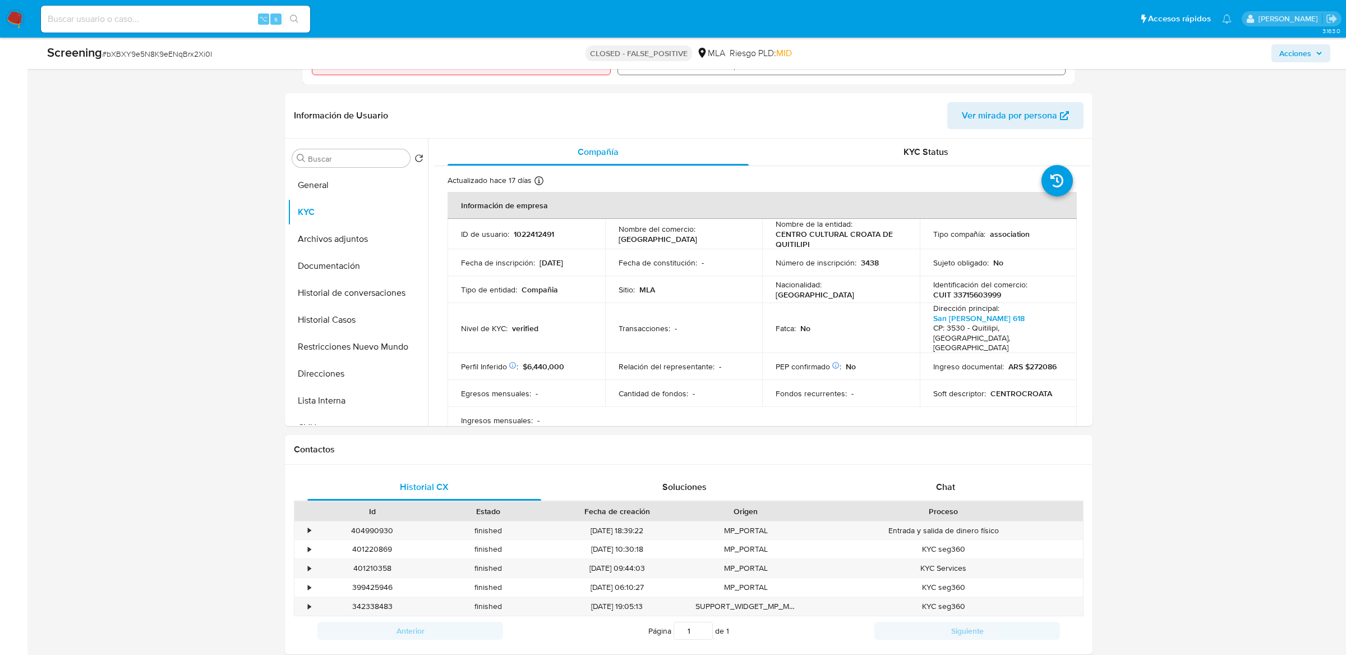
scroll to position [429, 0]
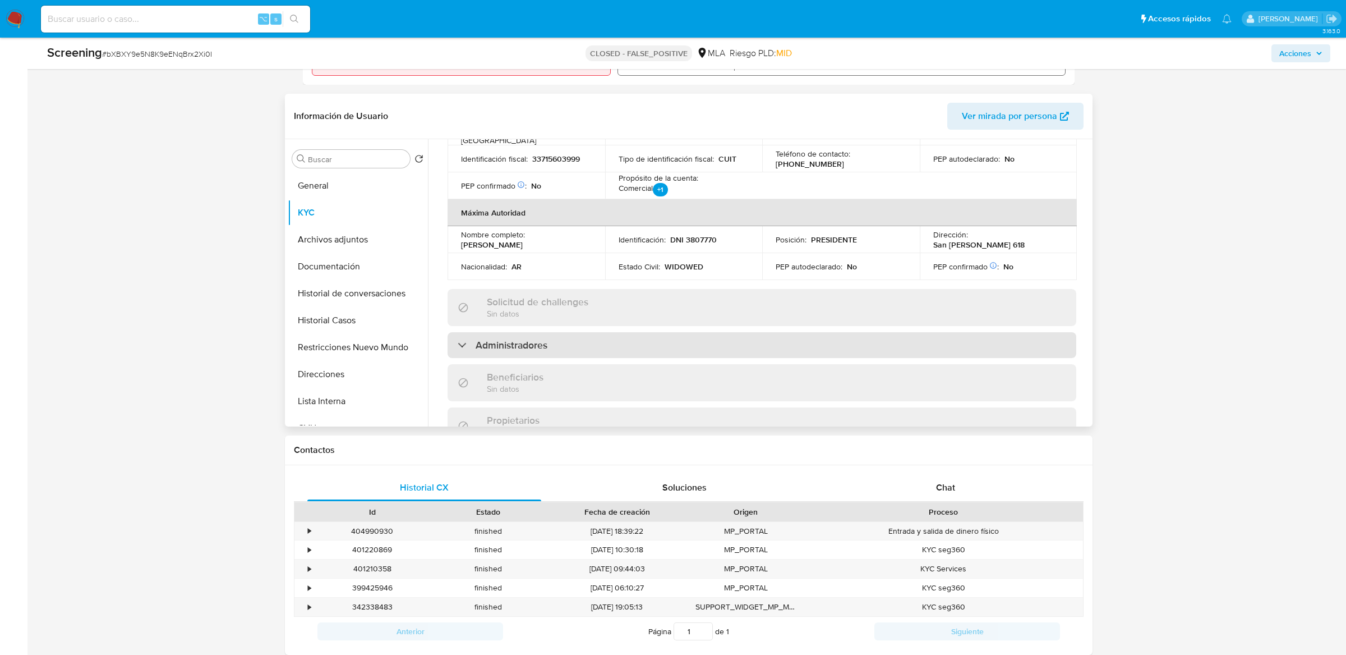
click at [542, 339] on h3 "Administradores" at bounding box center [512, 345] width 72 height 12
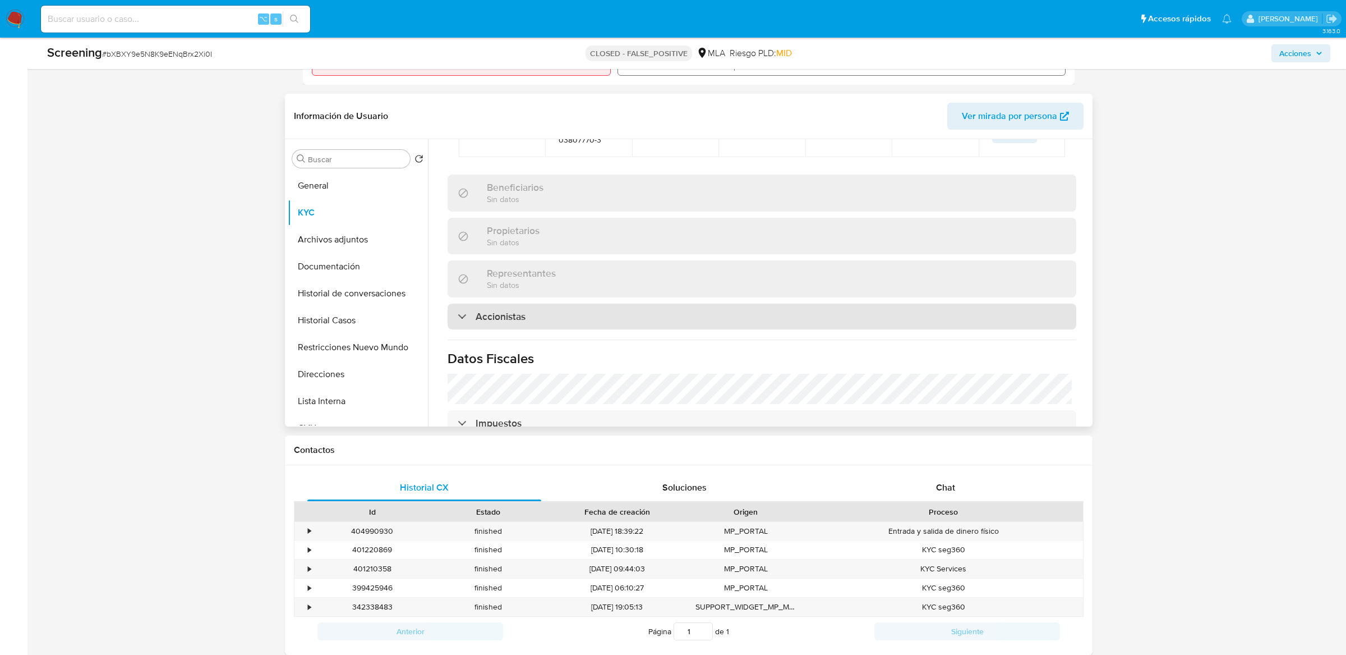
click at [536, 303] on div "Accionistas" at bounding box center [762, 316] width 629 height 26
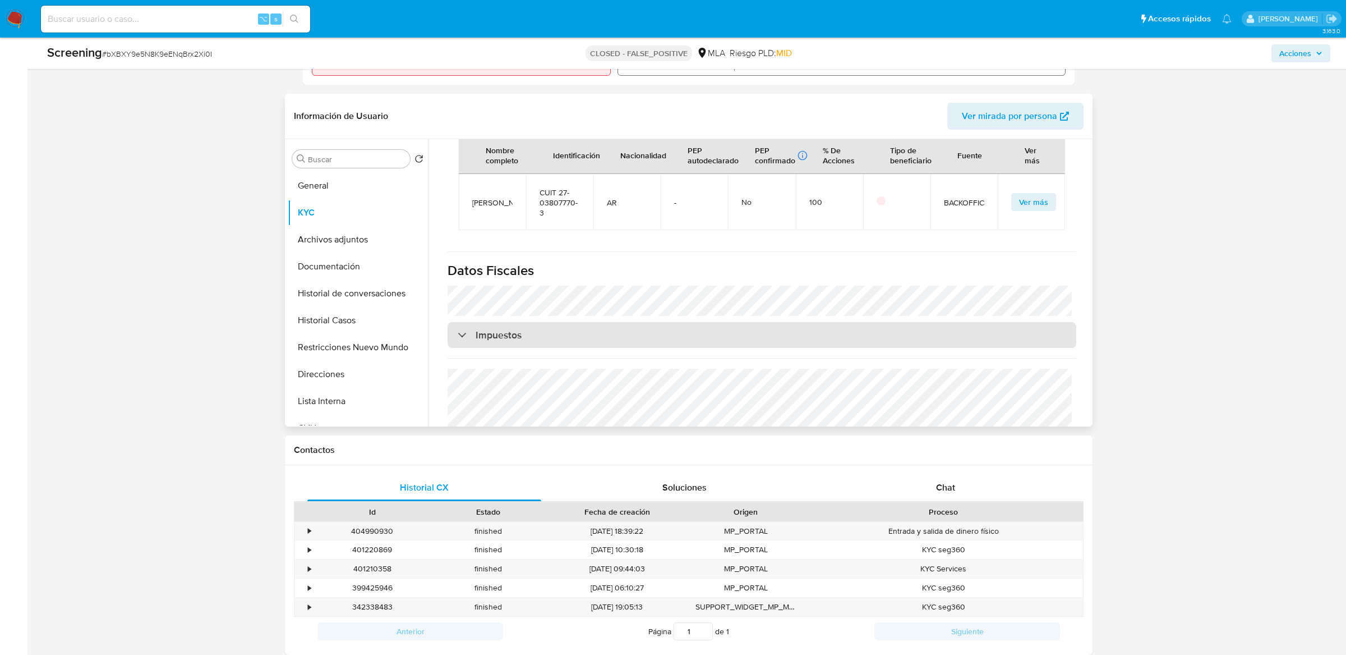
click at [539, 322] on div "Impuestos" at bounding box center [762, 335] width 629 height 26
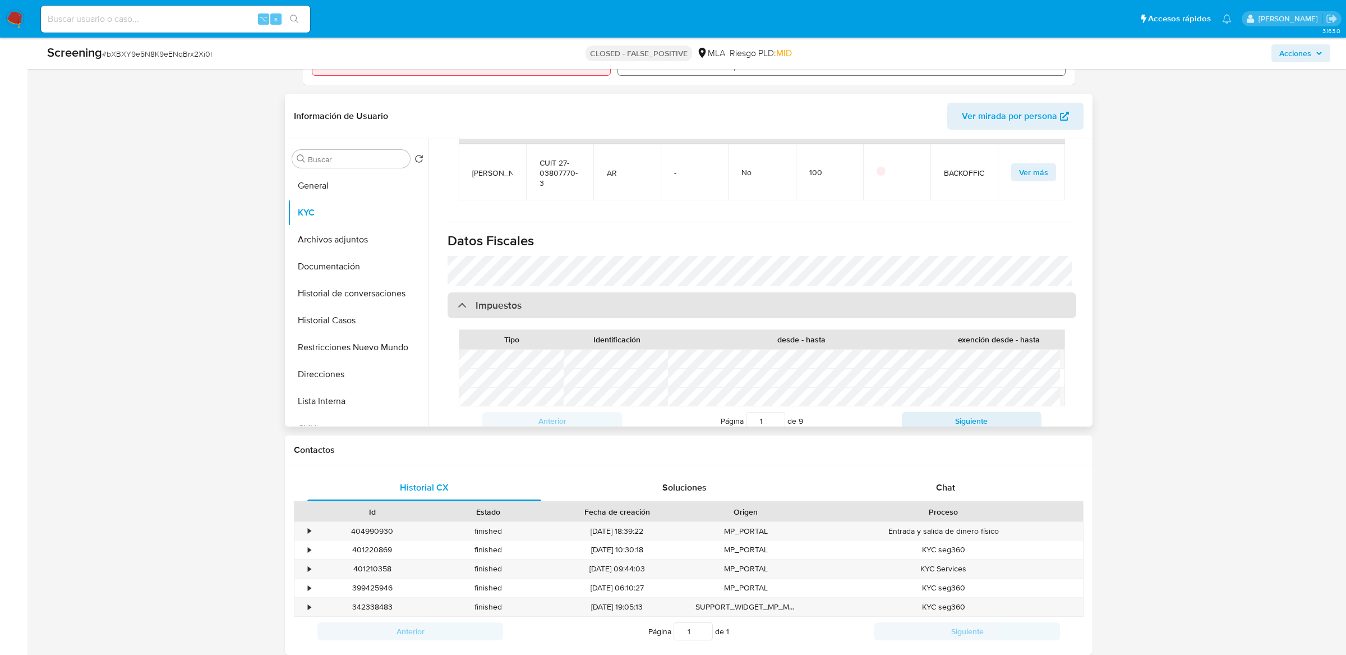
scroll to position [1050, 0]
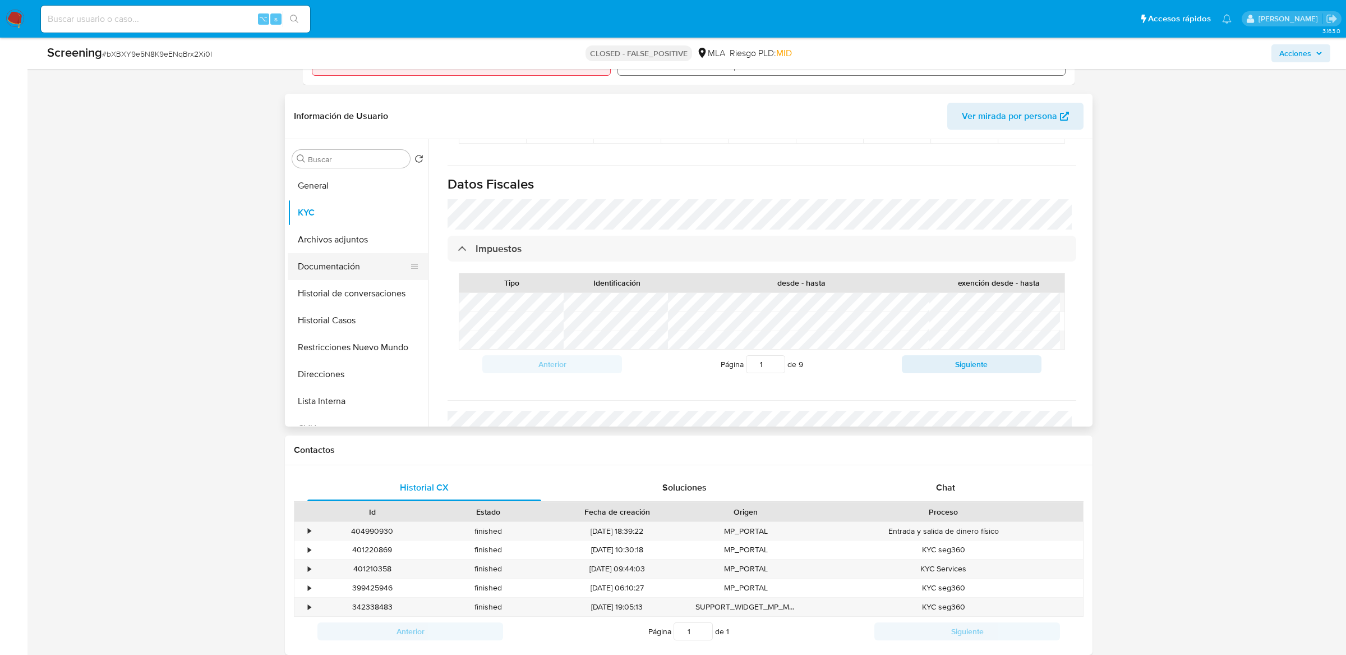
click at [341, 260] on button "Documentación" at bounding box center [353, 266] width 131 height 27
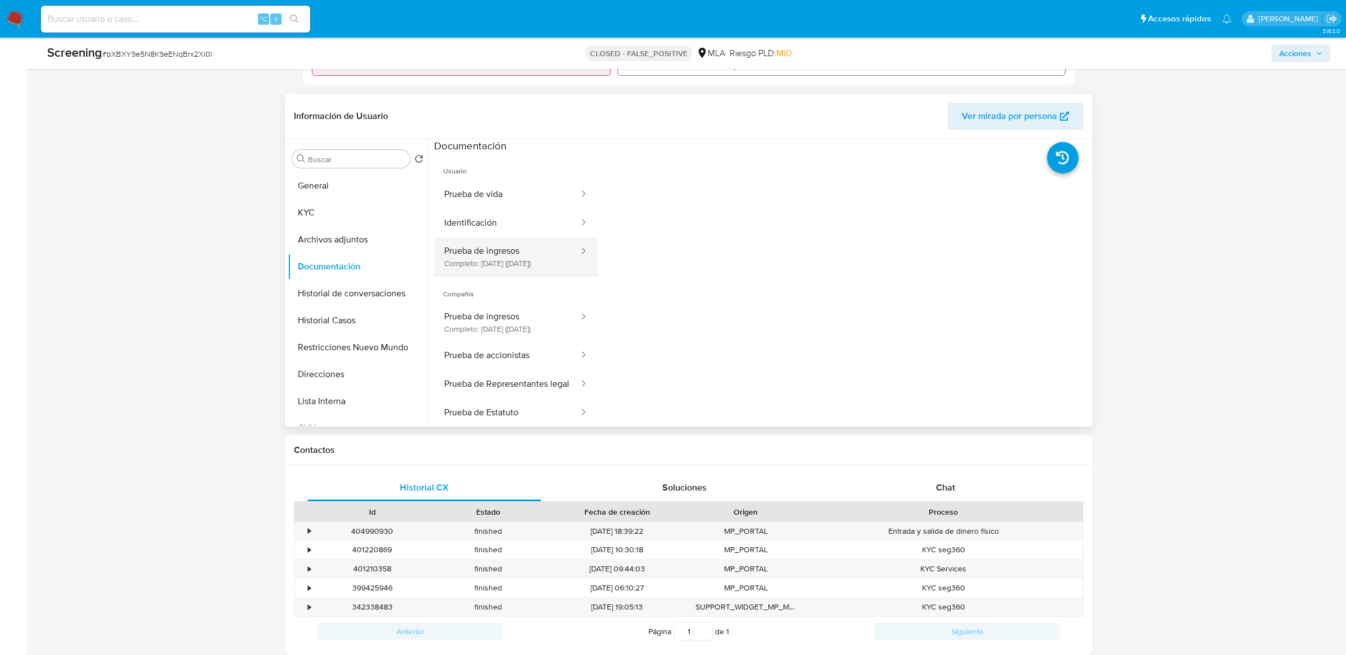
click at [521, 268] on button "Prueba de ingresos Completo: 08/08/2025 (hace 2 meses)" at bounding box center [507, 256] width 146 height 38
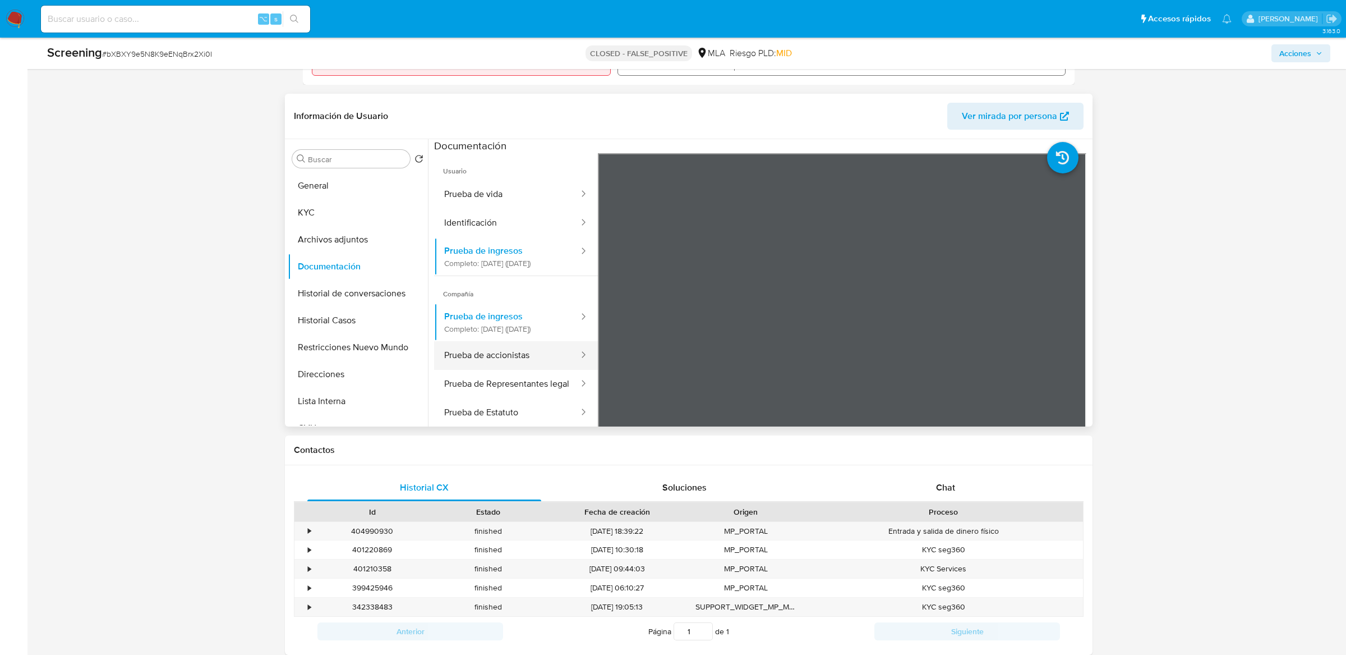
click at [548, 370] on button "Prueba de accionistas" at bounding box center [507, 355] width 146 height 29
click at [519, 268] on button "Prueba de ingresos Completo: 08/08/2025 (hace 2 meses)" at bounding box center [507, 256] width 146 height 38
click at [530, 398] on button "Prueba de Representantes legal" at bounding box center [507, 384] width 146 height 29
click at [1009, 332] on icon at bounding box center [1076, 335] width 22 height 22
click at [618, 338] on icon at bounding box center [612, 335] width 22 height 22
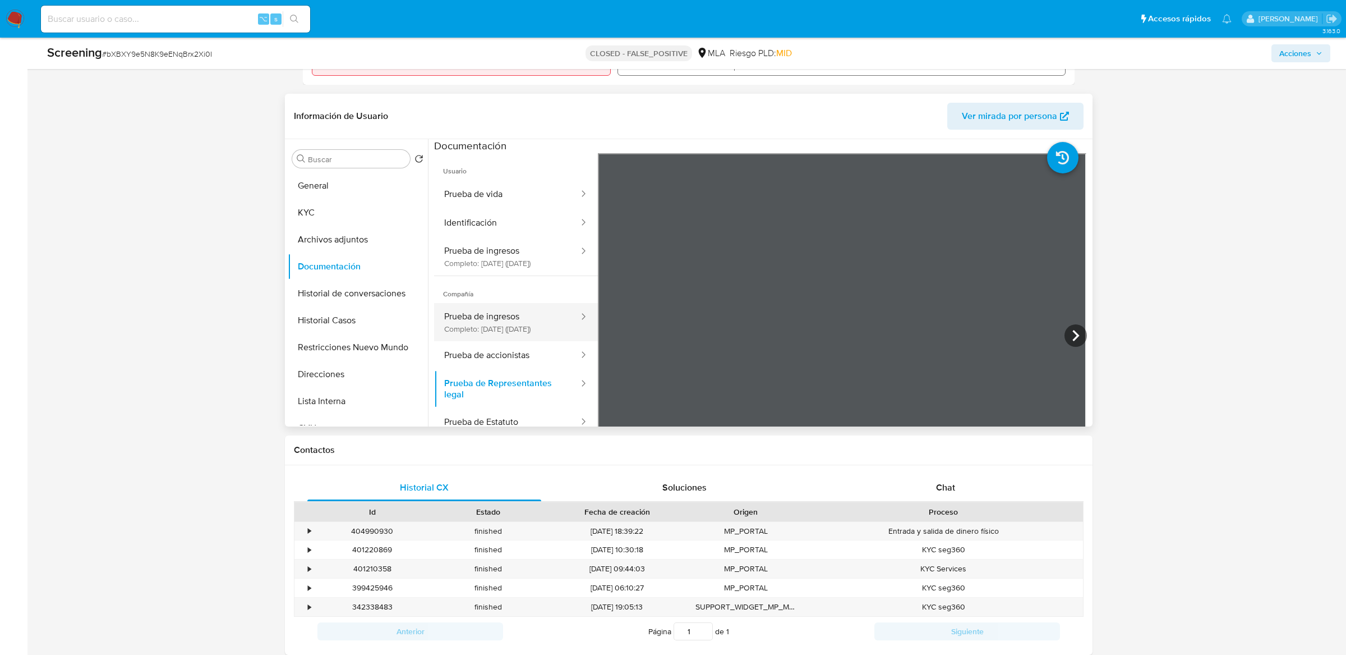
scroll to position [9, 0]
click at [505, 362] on button "Prueba de accionistas" at bounding box center [507, 355] width 146 height 29
click at [548, 359] on button "Prueba de accionistas" at bounding box center [507, 355] width 146 height 29
click at [528, 361] on button "Prueba de accionistas" at bounding box center [507, 355] width 146 height 29
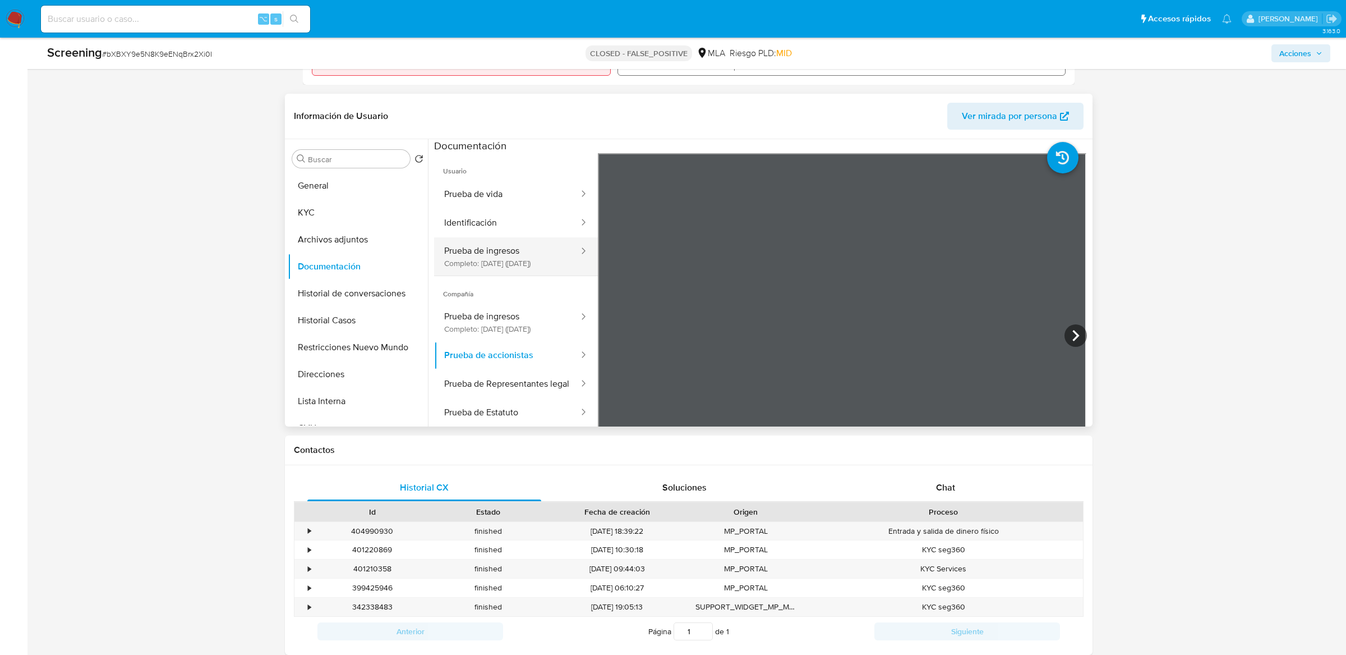
click at [524, 255] on button "Prueba de ingresos Completo: 08/08/2025 (hace 2 meses)" at bounding box center [507, 256] width 146 height 38
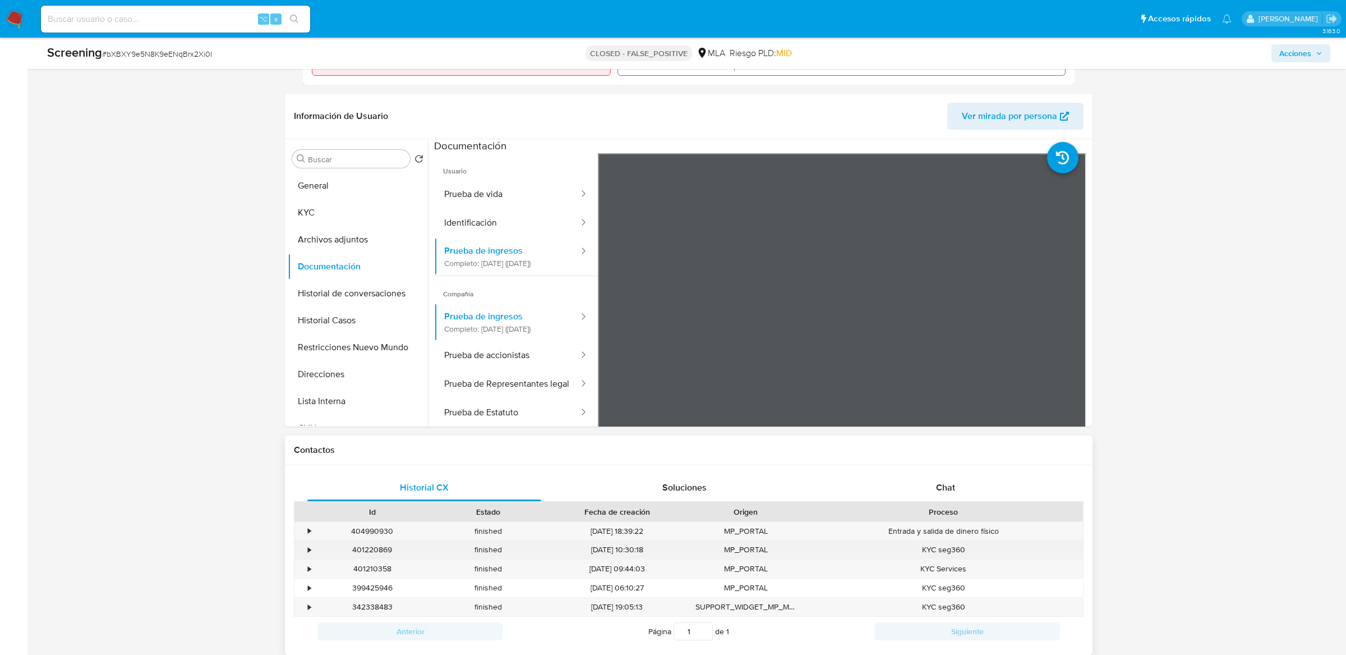
click at [306, 467] on div "•" at bounding box center [305, 549] width 20 height 19
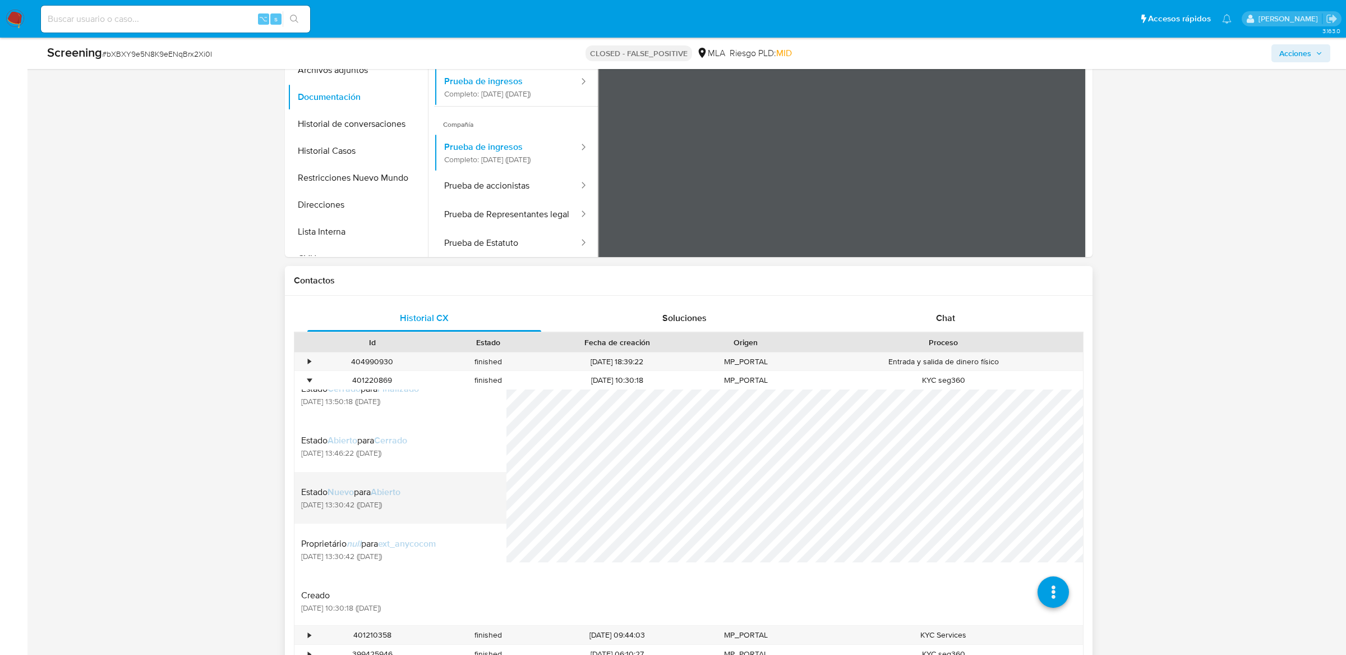
scroll to position [49, 0]
click at [1009, 467] on icon at bounding box center [1053, 591] width 31 height 31
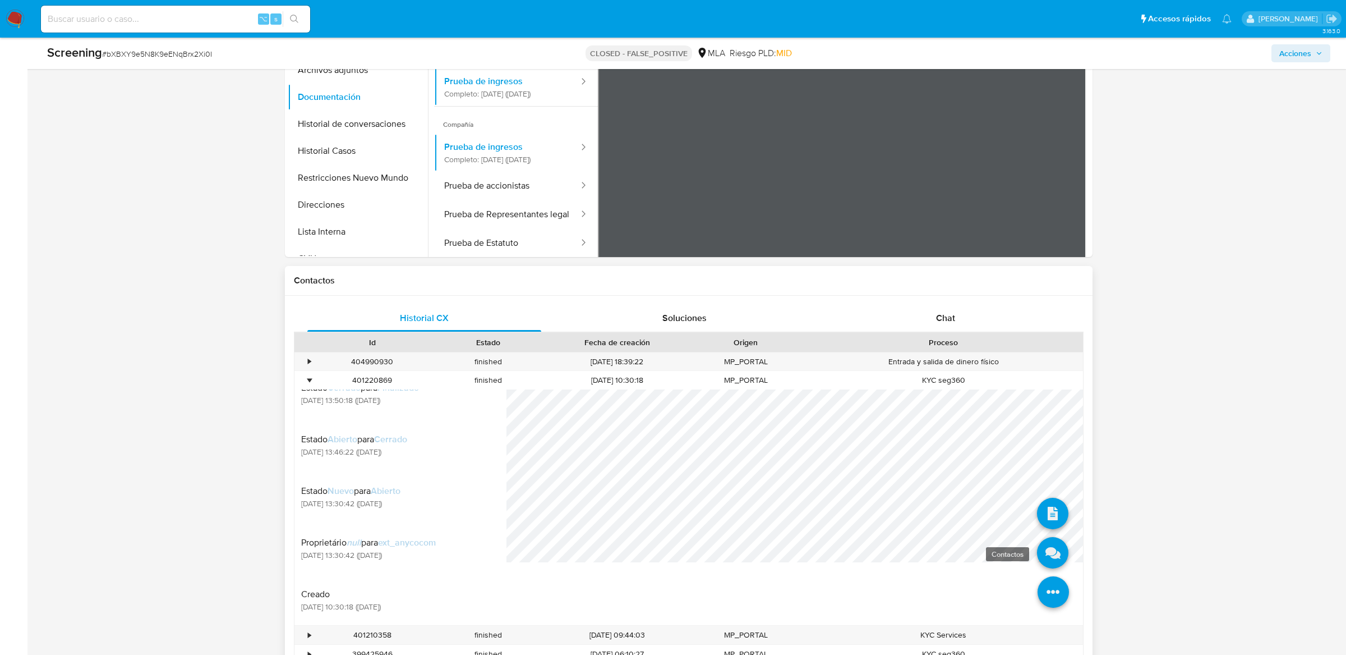
click at [1009, 467] on icon at bounding box center [1052, 552] width 31 height 31
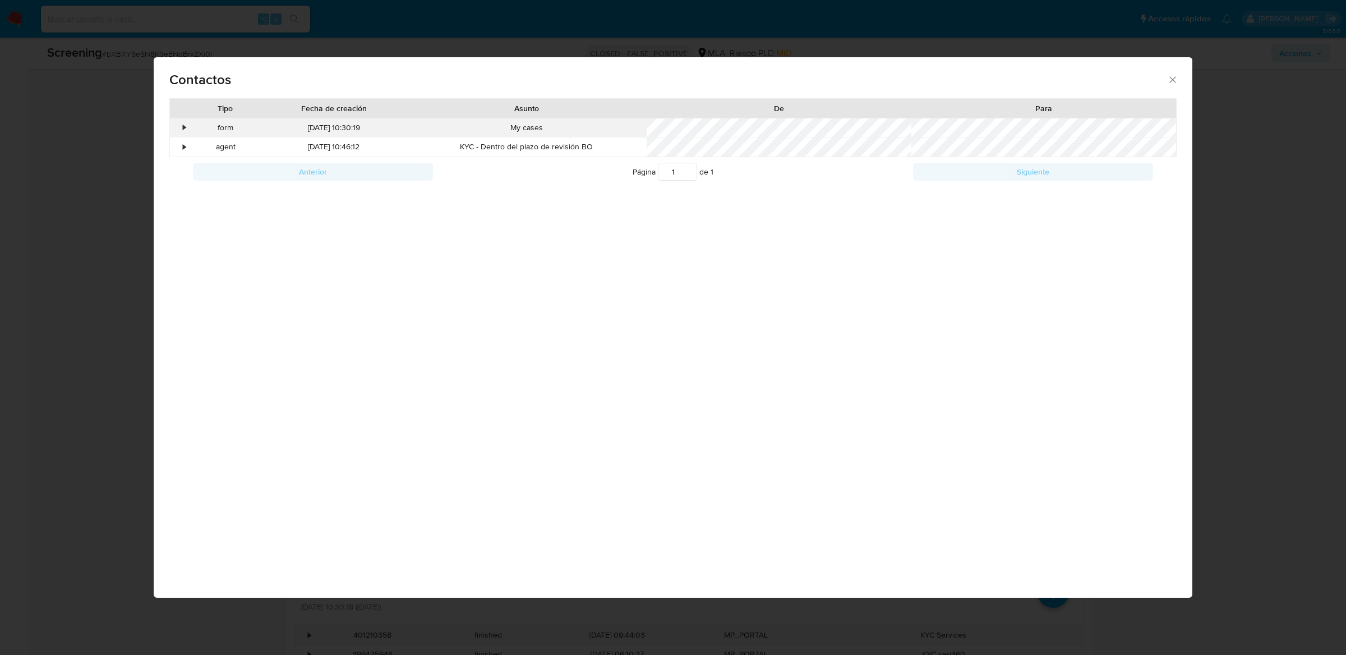
click at [183, 126] on div "•" at bounding box center [184, 127] width 3 height 11
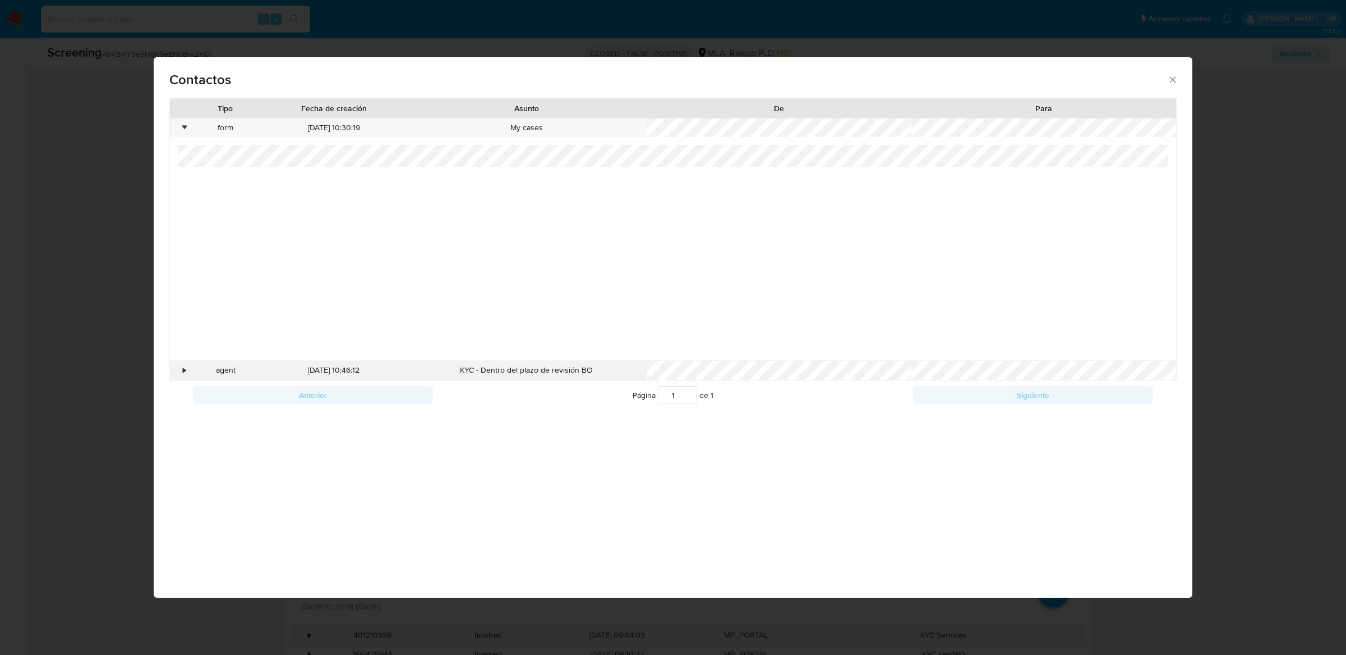
click at [184, 375] on div "•" at bounding box center [184, 370] width 3 height 11
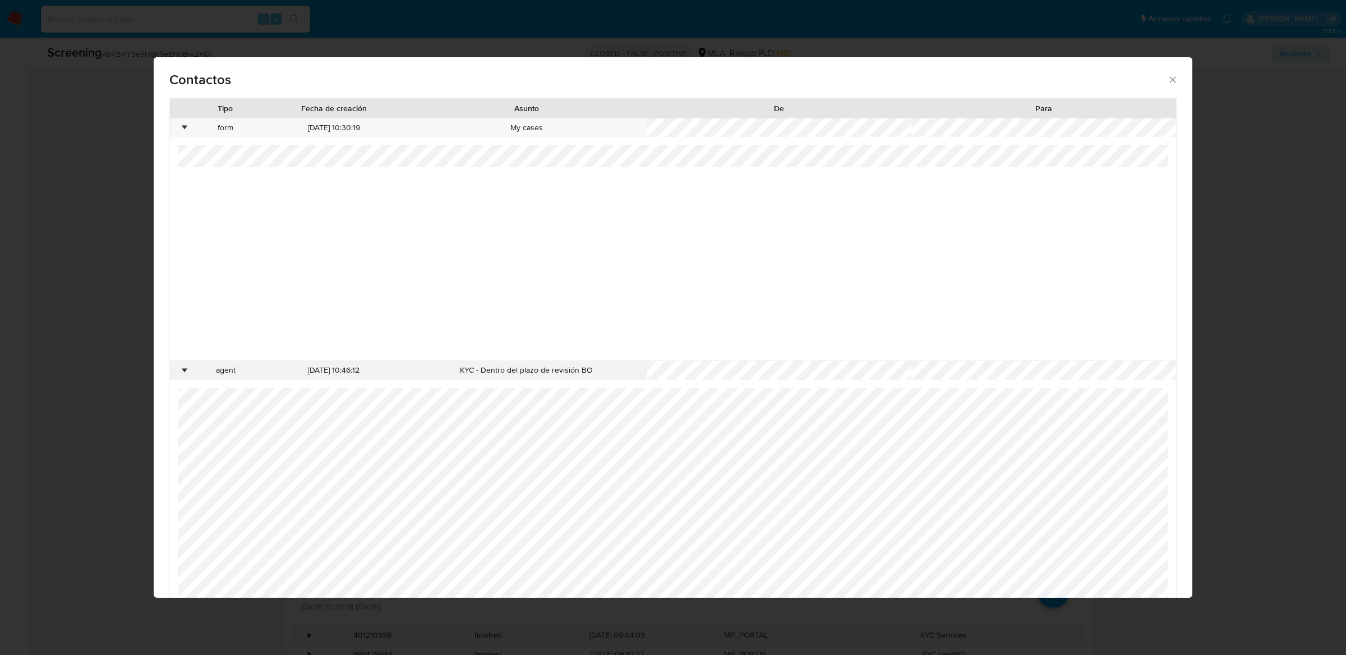
scroll to position [48, 0]
click at [1009, 82] on icon "close" at bounding box center [1172, 79] width 11 height 11
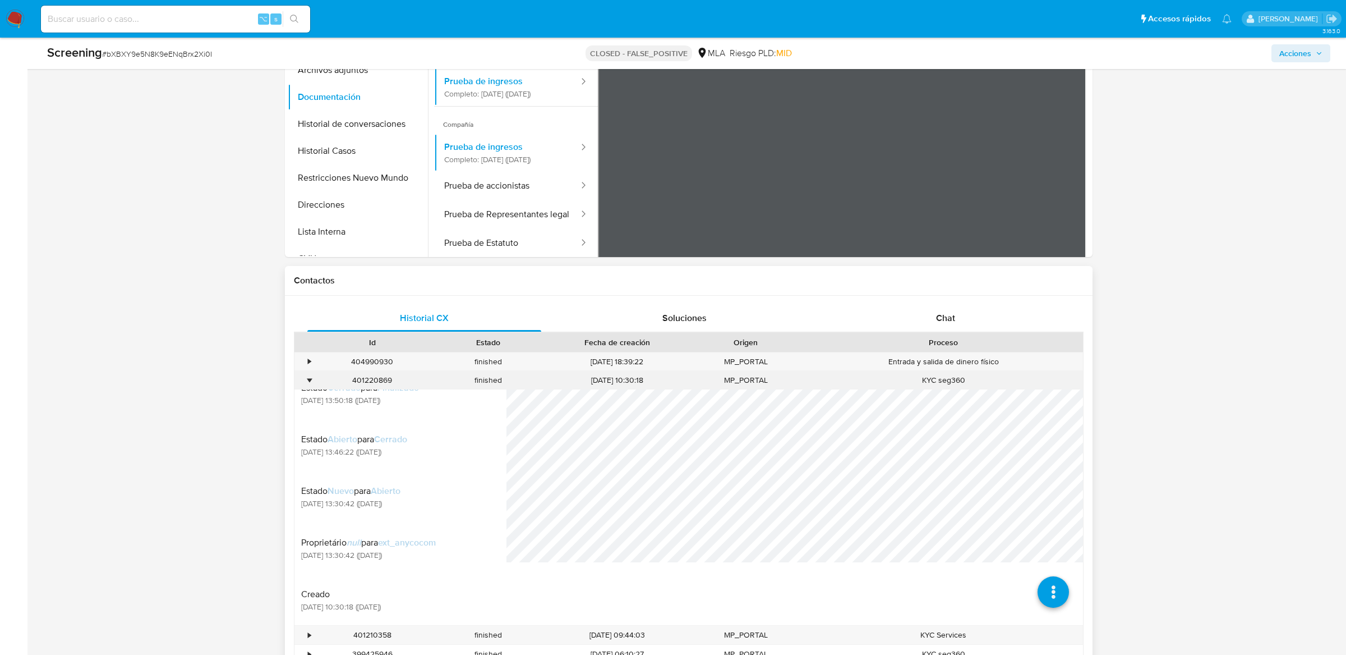
click at [308, 382] on div "•" at bounding box center [309, 380] width 3 height 11
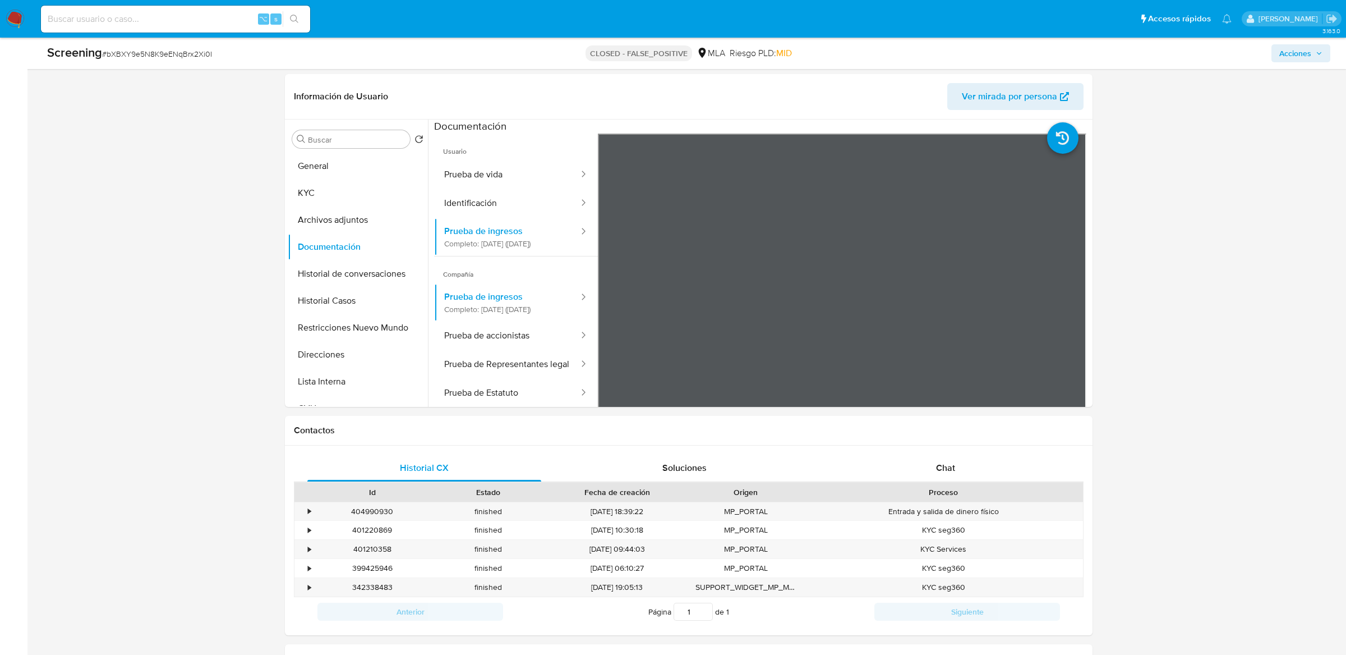
scroll to position [441, 0]
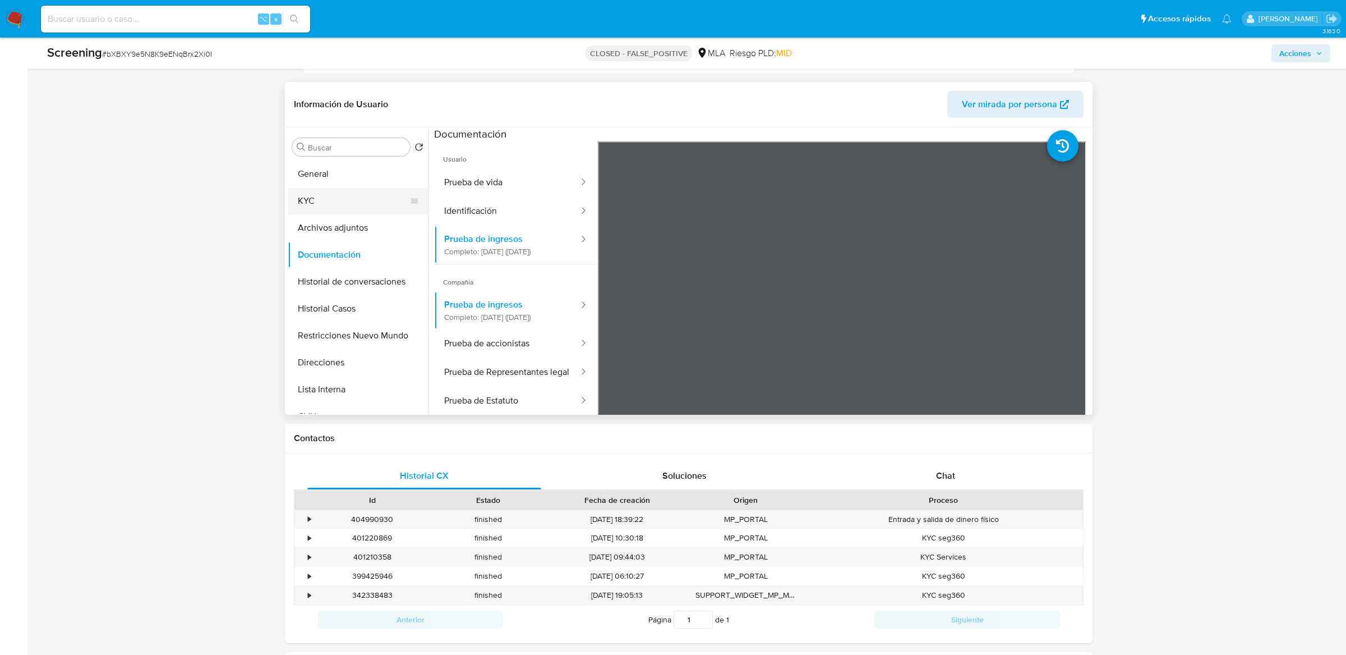
click at [353, 199] on button "KYC" at bounding box center [353, 200] width 131 height 27
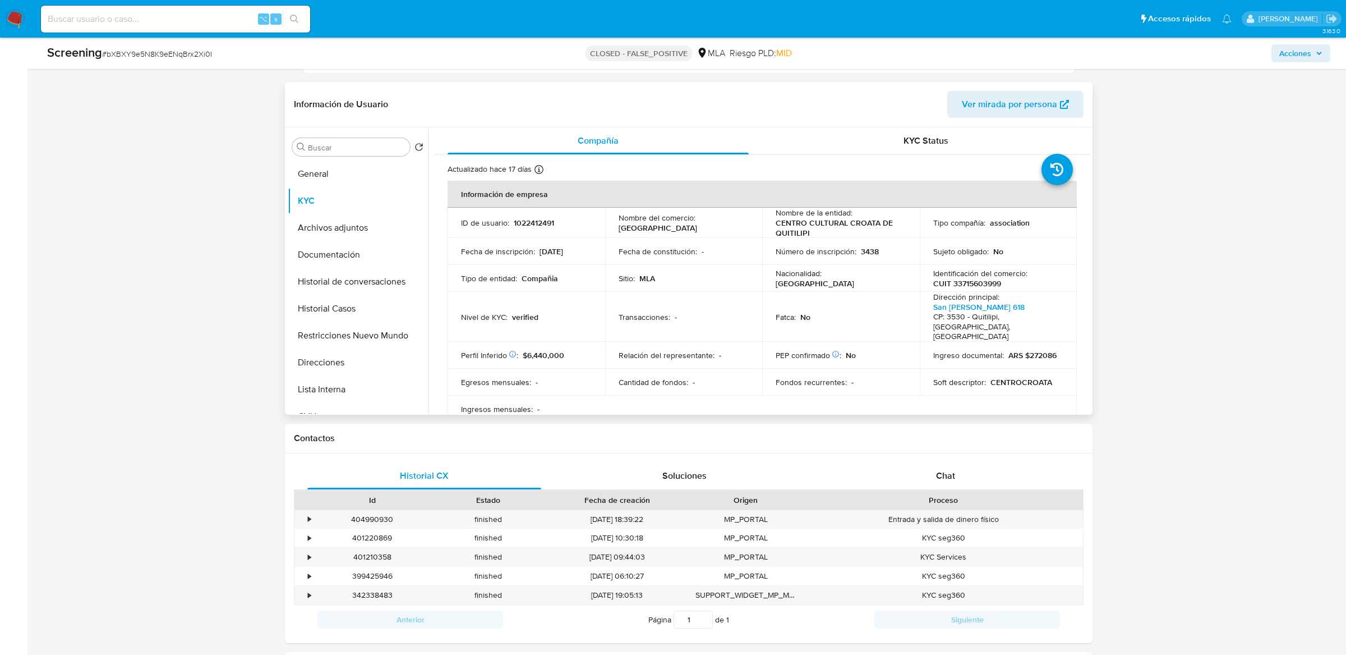
drag, startPoint x: 622, startPoint y: 226, endPoint x: 719, endPoint y: 224, distance: 96.5
click at [719, 224] on div "Nombre del comercio : Centro Cultural Croata" at bounding box center [684, 223] width 131 height 20
click at [623, 224] on p "Centro Cultural Croata" at bounding box center [658, 228] width 79 height 10
drag, startPoint x: 618, startPoint y: 224, endPoint x: 702, endPoint y: 225, distance: 84.2
click at [703, 224] on div "Nombre del comercio : Centro Cultural Croata" at bounding box center [684, 223] width 131 height 20
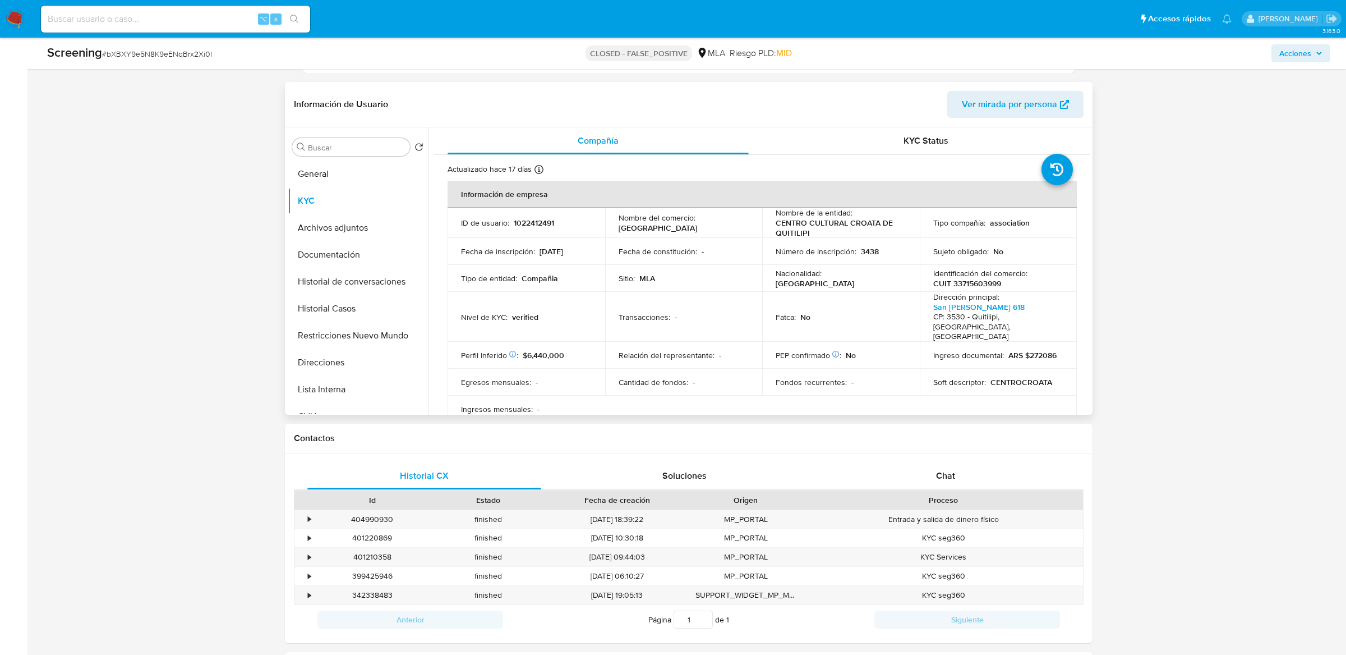
copy p "Centro Cultural Croata"
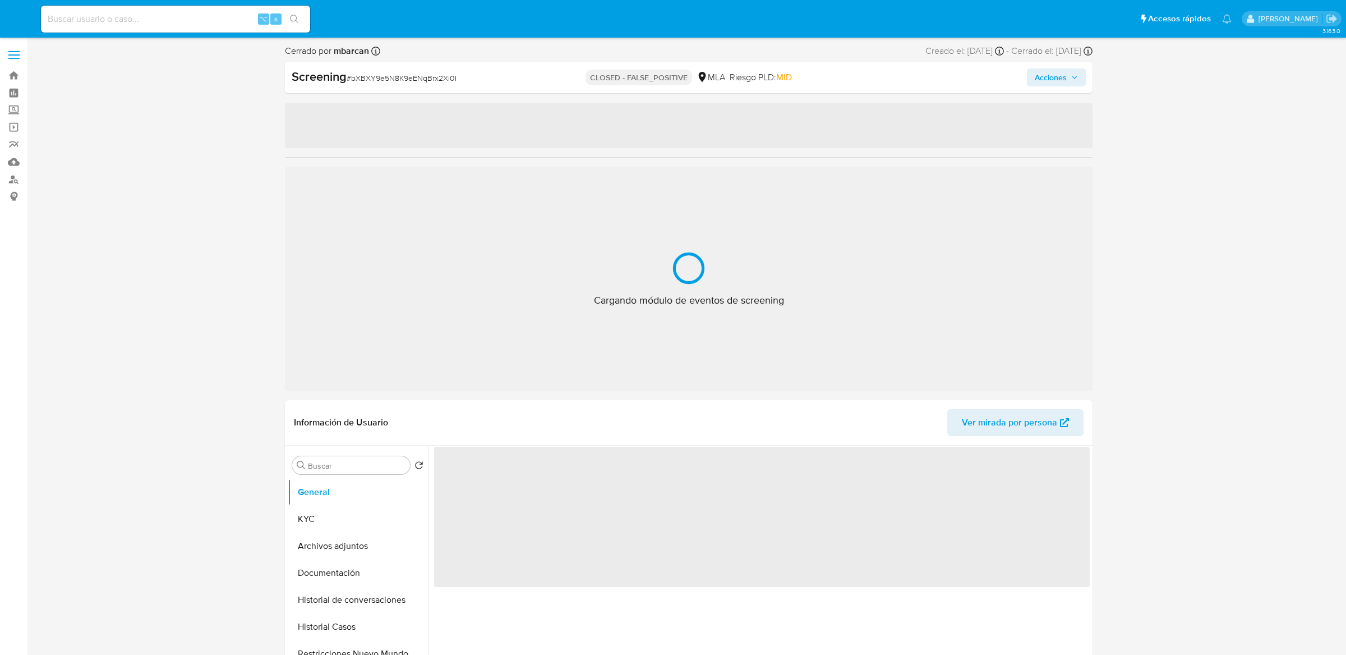
select select "10"
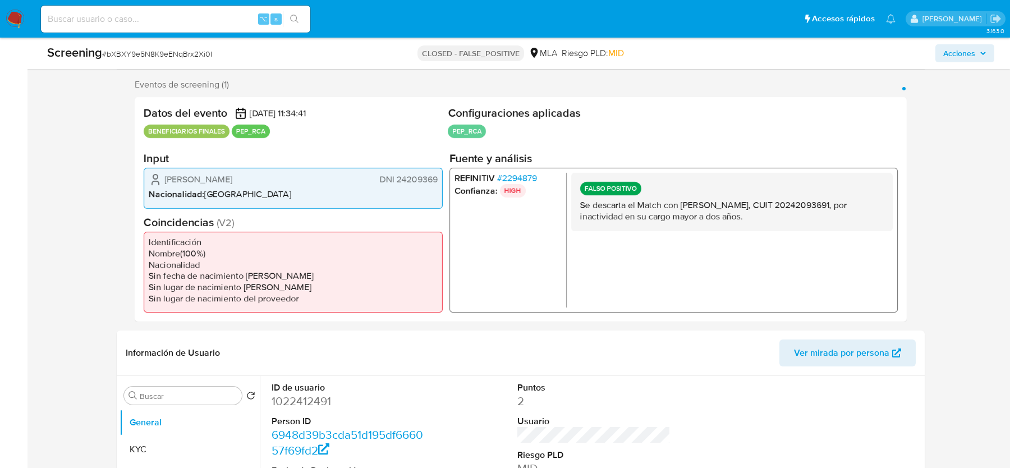
scroll to position [382, 0]
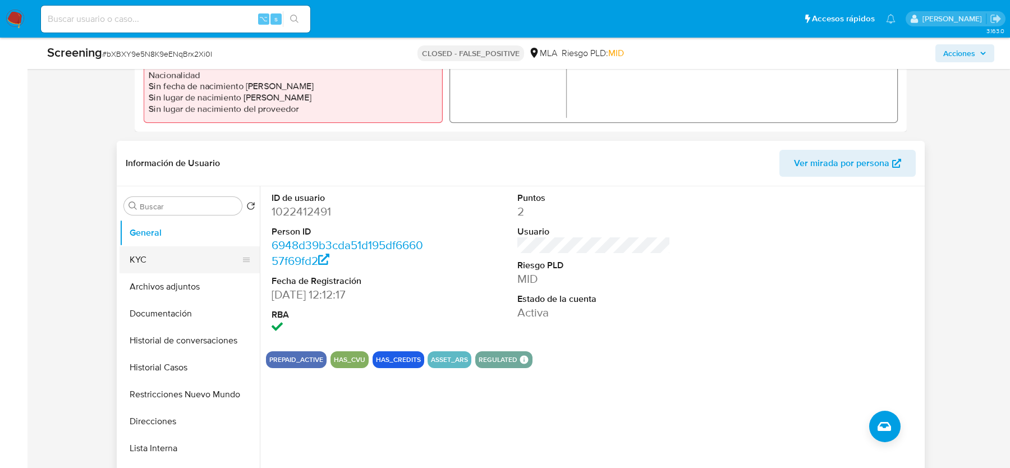
click at [154, 257] on button "KYC" at bounding box center [184, 259] width 131 height 27
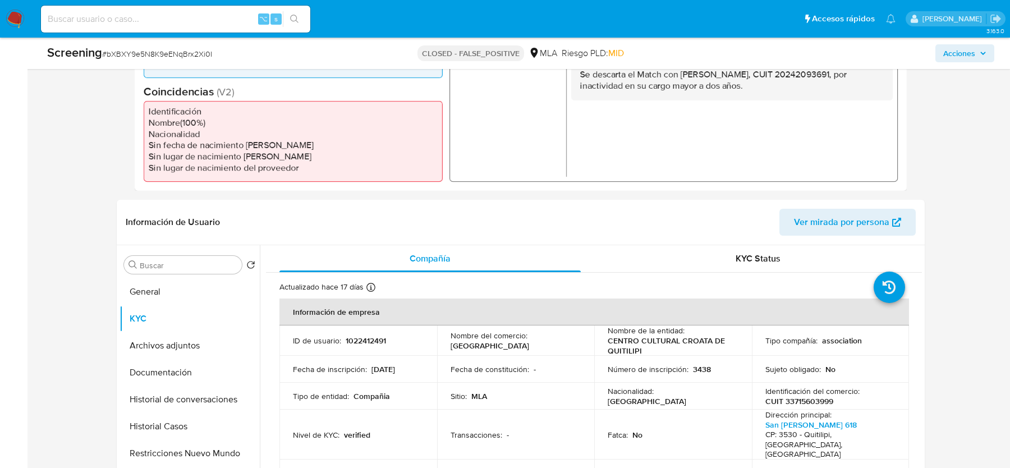
scroll to position [0, 0]
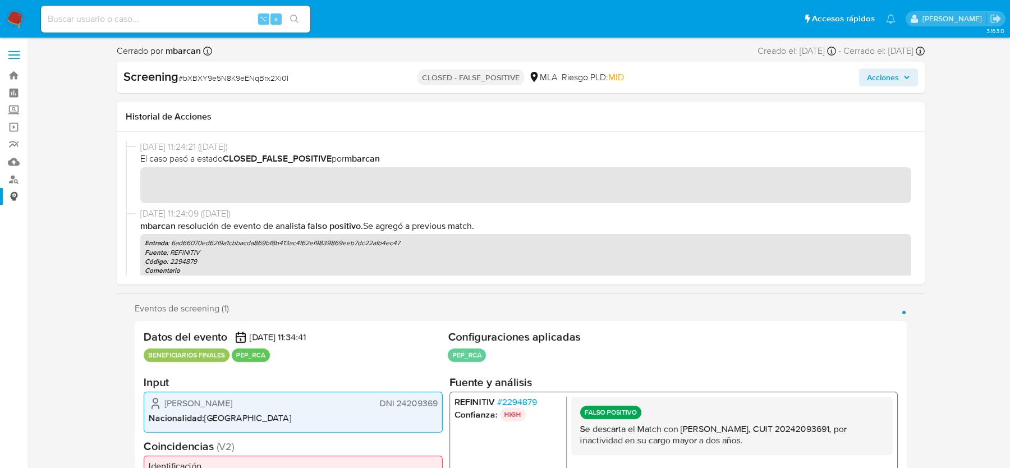
click at [8, 199] on link "Consolidado" at bounding box center [67, 196] width 134 height 17
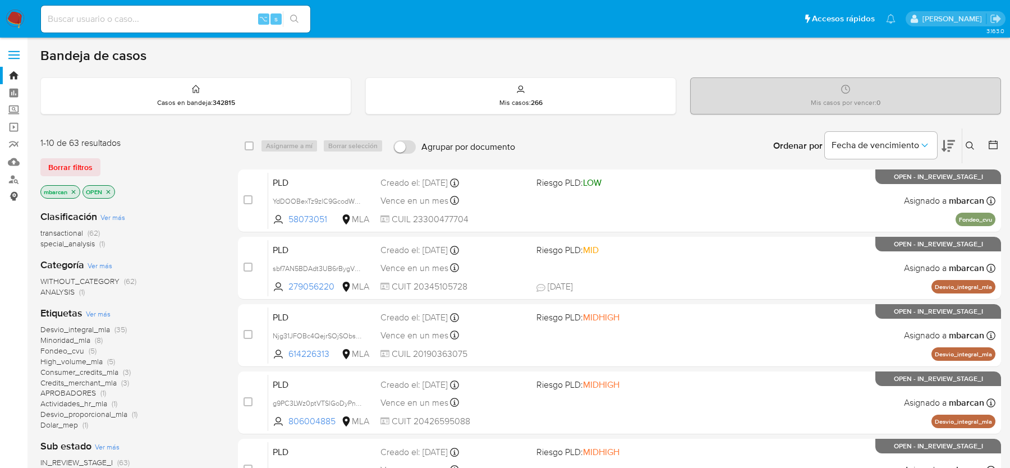
click at [13, 195] on link "Consolidado" at bounding box center [67, 196] width 134 height 17
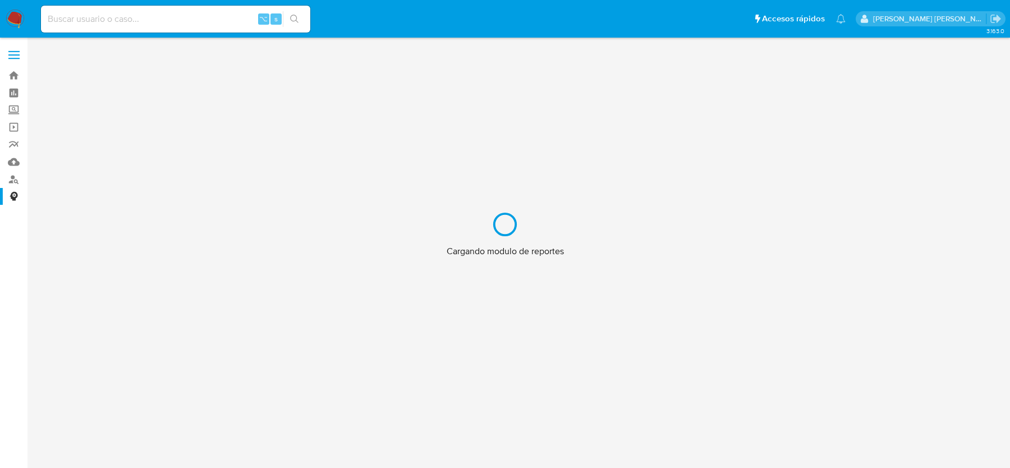
click at [10, 177] on div "Cargando modulo de reportes" at bounding box center [505, 234] width 1010 height 468
click at [13, 177] on div "Cargando modulo de reportes" at bounding box center [505, 234] width 1010 height 468
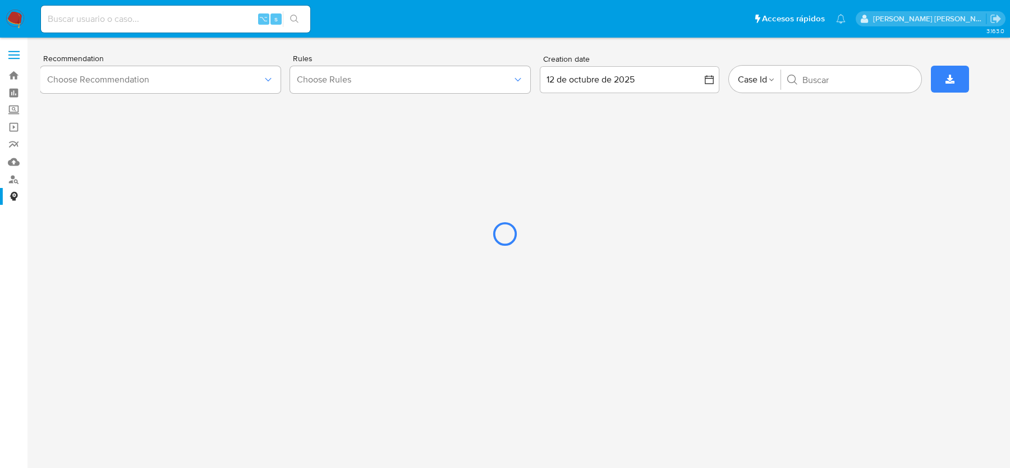
click at [13, 181] on div at bounding box center [505, 234] width 1010 height 468
click at [17, 180] on div at bounding box center [505, 234] width 1010 height 468
click at [19, 183] on div at bounding box center [505, 234] width 1010 height 468
click at [12, 182] on div at bounding box center [505, 234] width 1010 height 468
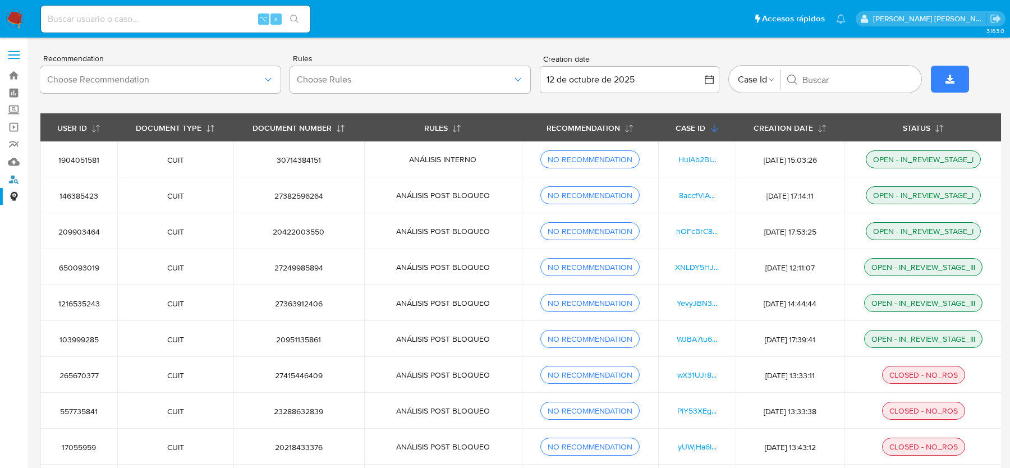
click at [12, 182] on link "Buscador de personas" at bounding box center [67, 179] width 134 height 17
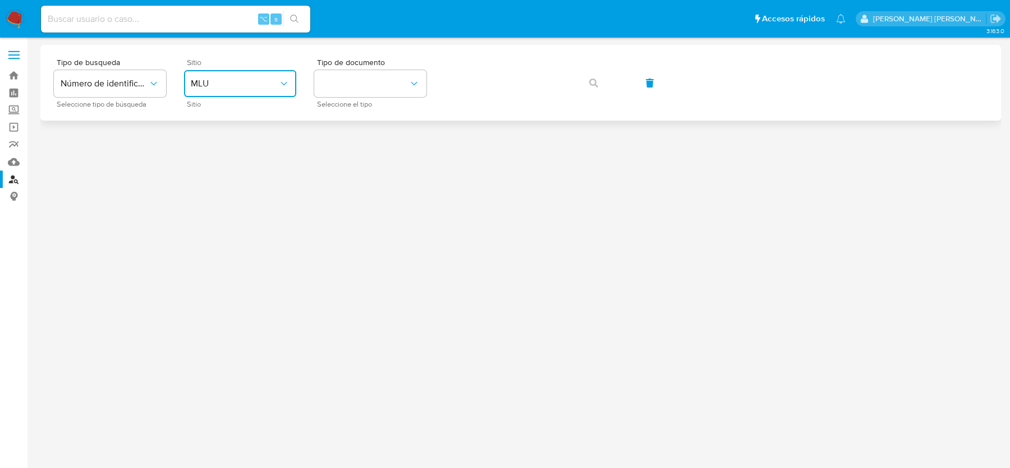
click at [250, 91] on button "MLU" at bounding box center [240, 83] width 112 height 27
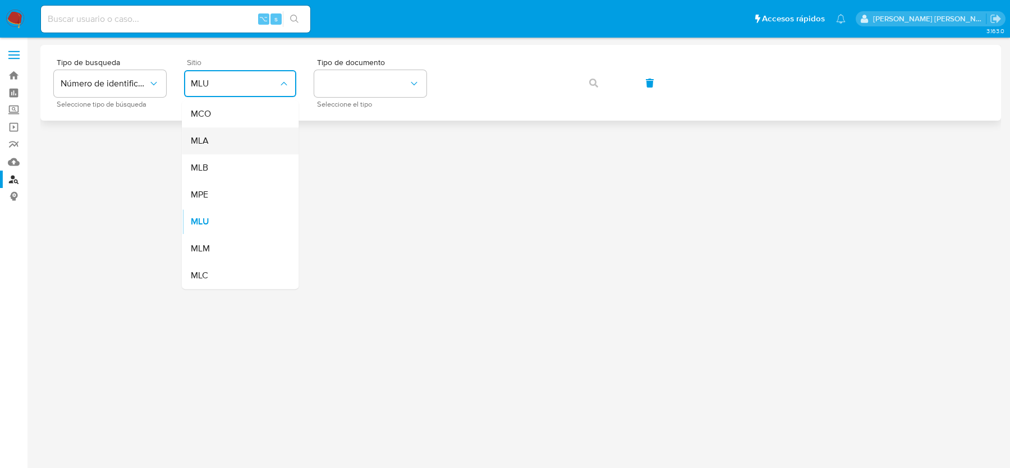
click at [222, 146] on div "MLA" at bounding box center [237, 140] width 92 height 27
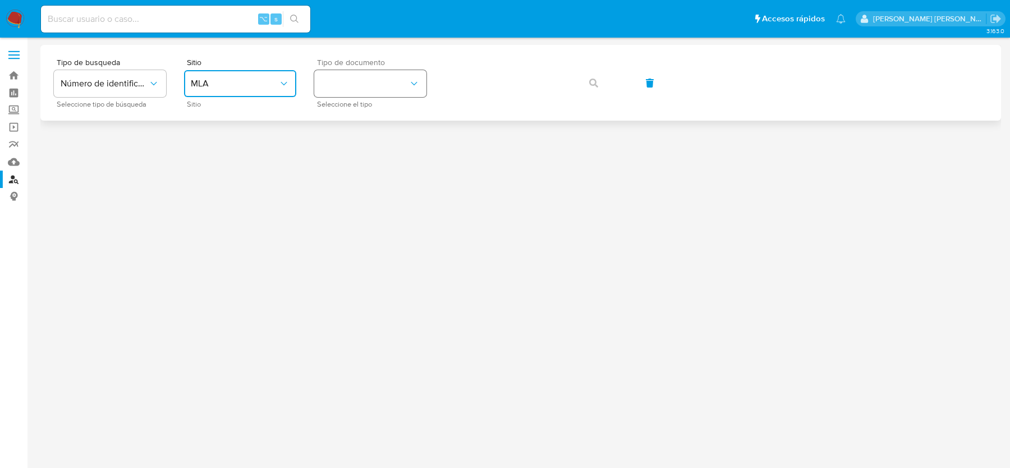
click at [412, 92] on button "identificationType" at bounding box center [370, 83] width 112 height 27
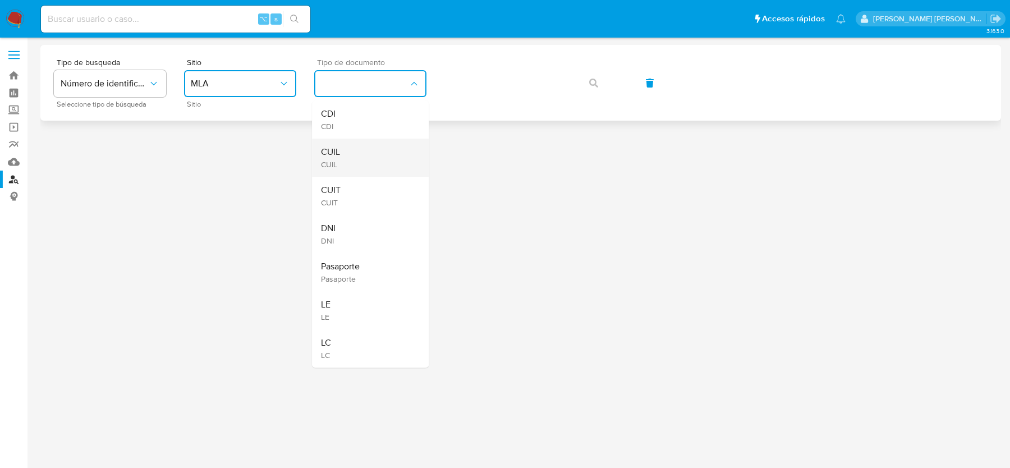
click at [361, 155] on div "CUIL CUIL" at bounding box center [367, 158] width 92 height 38
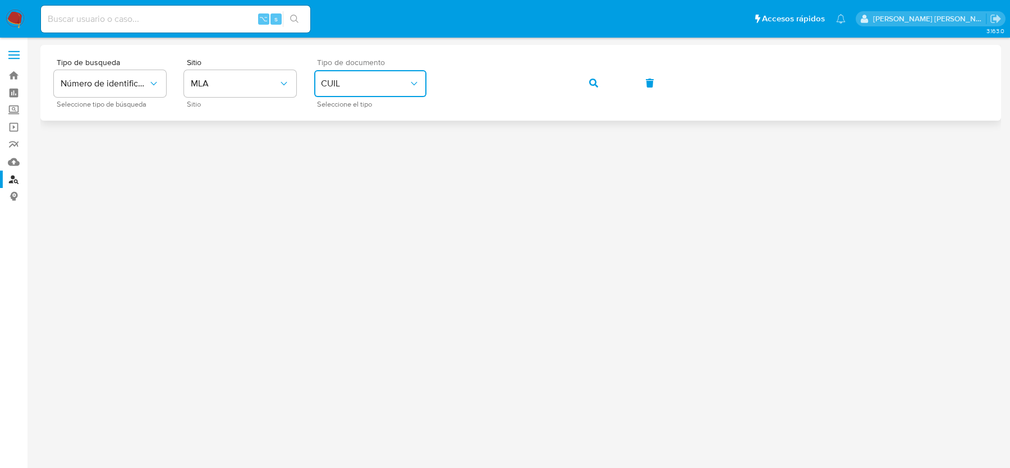
click at [573, 90] on div "Tipo de busqueda Número de identificación Seleccione tipo de búsqueda Sitio MLA…" at bounding box center [520, 82] width 933 height 49
click at [606, 85] on button "button" at bounding box center [593, 83] width 38 height 27
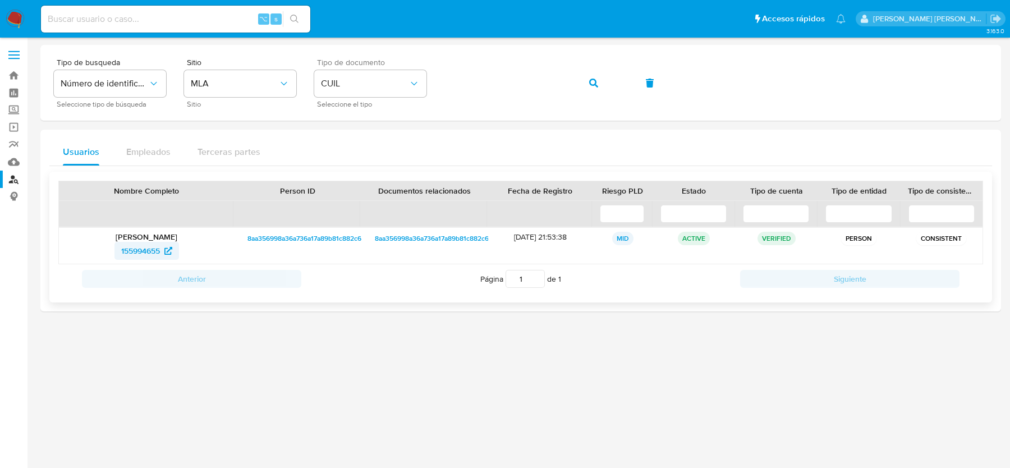
click at [123, 248] on span "155994655" at bounding box center [140, 251] width 39 height 18
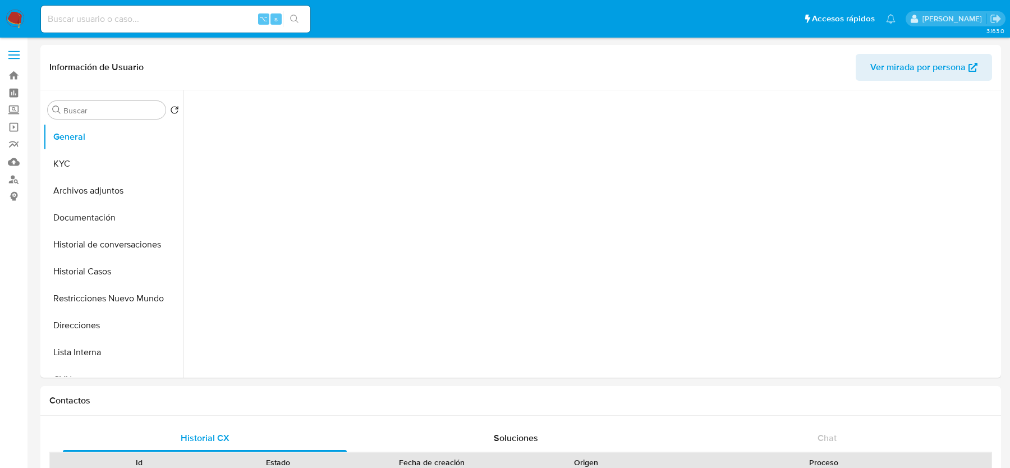
select select "10"
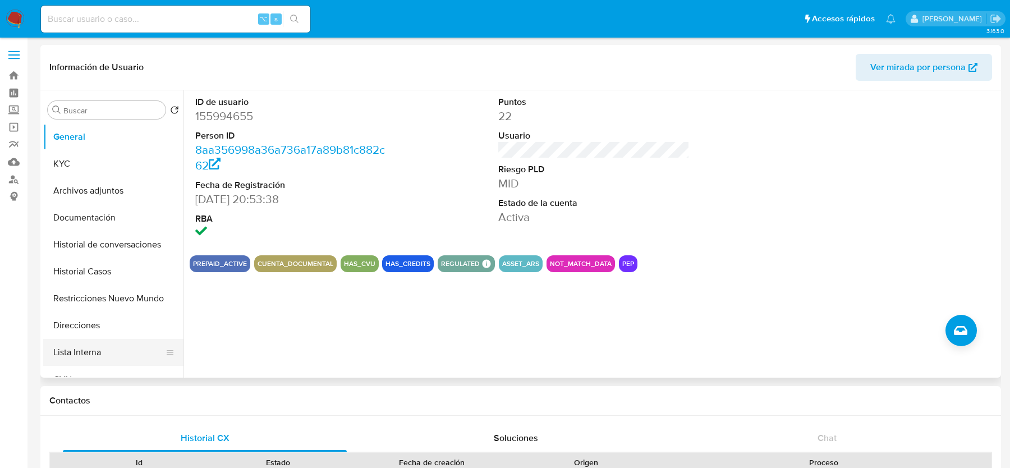
click at [71, 347] on button "Lista Interna" at bounding box center [108, 352] width 131 height 27
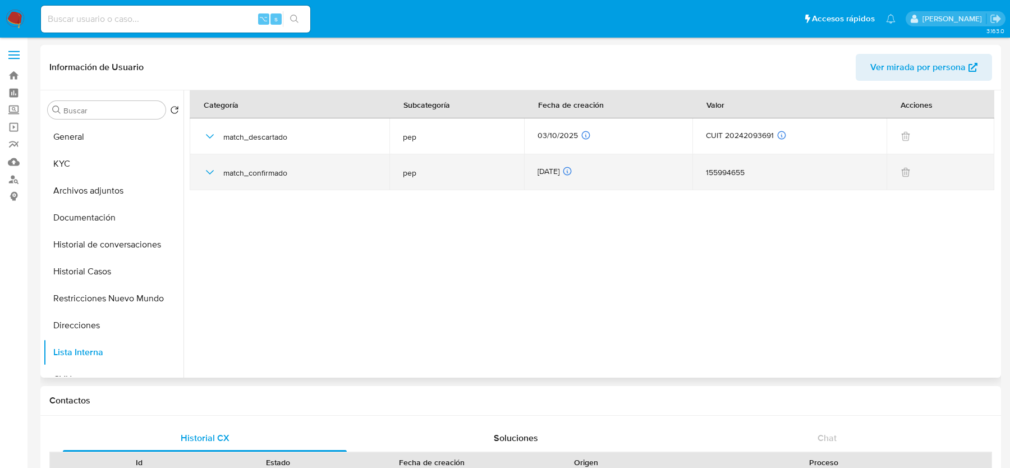
click at [206, 172] on icon "button" at bounding box center [209, 171] width 13 height 13
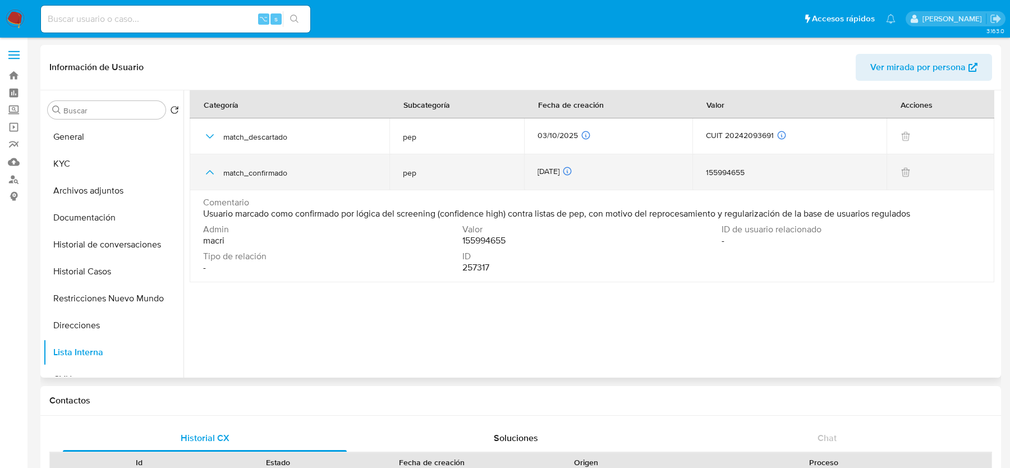
click at [206, 172] on icon "button" at bounding box center [209, 171] width 13 height 13
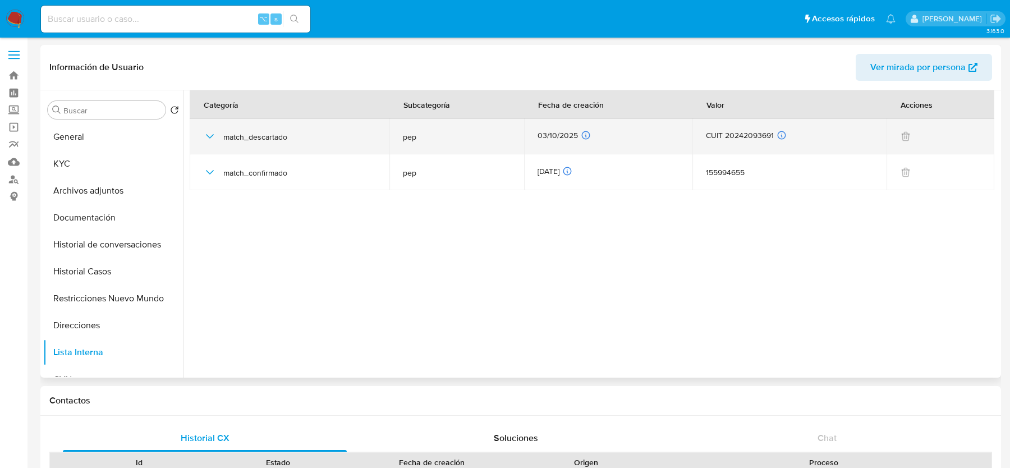
click at [213, 134] on icon "button" at bounding box center [210, 136] width 8 height 4
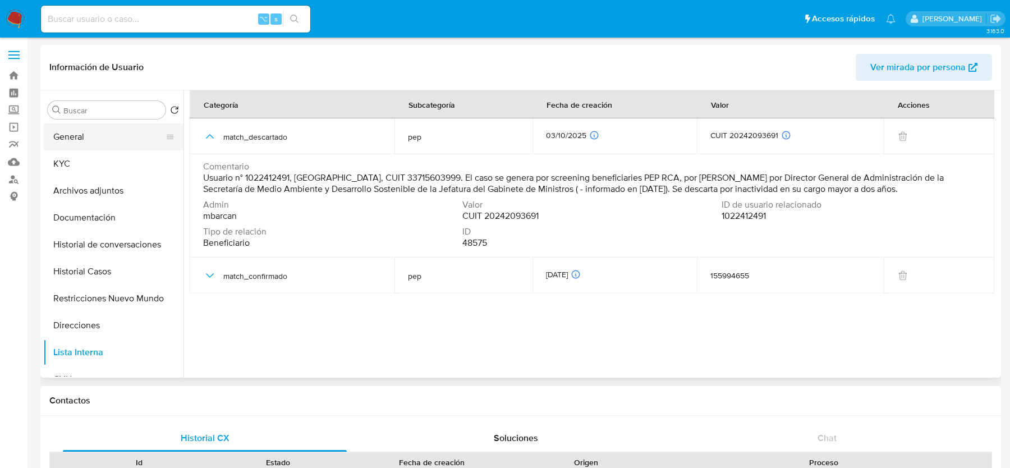
click at [106, 130] on button "General" at bounding box center [108, 136] width 131 height 27
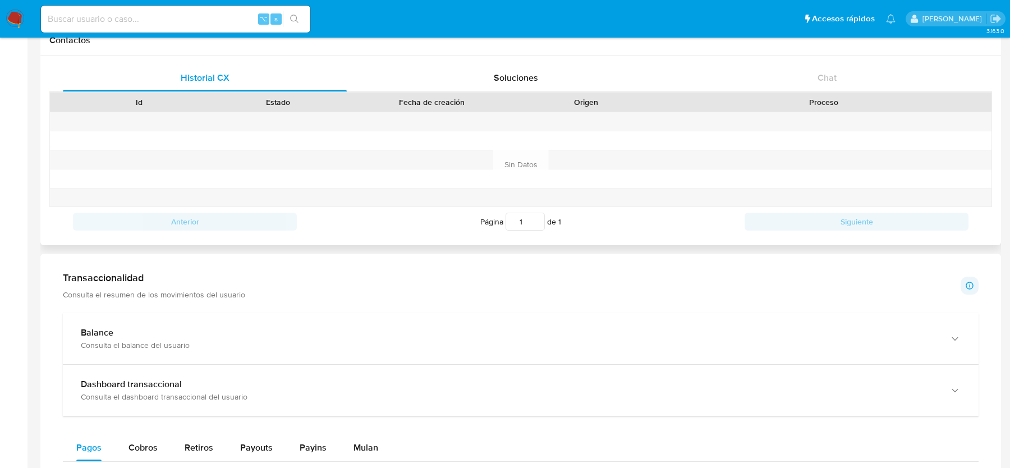
scroll to position [470, 0]
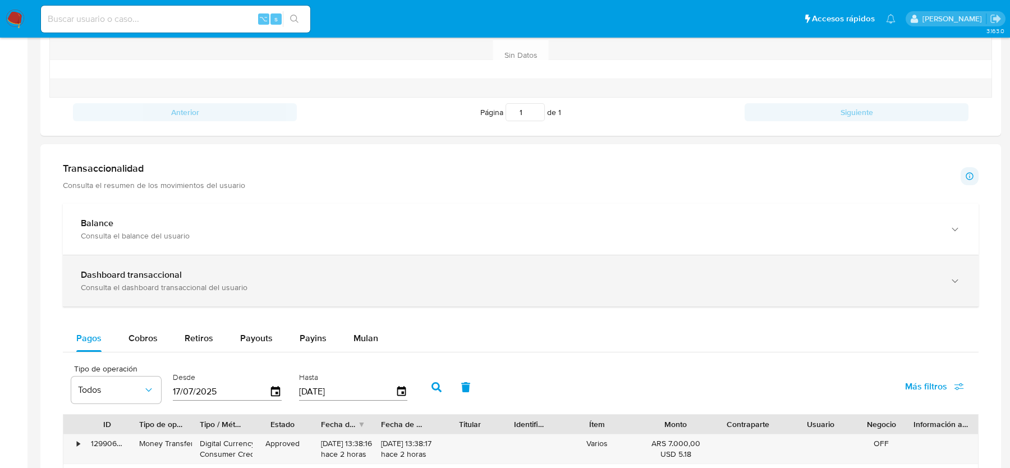
click at [208, 274] on div "Dashboard transaccional" at bounding box center [509, 274] width 857 height 11
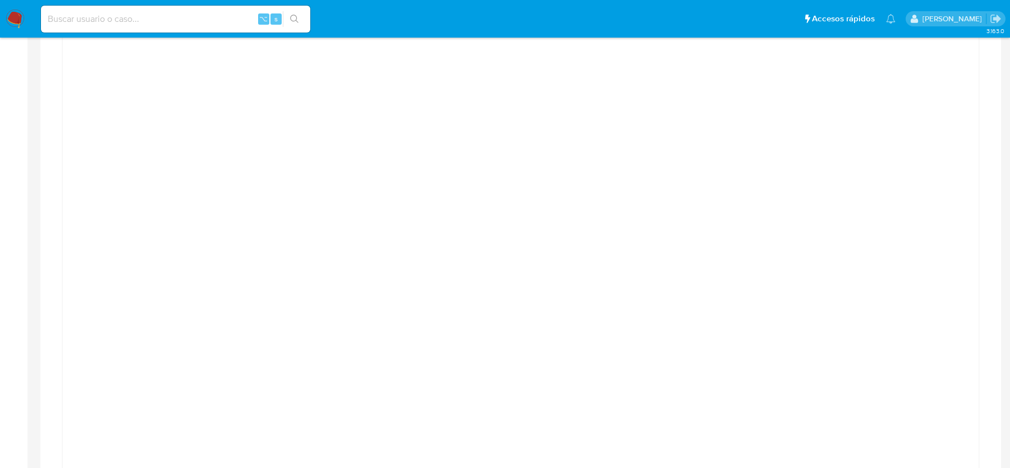
scroll to position [752, 0]
click at [86, 228] on div at bounding box center [521, 285] width 898 height 505
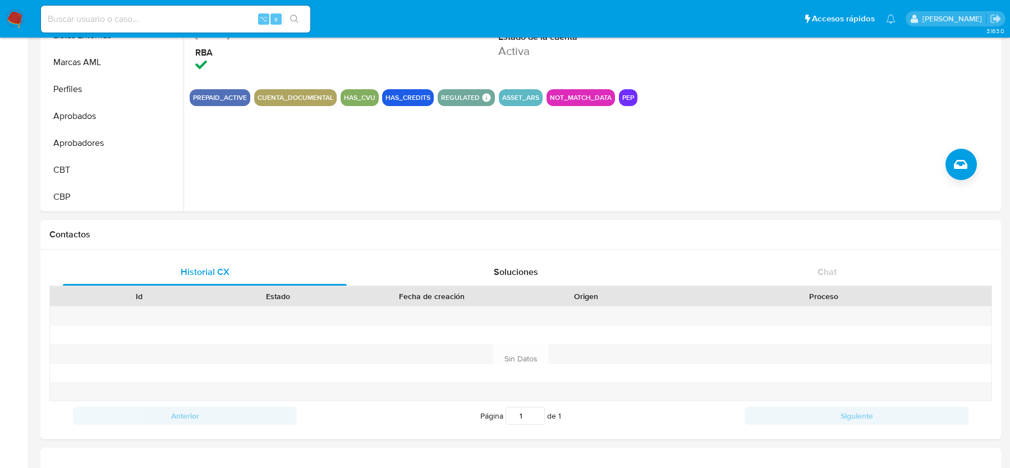
scroll to position [0, 0]
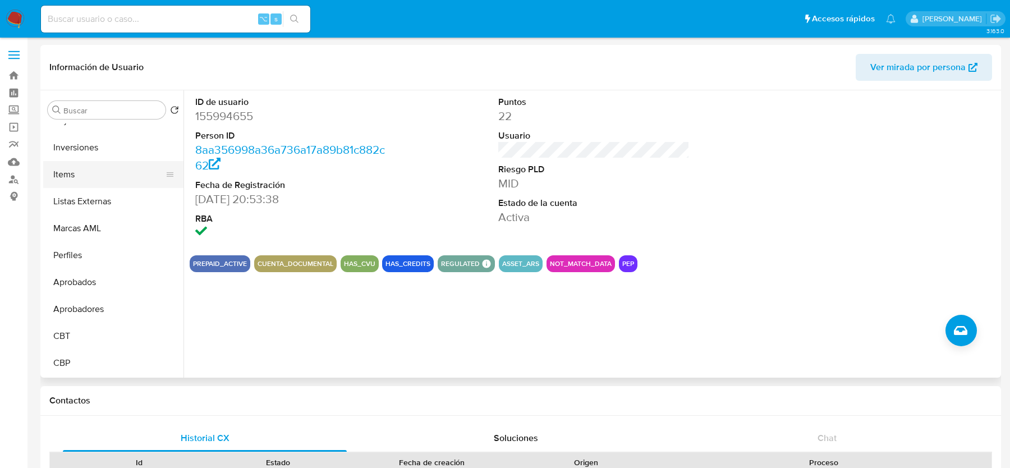
click at [110, 166] on button "Items" at bounding box center [108, 174] width 131 height 27
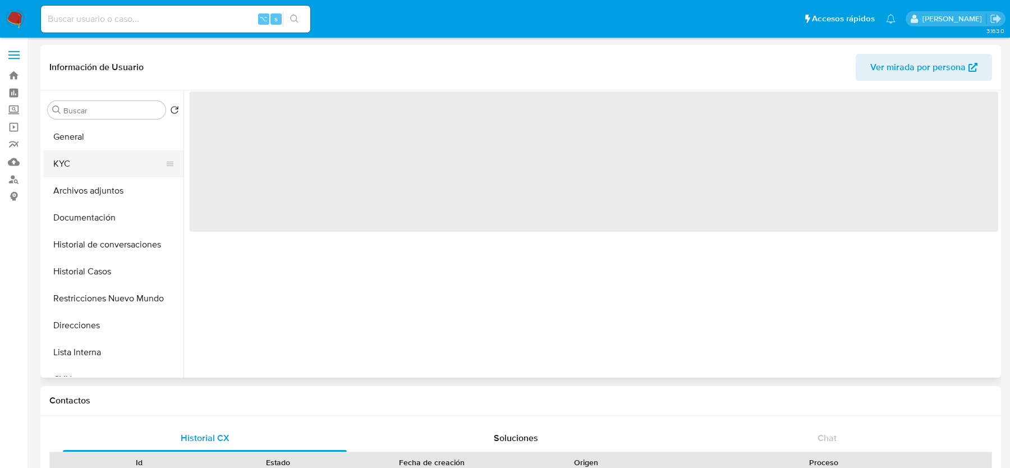
click at [86, 160] on button "KYC" at bounding box center [108, 163] width 131 height 27
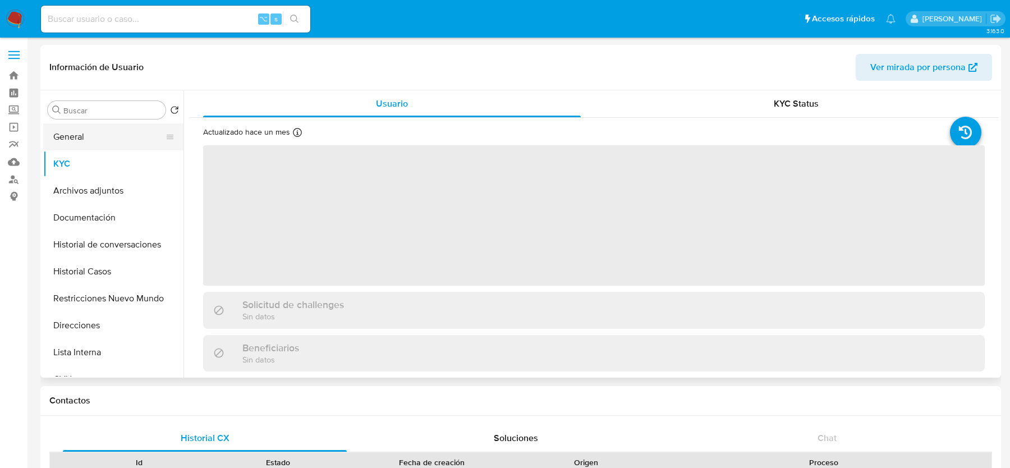
click at [107, 136] on button "General" at bounding box center [108, 136] width 131 height 27
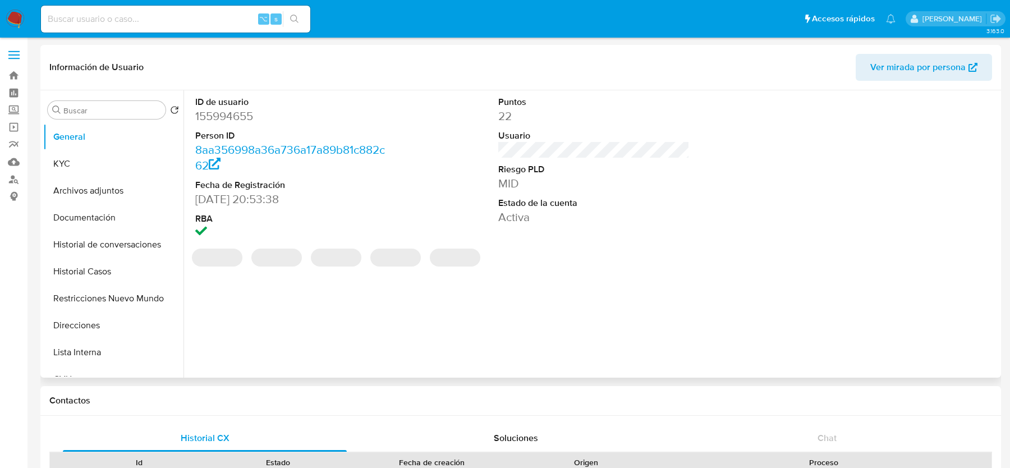
click at [230, 117] on dd "155994655" at bounding box center [290, 116] width 191 height 16
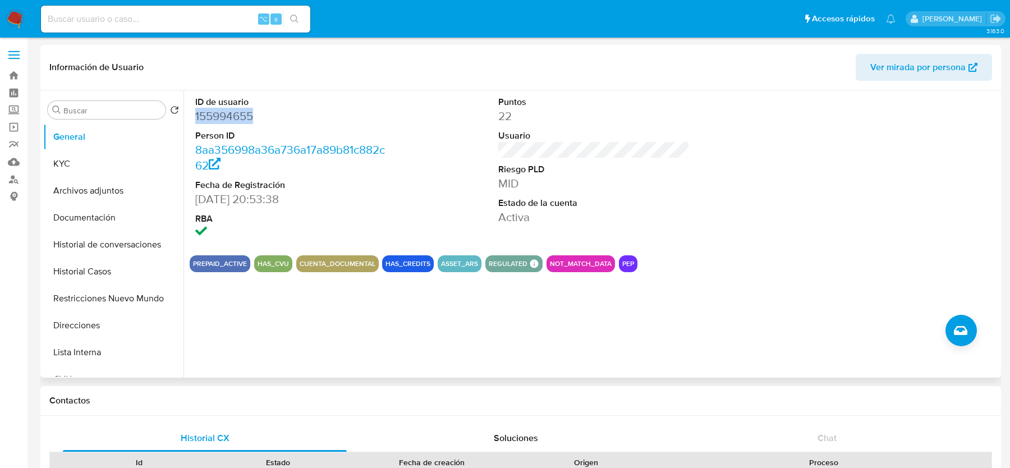
copy dd "155994655"
click at [897, 75] on span "Ver mirada por persona" at bounding box center [917, 67] width 95 height 27
click at [226, 116] on dd "155994655" at bounding box center [290, 116] width 191 height 16
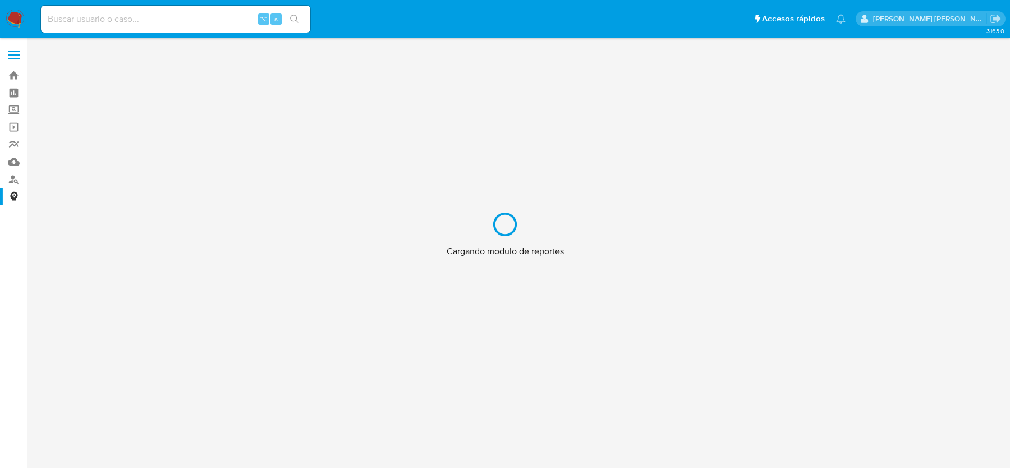
click at [13, 163] on div "Cargando modulo de reportes" at bounding box center [505, 234] width 1010 height 468
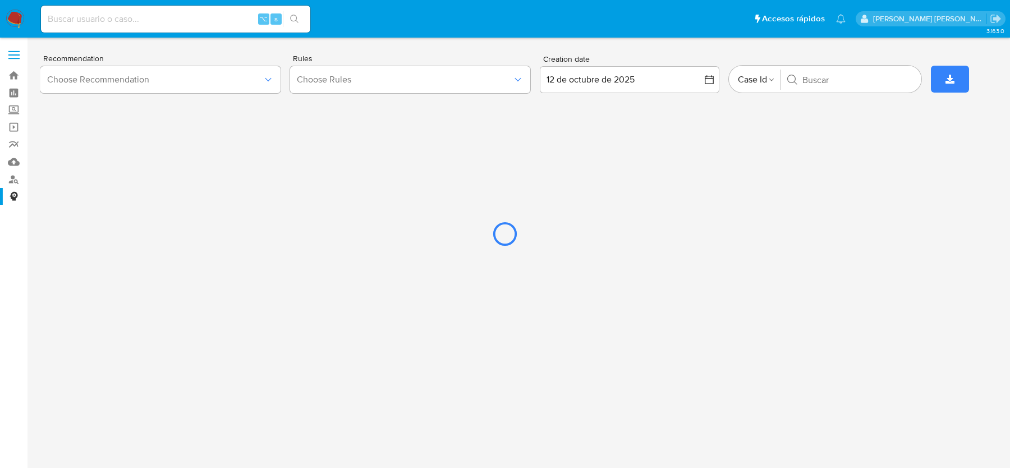
drag, startPoint x: 65, startPoint y: 155, endPoint x: 49, endPoint y: 158, distance: 16.0
click at [65, 155] on div at bounding box center [505, 234] width 1010 height 468
click at [12, 162] on div at bounding box center [505, 234] width 1010 height 468
click at [17, 237] on div at bounding box center [505, 234] width 1010 height 468
click at [13, 161] on div at bounding box center [505, 234] width 1010 height 468
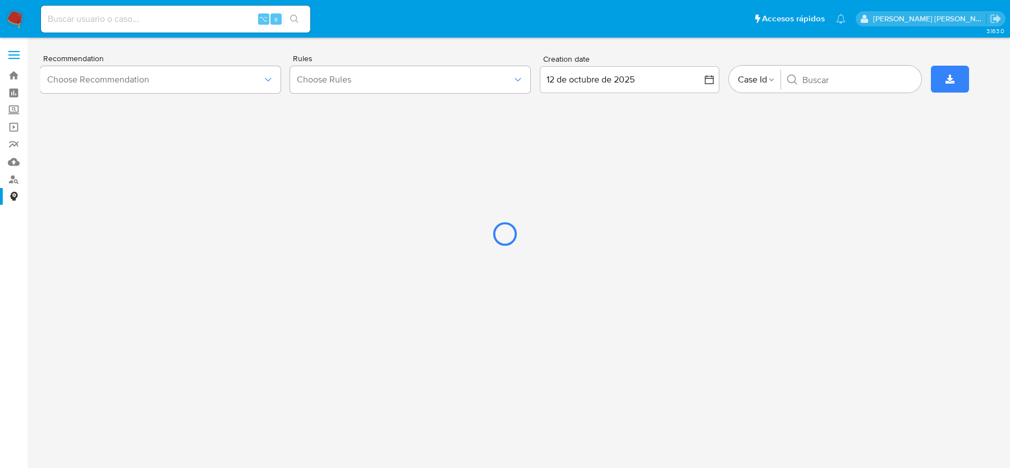
click at [13, 161] on div at bounding box center [505, 234] width 1010 height 468
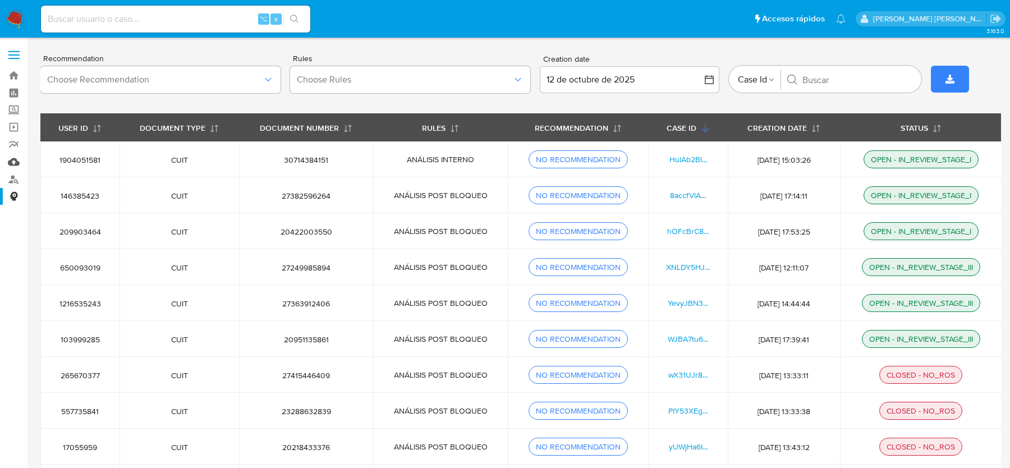
click at [13, 162] on link "Mulan" at bounding box center [67, 161] width 134 height 17
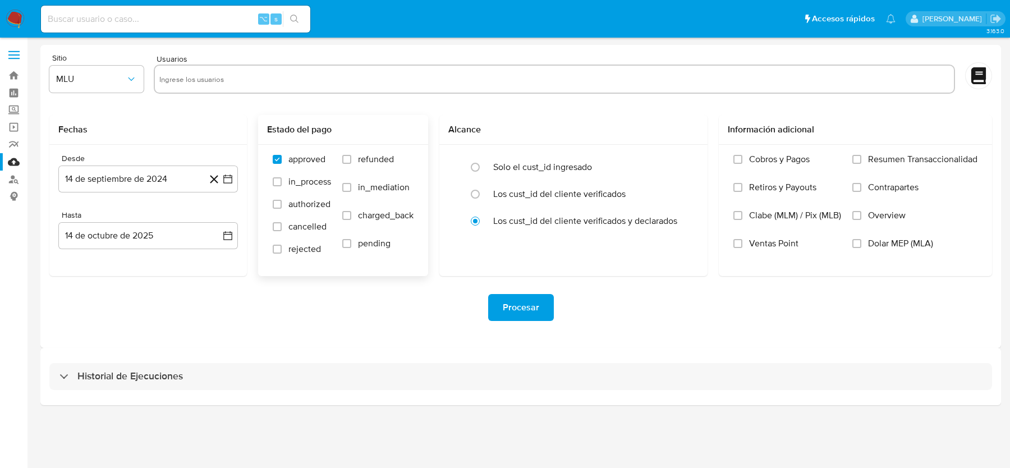
click at [379, 157] on span "refunded" at bounding box center [376, 159] width 36 height 11
click at [351, 157] on input "refunded" at bounding box center [346, 159] width 9 height 9
checkbox input "true"
click at [913, 244] on span "Dolar MEP (MLA)" at bounding box center [900, 243] width 65 height 11
click at [861, 244] on input "Dolar MEP (MLA)" at bounding box center [856, 243] width 9 height 9
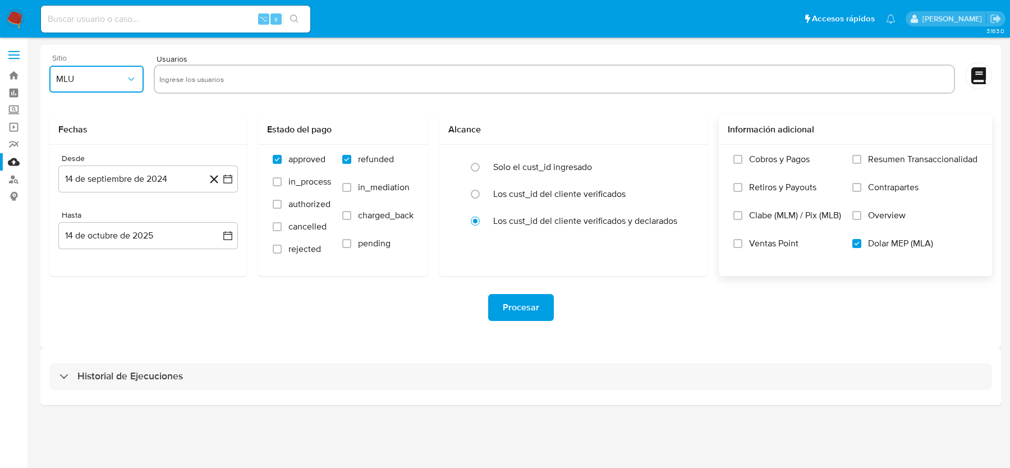
click at [101, 84] on span "MLU" at bounding box center [91, 78] width 70 height 11
click at [92, 126] on div "MLB" at bounding box center [93, 136] width 74 height 27
click at [88, 82] on span "MLB" at bounding box center [91, 78] width 70 height 11
click at [88, 104] on div "MLA" at bounding box center [93, 109] width 74 height 27
click at [229, 68] on div at bounding box center [554, 79] width 801 height 29
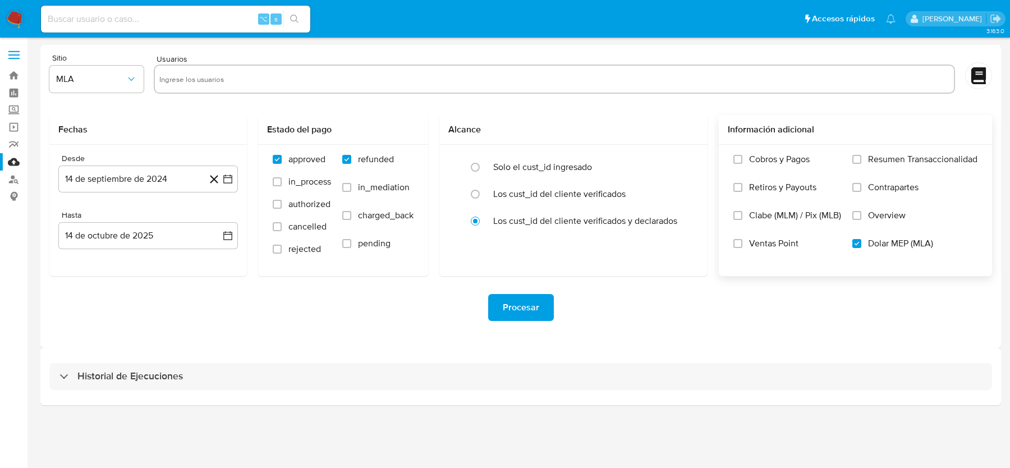
click at [223, 75] on input "text" at bounding box center [554, 79] width 790 height 18
paste input "155994655"
type input "155994655"
click at [173, 173] on button "14 de septiembre de 2024" at bounding box center [148, 178] width 180 height 27
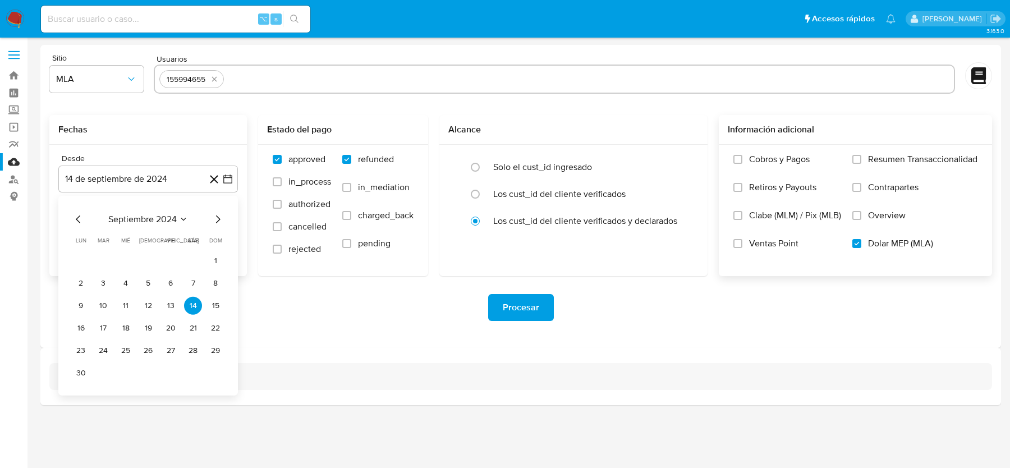
click at [79, 219] on icon "Mes anterior" at bounding box center [78, 219] width 13 height 13
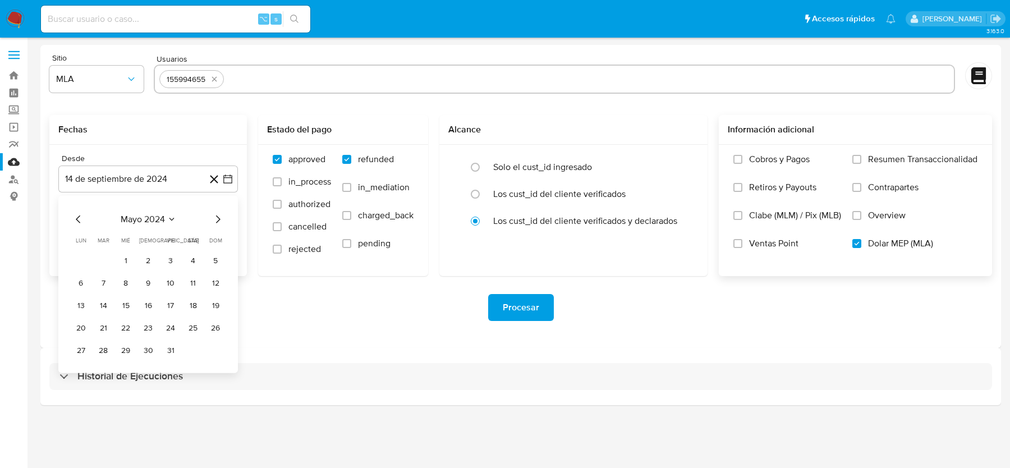
click at [79, 219] on icon "Mes anterior" at bounding box center [78, 219] width 13 height 13
click at [220, 215] on icon "Mes siguiente" at bounding box center [217, 219] width 13 height 13
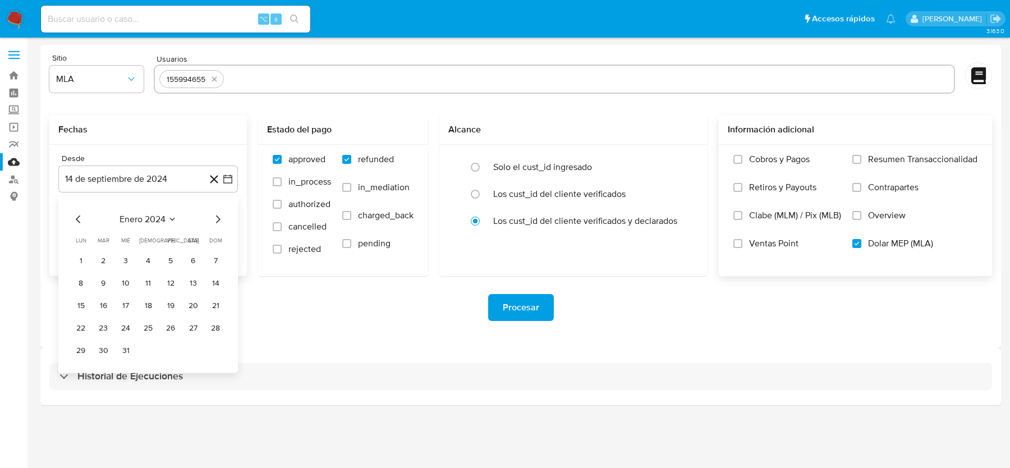
click at [220, 215] on icon "Mes siguiente" at bounding box center [217, 219] width 13 height 13
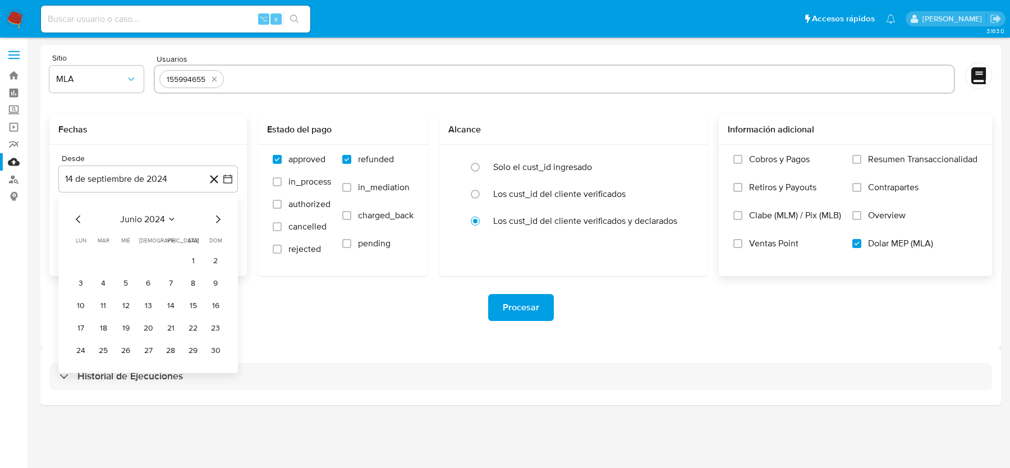
click at [220, 215] on icon "Mes siguiente" at bounding box center [217, 219] width 13 height 13
click at [112, 263] on tr "1 2 3 4 5 6" at bounding box center [148, 261] width 153 height 18
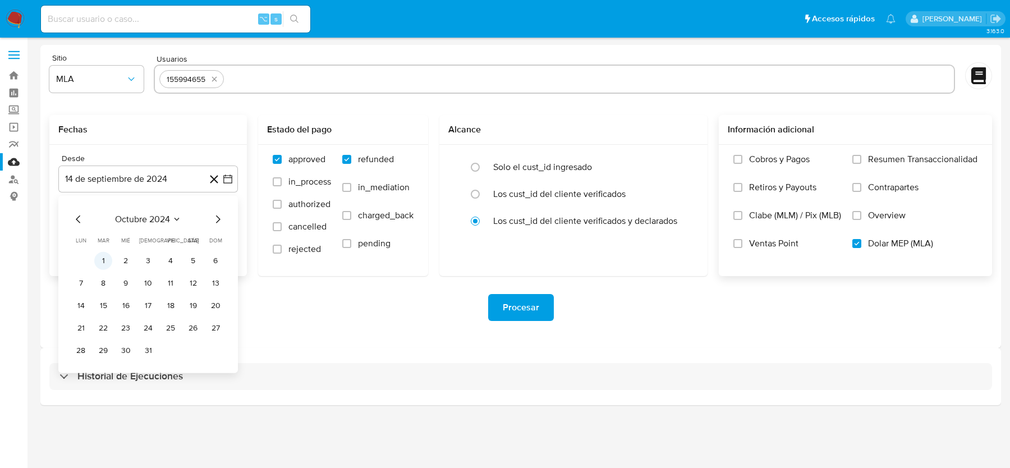
click at [106, 263] on button "1" at bounding box center [103, 261] width 18 height 18
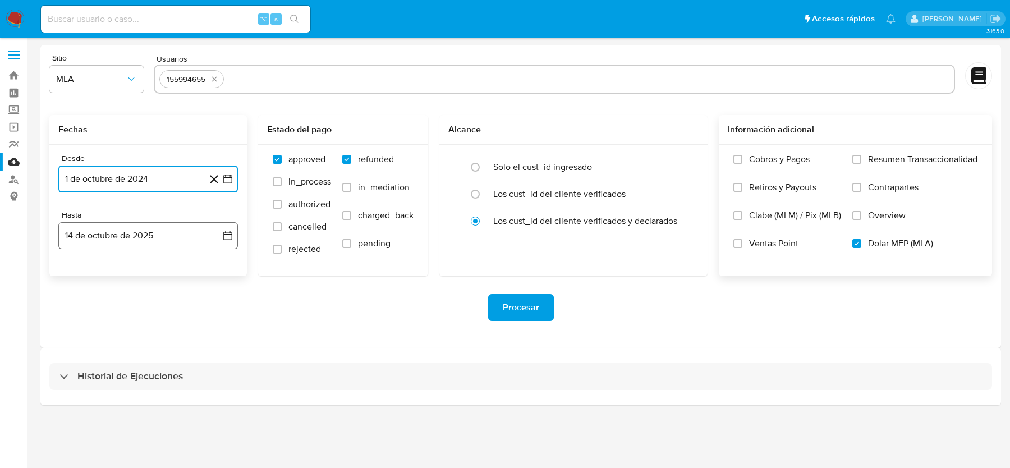
click at [117, 232] on button "14 de octubre de 2025" at bounding box center [148, 235] width 180 height 27
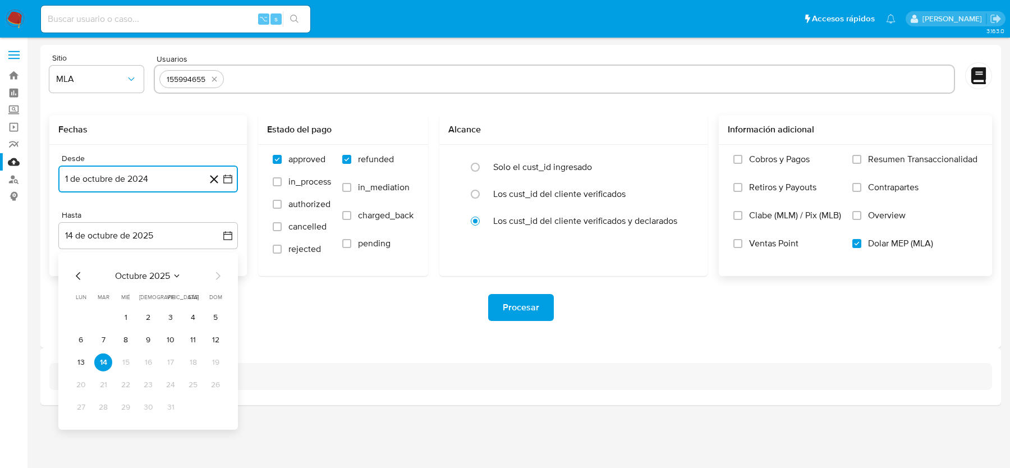
click at [75, 277] on icon "Mes anterior" at bounding box center [78, 275] width 13 height 13
click at [217, 275] on icon "Mes siguiente" at bounding box center [217, 275] width 13 height 13
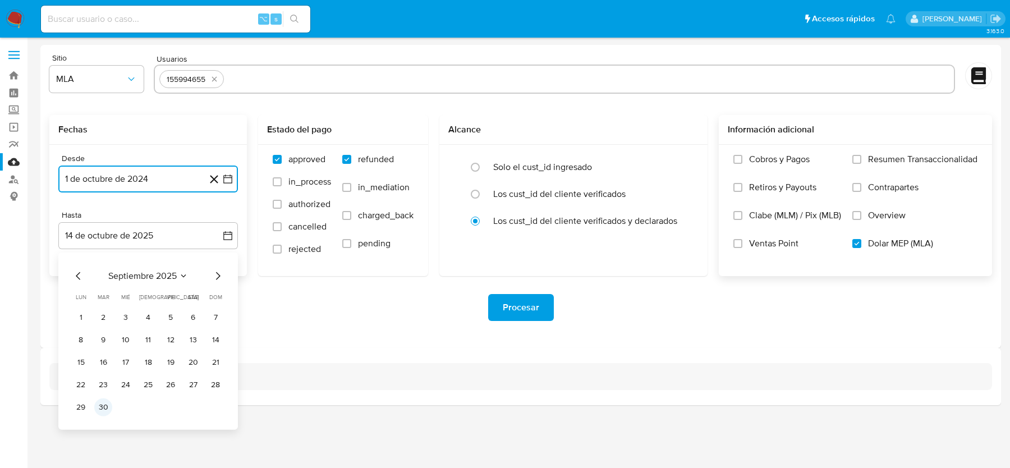
click at [100, 411] on button "30" at bounding box center [103, 407] width 18 height 18
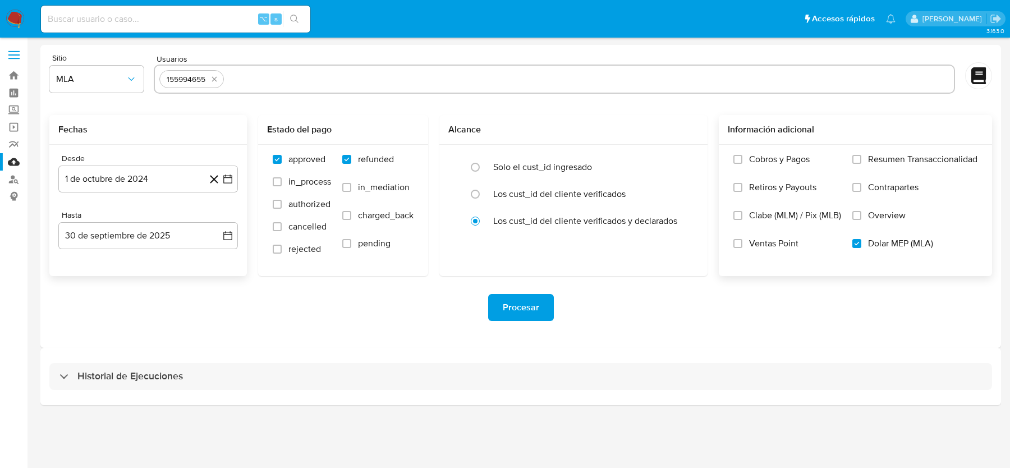
click at [159, 263] on div "Desde 1 de octubre de 2024 1-10-2024 Hasta 30 de septiembre de 2025 30-09-2025" at bounding box center [147, 210] width 197 height 131
click at [518, 302] on span "Procesar" at bounding box center [521, 307] width 36 height 25
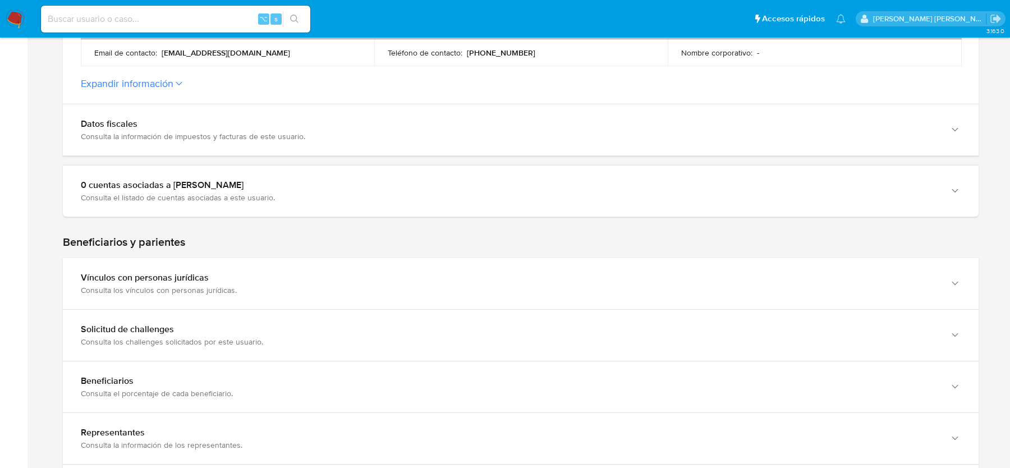
scroll to position [444, 0]
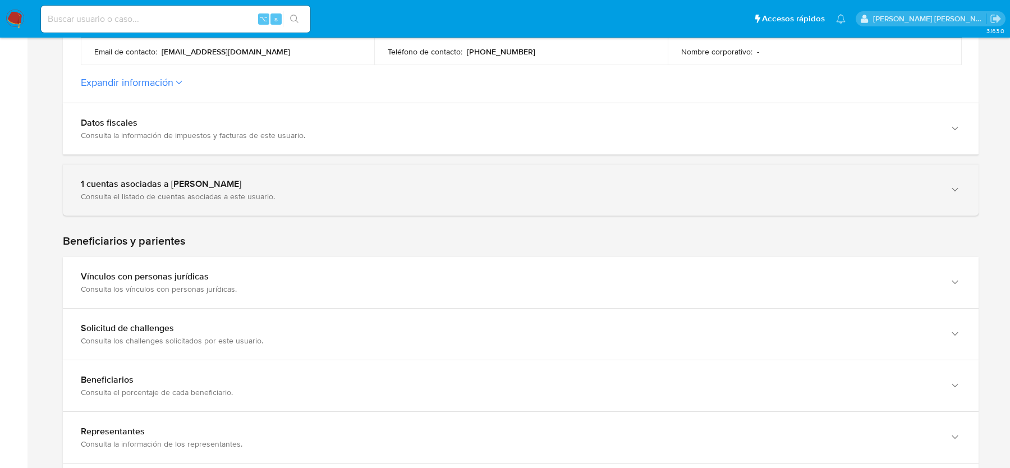
click at [166, 194] on div "Consulta el listado de cuentas asociadas a este usuario." at bounding box center [509, 196] width 857 height 10
